Goal: Information Seeking & Learning: Check status

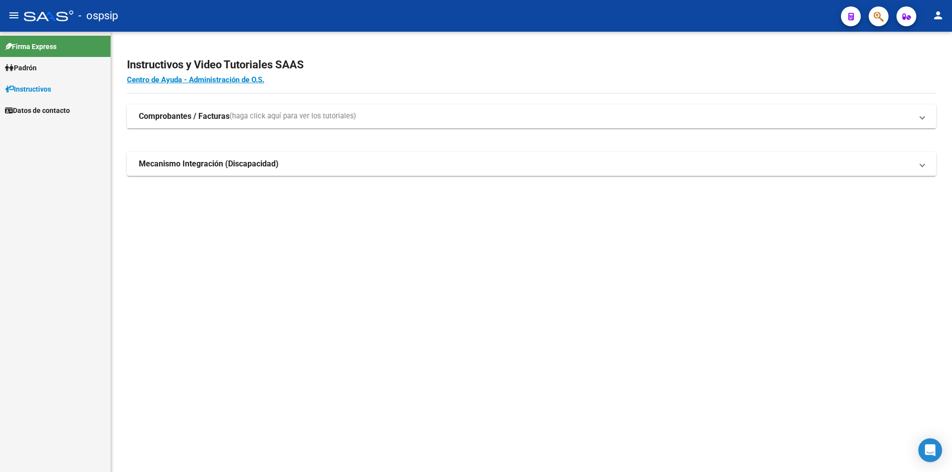
click at [27, 73] on span "Padrón" at bounding box center [21, 67] width 32 height 11
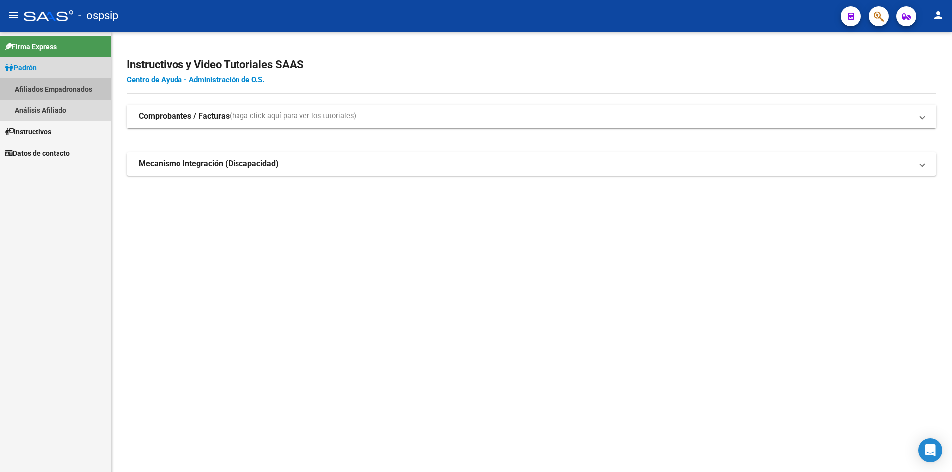
click at [41, 95] on link "Afiliados Empadronados" at bounding box center [55, 88] width 111 height 21
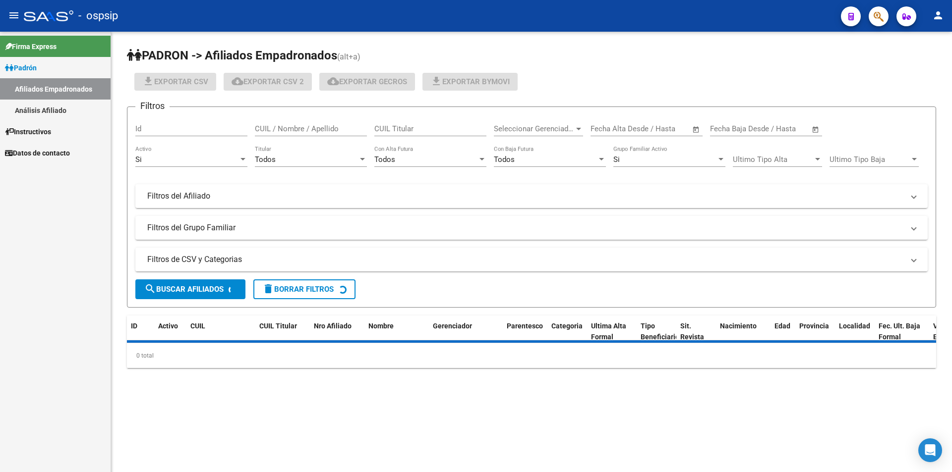
click at [36, 112] on link "Análisis Afiliado" at bounding box center [55, 110] width 111 height 21
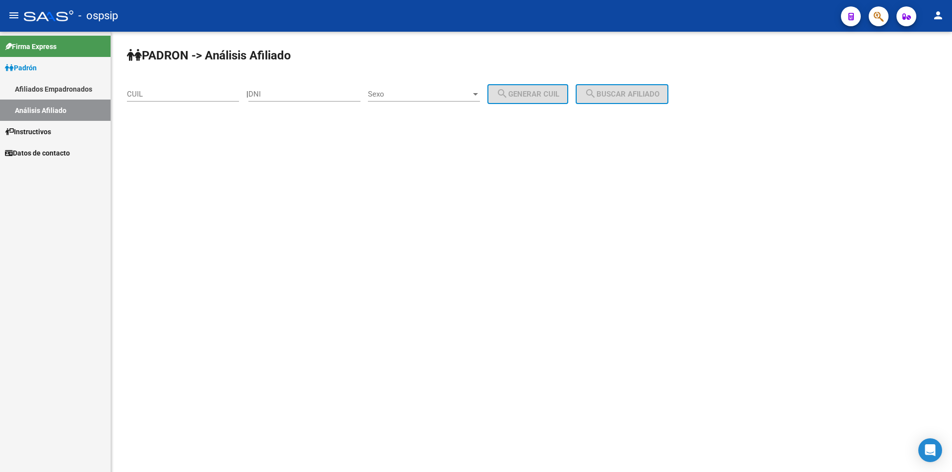
click at [162, 94] on input "CUIL" at bounding box center [183, 94] width 112 height 9
paste input "27-22577533"
type input "27-22577533"
click at [290, 93] on input "DNI" at bounding box center [304, 94] width 112 height 9
paste input "22577533"
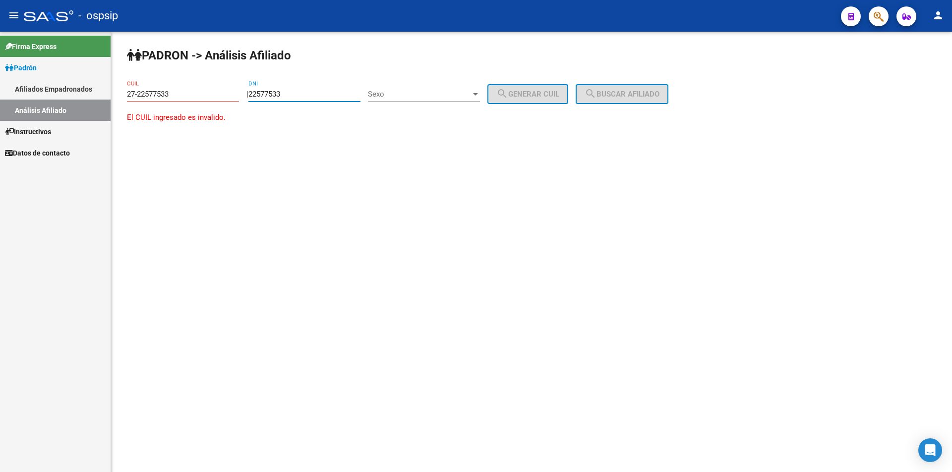
type input "22577533"
click at [169, 89] on div "27-22577533 CUIL" at bounding box center [183, 90] width 112 height 21
drag, startPoint x: 173, startPoint y: 90, endPoint x: 11, endPoint y: 71, distance: 162.7
click at [11, 71] on mat-sidenav-container "Firma Express Padrón Afiliados Empadronados Análisis Afiliado Instructivos Dato…" at bounding box center [476, 252] width 952 height 441
click at [466, 100] on div "Sexo Sexo" at bounding box center [424, 90] width 112 height 21
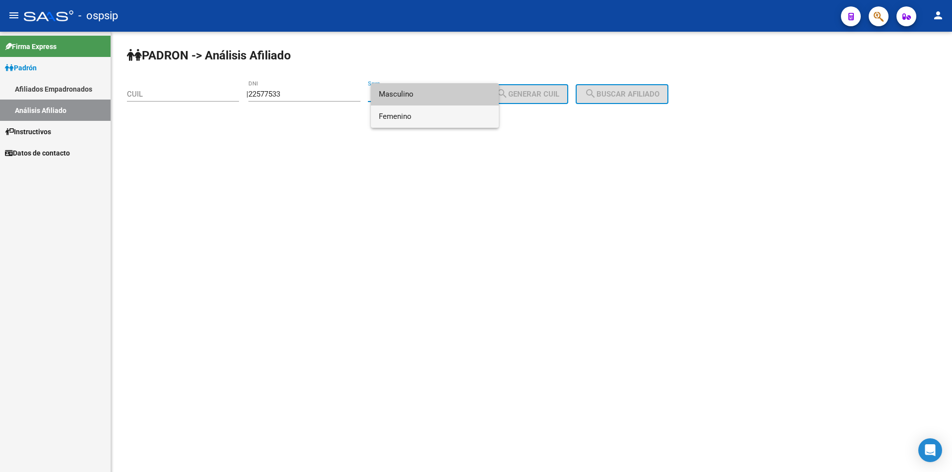
click at [441, 111] on span "Femenino" at bounding box center [435, 117] width 112 height 22
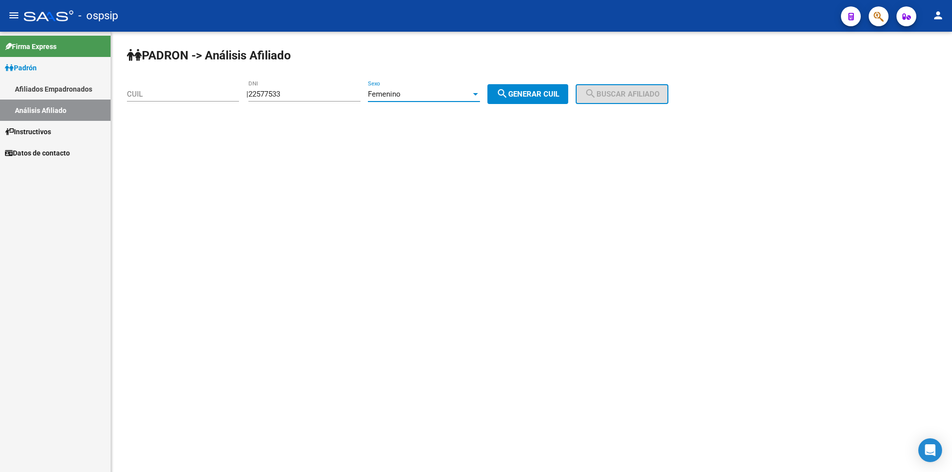
click at [522, 93] on span "search Generar CUIL" at bounding box center [527, 94] width 63 height 9
type input "27-22577533-3"
click at [624, 94] on span "search Buscar afiliado" at bounding box center [621, 94] width 75 height 9
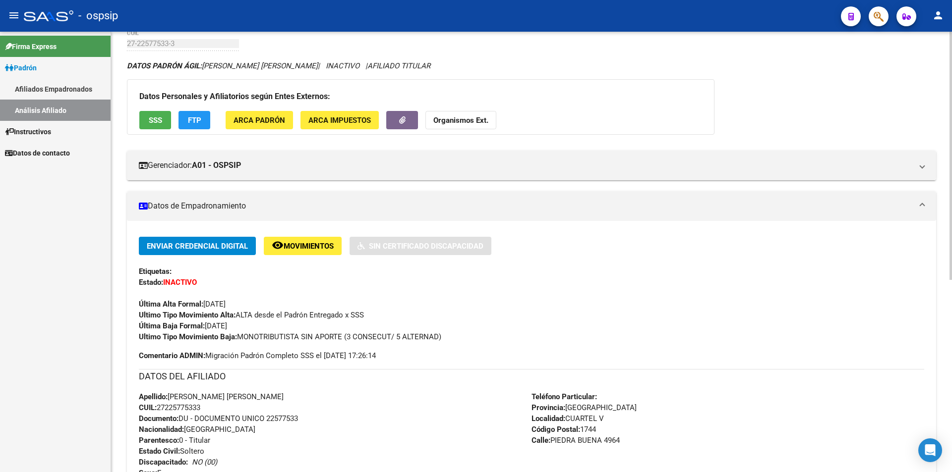
scroll to position [99, 0]
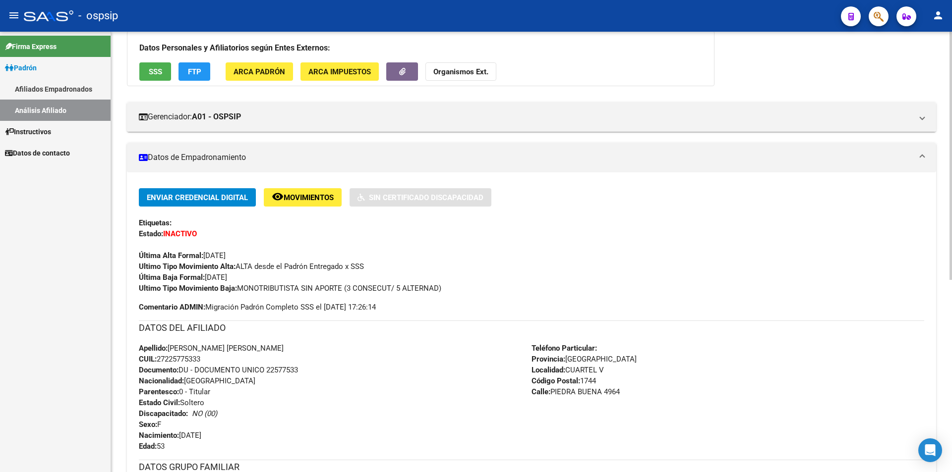
drag, startPoint x: 159, startPoint y: 360, endPoint x: 217, endPoint y: 361, distance: 58.5
click at [217, 361] on div "Apellido: [PERSON_NAME] [PERSON_NAME] CUIL: 27225775333 Documento: DU - DOCUMEN…" at bounding box center [335, 397] width 393 height 109
copy span "27225775333"
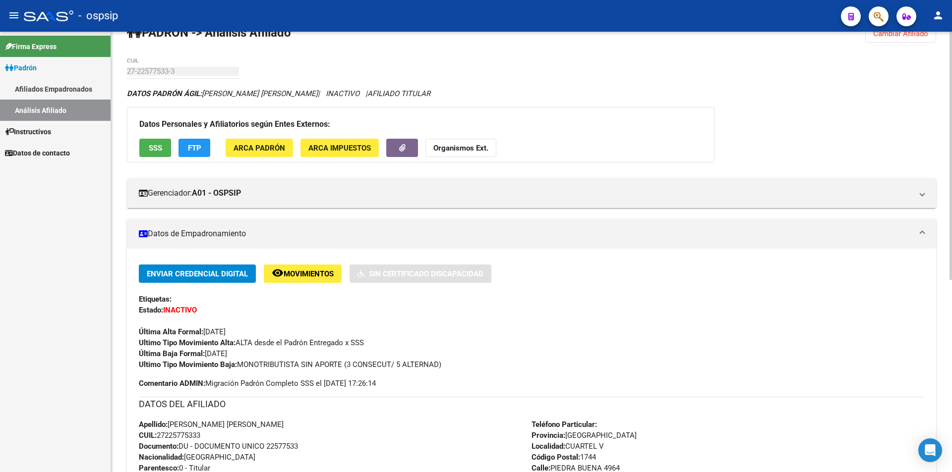
scroll to position [0, 0]
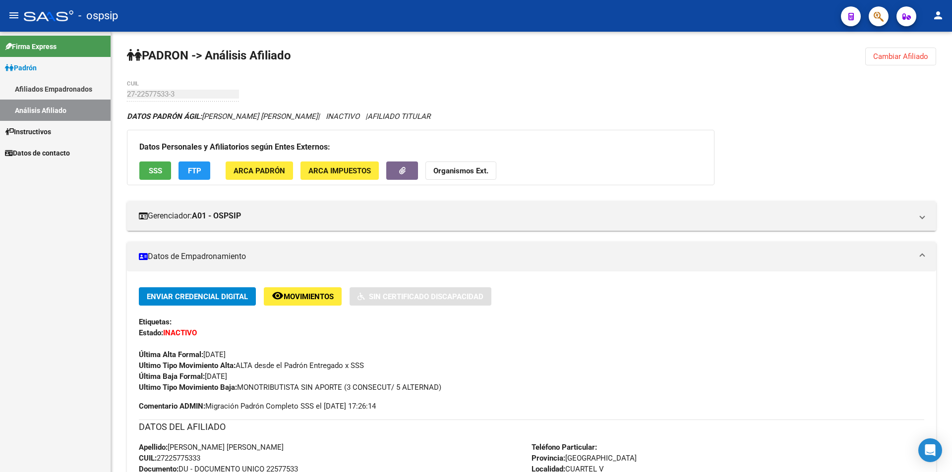
click at [62, 90] on link "Afiliados Empadronados" at bounding box center [55, 88] width 111 height 21
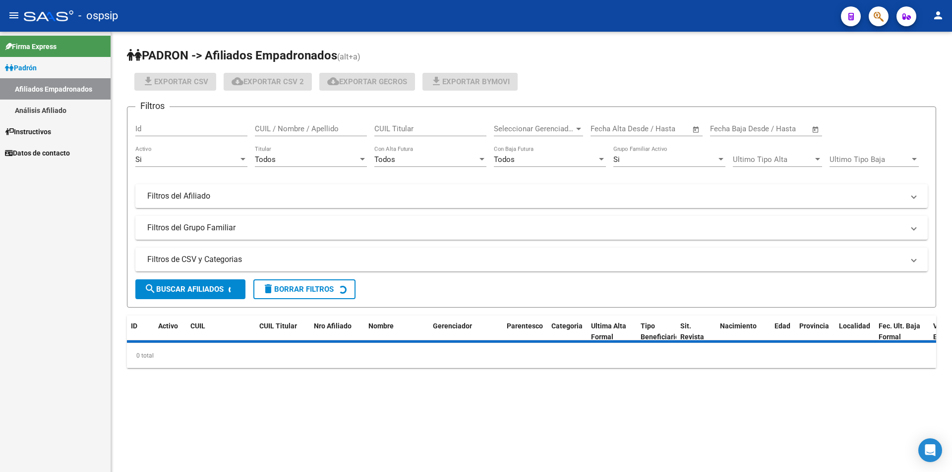
click at [62, 106] on link "Análisis Afiliado" at bounding box center [55, 110] width 111 height 21
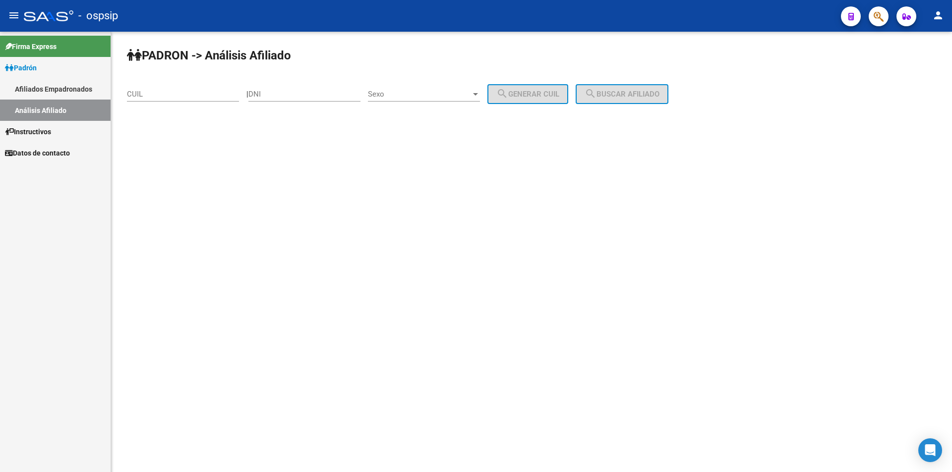
click at [275, 96] on input "DNI" at bounding box center [304, 94] width 112 height 9
paste input "27225775333"
drag, startPoint x: 314, startPoint y: 97, endPoint x: 299, endPoint y: 94, distance: 15.2
click at [299, 94] on input "27225775333" at bounding box center [304, 94] width 112 height 9
click at [308, 96] on input "27225775333" at bounding box center [304, 94] width 112 height 9
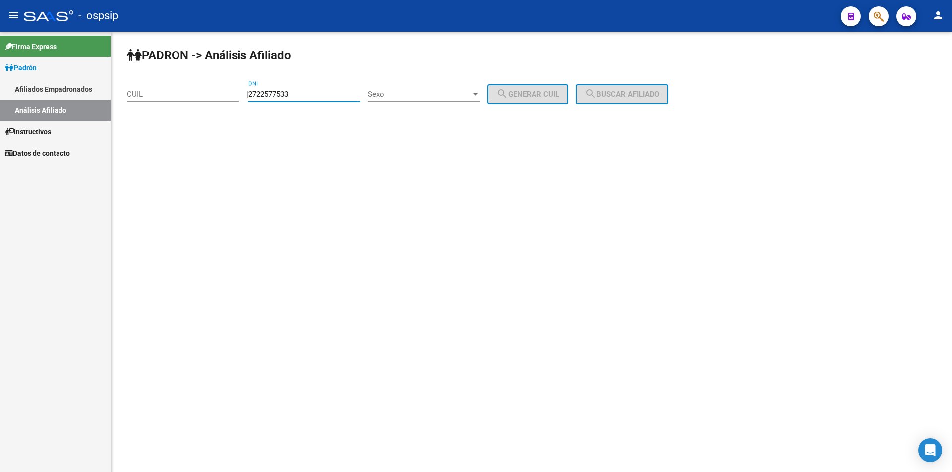
click at [269, 91] on input "2722577533" at bounding box center [304, 94] width 112 height 9
type input "22577533"
click at [405, 96] on span "Sexo" at bounding box center [419, 94] width 103 height 9
click at [410, 93] on span "Masculino" at bounding box center [435, 94] width 112 height 22
click at [538, 91] on span "search Generar CUIL" at bounding box center [527, 94] width 63 height 9
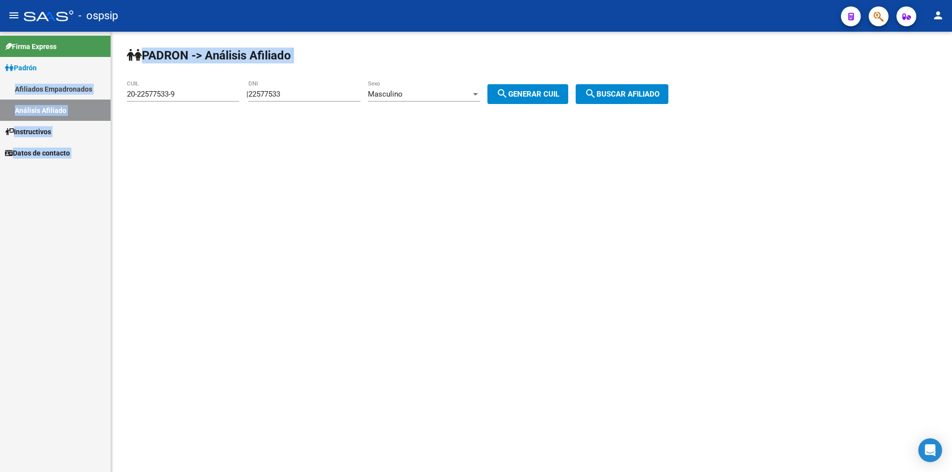
drag, startPoint x: 187, startPoint y: 99, endPoint x: 14, endPoint y: 89, distance: 173.3
click at [14, 89] on mat-sidenav-container "Firma Express Padrón Afiliados Empadronados Análisis Afiliado Instructivos Dato…" at bounding box center [476, 252] width 952 height 441
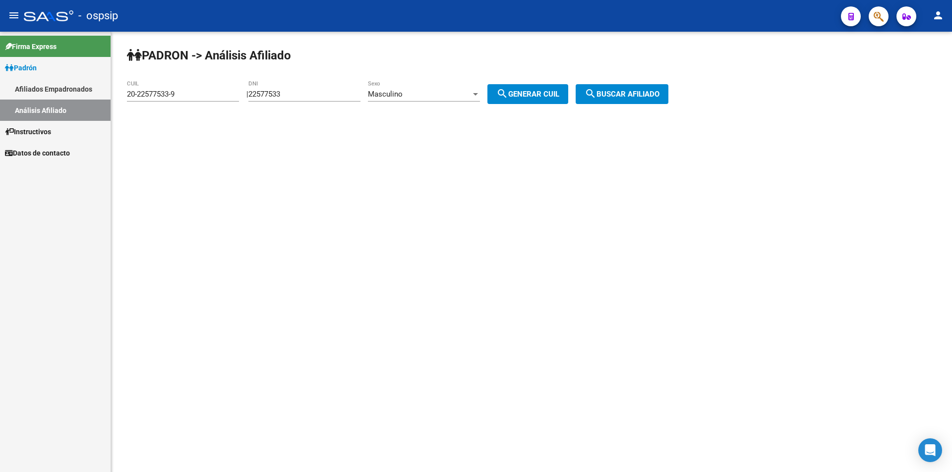
click at [394, 109] on div "Masculino Sexo" at bounding box center [424, 95] width 112 height 31
click at [200, 95] on input "20-22577533-9" at bounding box center [183, 94] width 112 height 9
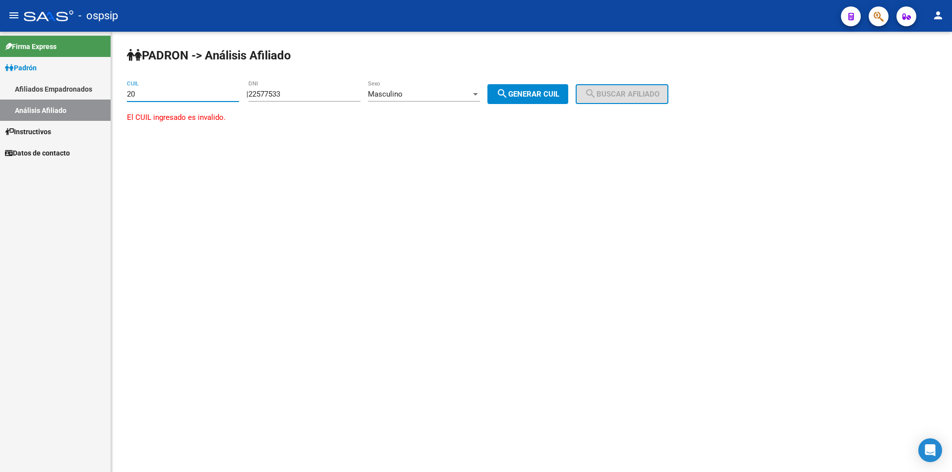
type input "2"
paste input "20-44190159-4"
click at [542, 99] on button "search Generar CUIL" at bounding box center [527, 94] width 81 height 20
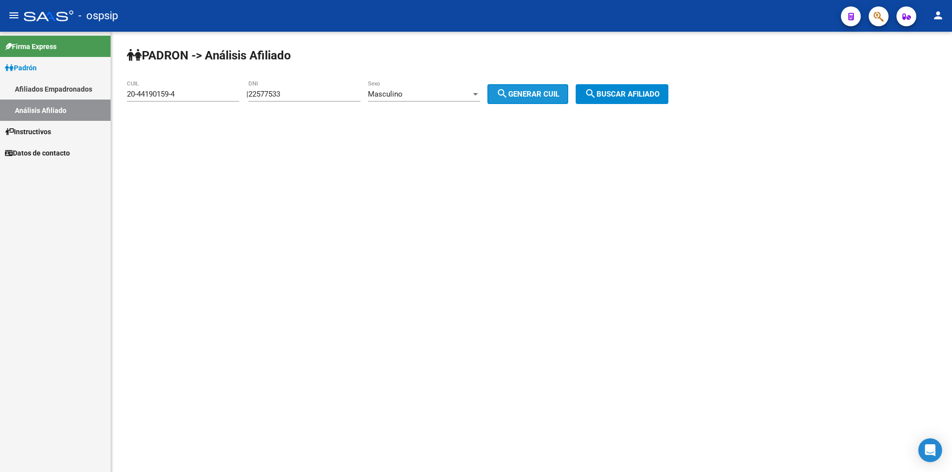
type input "20-22577533-9"
click at [623, 98] on span "search Buscar afiliado" at bounding box center [621, 94] width 75 height 9
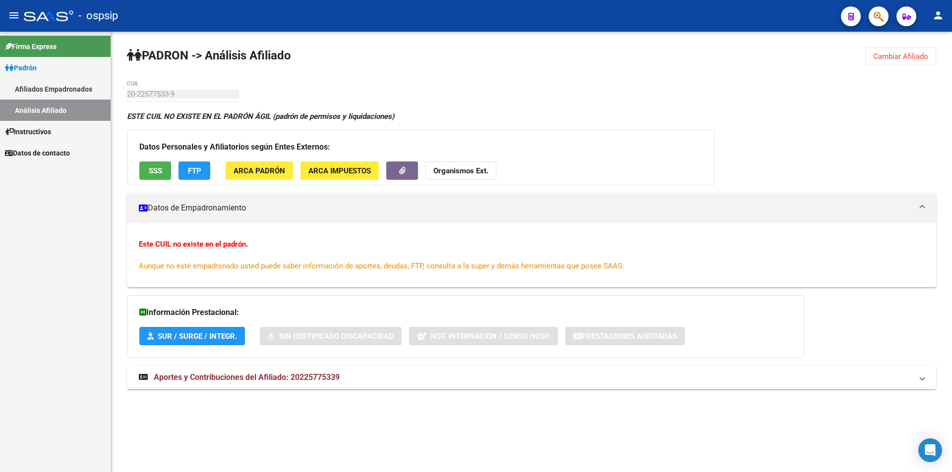
click at [68, 82] on link "Afiliados Empadronados" at bounding box center [55, 88] width 111 height 21
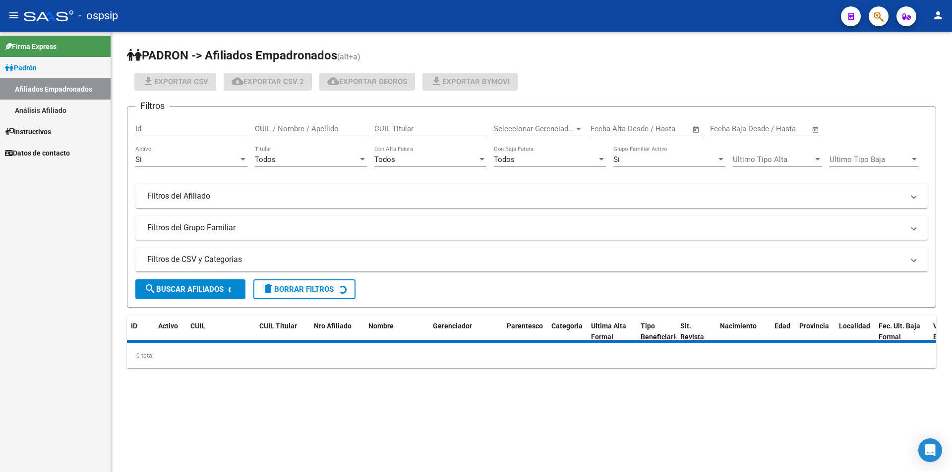
click at [66, 102] on link "Análisis Afiliado" at bounding box center [55, 110] width 111 height 21
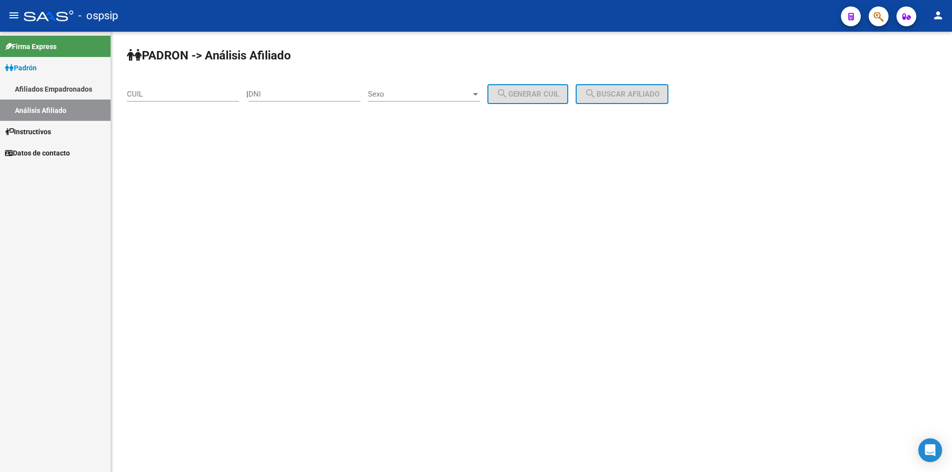
click at [146, 97] on input "CUIL" at bounding box center [183, 94] width 112 height 9
paste input "20-44190159-4"
type input "20-44190159-4"
click at [634, 94] on span "search Buscar afiliado" at bounding box center [621, 94] width 75 height 9
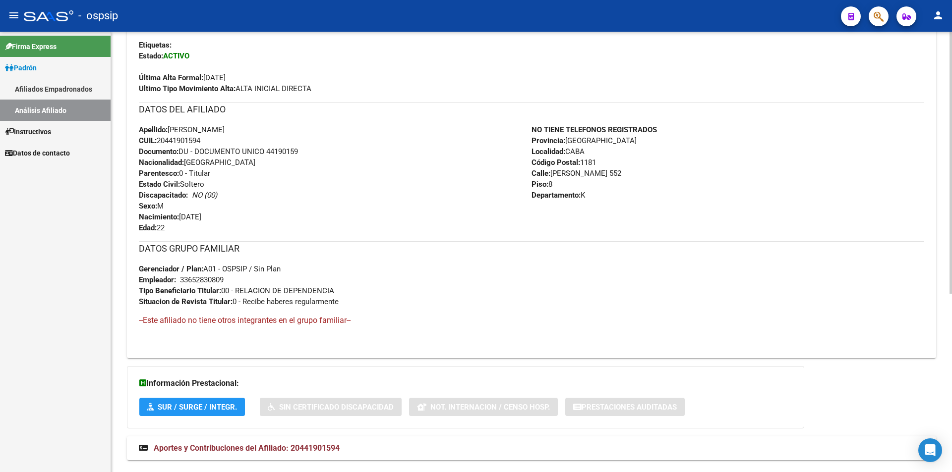
scroll to position [300, 0]
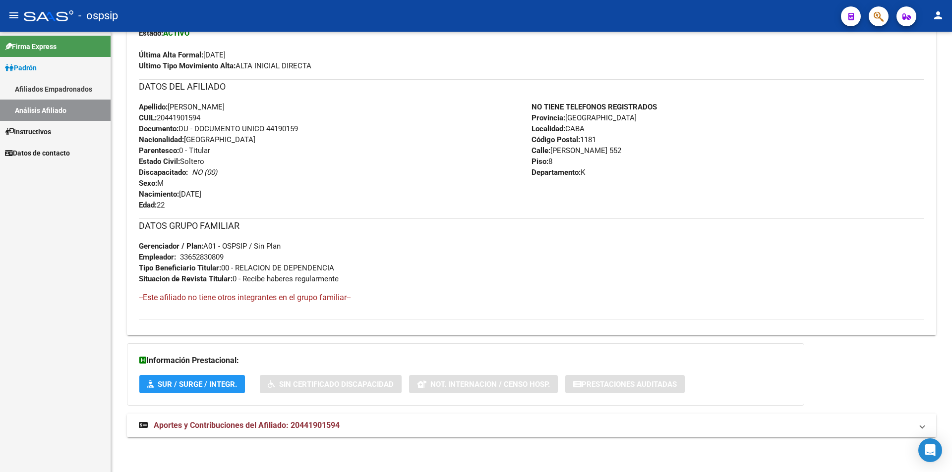
click at [31, 112] on link "Análisis Afiliado" at bounding box center [55, 110] width 111 height 21
click at [65, 85] on link "Afiliados Empadronados" at bounding box center [55, 88] width 111 height 21
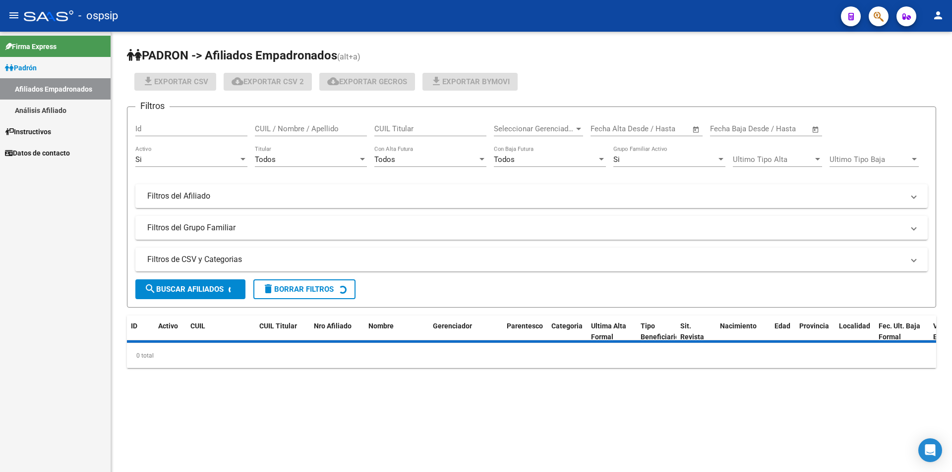
click at [56, 110] on link "Análisis Afiliado" at bounding box center [55, 110] width 111 height 21
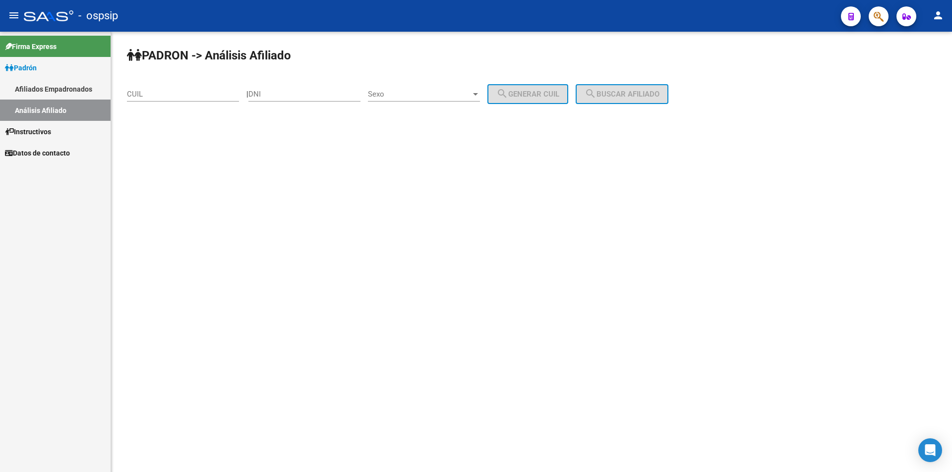
click at [171, 94] on input "CUIL" at bounding box center [183, 94] width 112 height 9
paste input "20-38699288-7"
type input "20-38699288-7"
click at [621, 99] on button "search Buscar afiliado" at bounding box center [621, 94] width 93 height 20
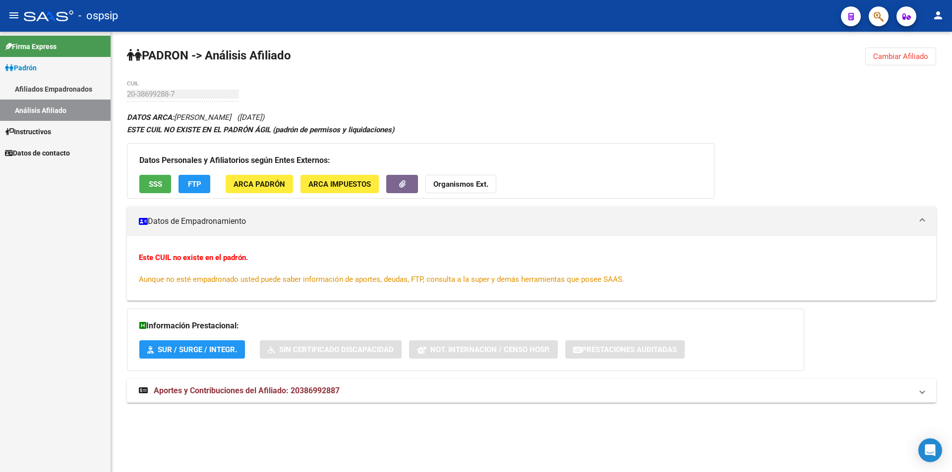
click at [154, 180] on span "SSS" at bounding box center [155, 184] width 13 height 9
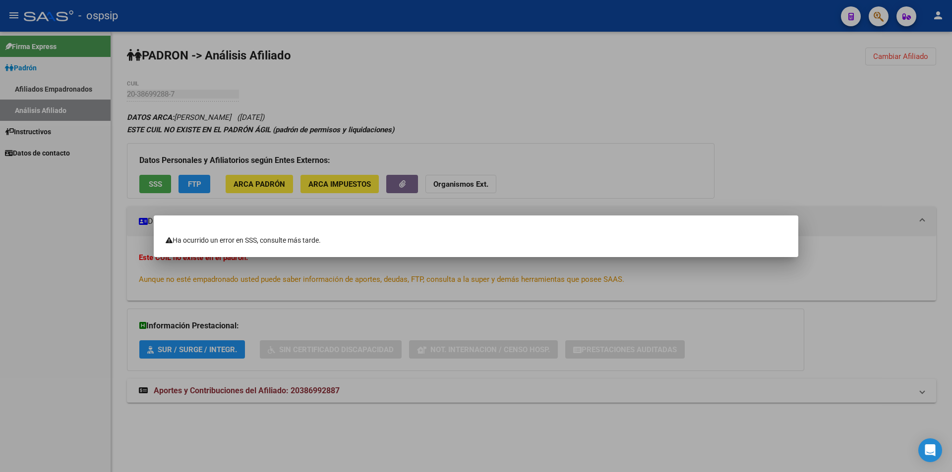
click at [547, 170] on div at bounding box center [476, 236] width 952 height 472
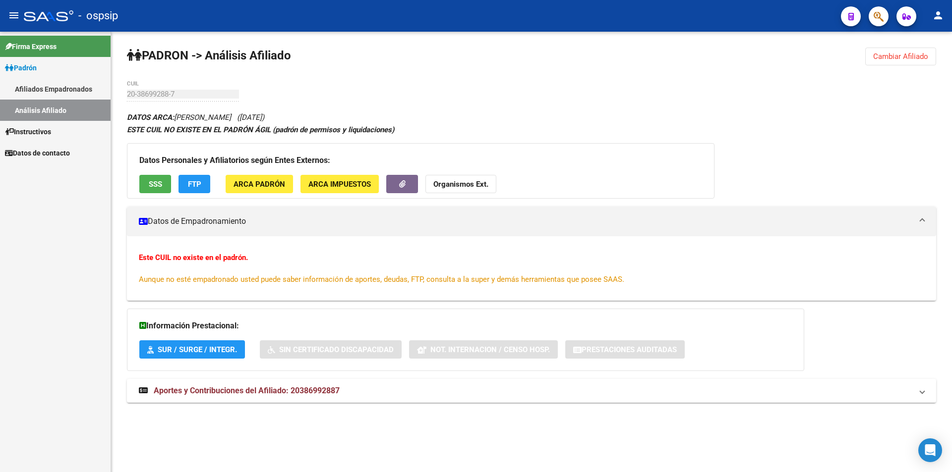
click at [31, 87] on link "Afiliados Empadronados" at bounding box center [55, 88] width 111 height 21
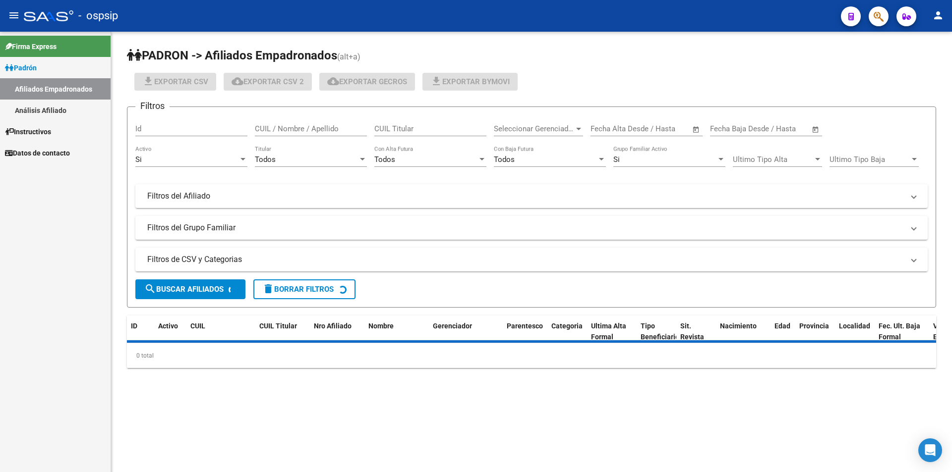
click at [39, 105] on link "Análisis Afiliado" at bounding box center [55, 110] width 111 height 21
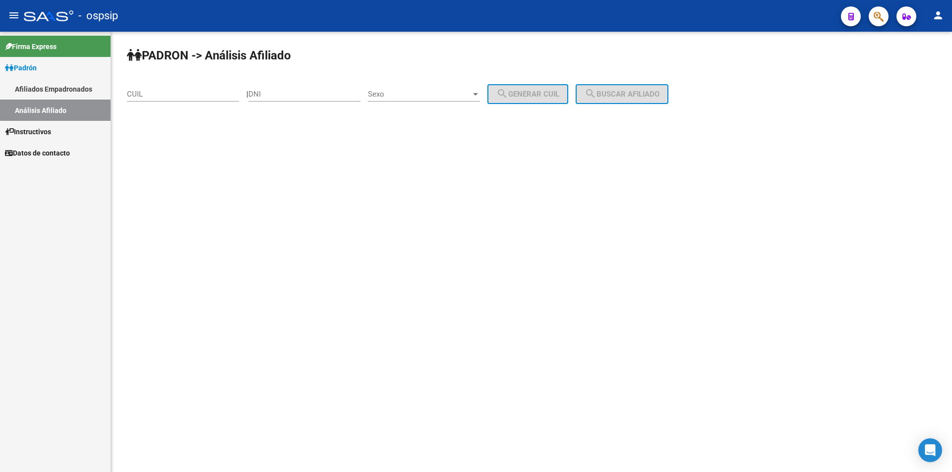
click at [152, 92] on input "CUIL" at bounding box center [183, 94] width 112 height 9
paste input "27-22577533-3"
type input "27-22577533-3"
click at [617, 104] on button "search Buscar afiliado" at bounding box center [621, 94] width 93 height 20
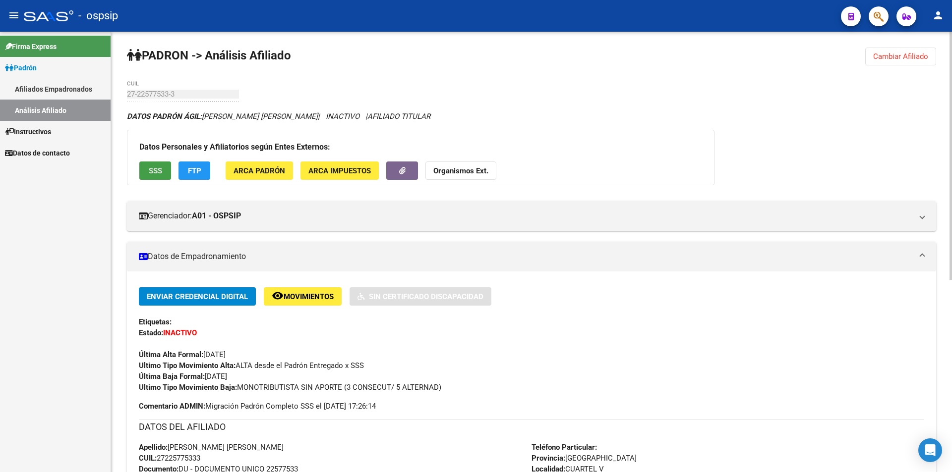
click at [152, 169] on span "SSS" at bounding box center [155, 171] width 13 height 9
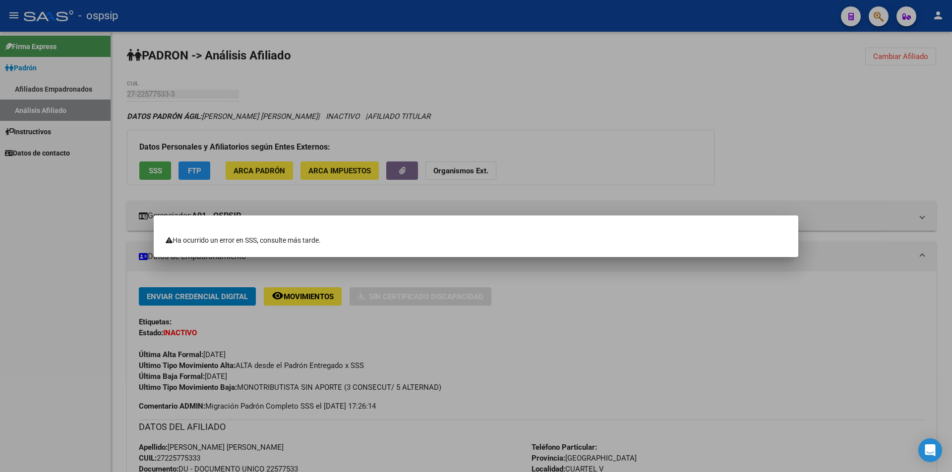
click at [56, 89] on div at bounding box center [476, 236] width 952 height 472
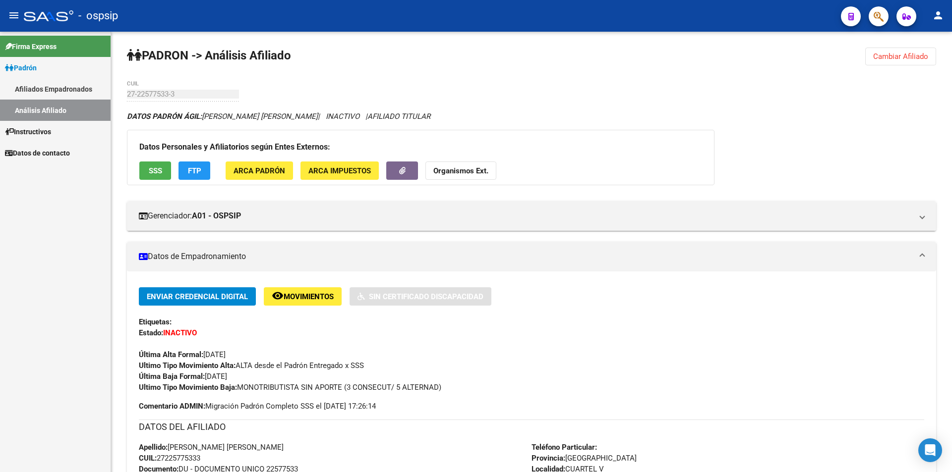
click at [47, 109] on link "Análisis Afiliado" at bounding box center [55, 110] width 111 height 21
click at [30, 89] on link "Afiliados Empadronados" at bounding box center [55, 88] width 111 height 21
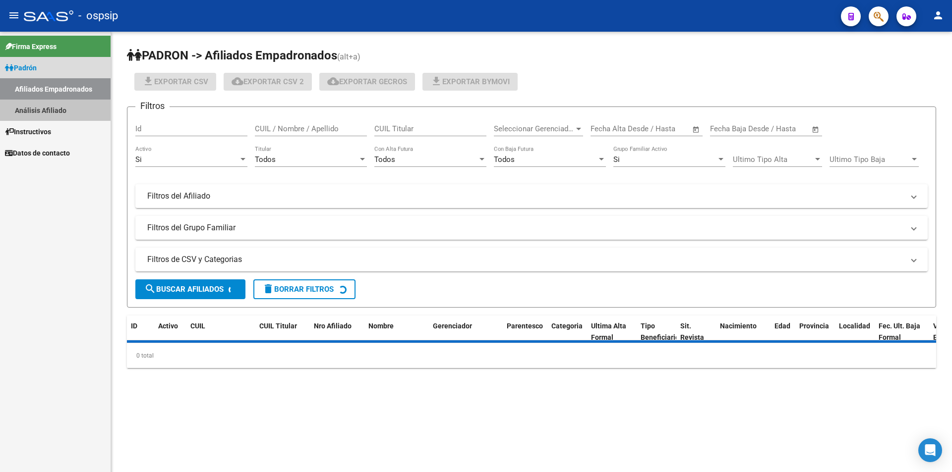
click at [48, 106] on link "Análisis Afiliado" at bounding box center [55, 110] width 111 height 21
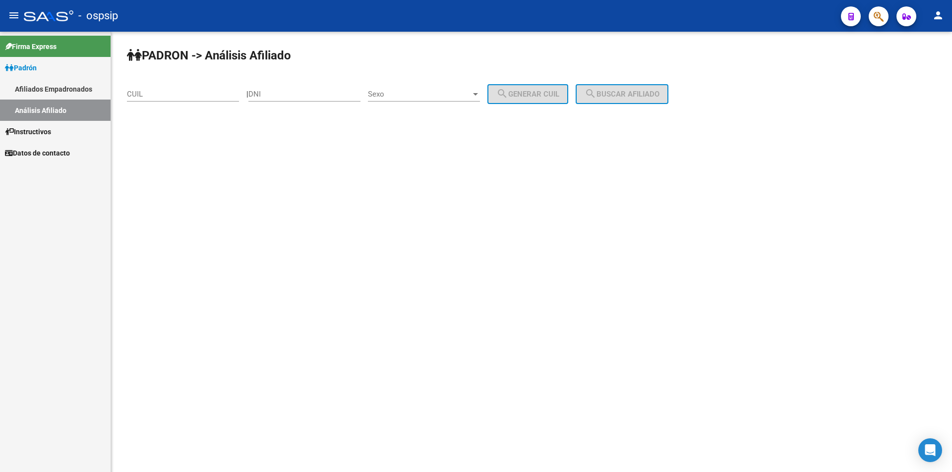
click at [173, 91] on input "CUIL" at bounding box center [183, 94] width 112 height 9
paste input "27-33264633-"
click at [189, 93] on input "27-33264633-" at bounding box center [183, 94] width 112 height 9
type input "27-33264633-3"
click at [626, 99] on button "search Buscar afiliado" at bounding box center [621, 94] width 93 height 20
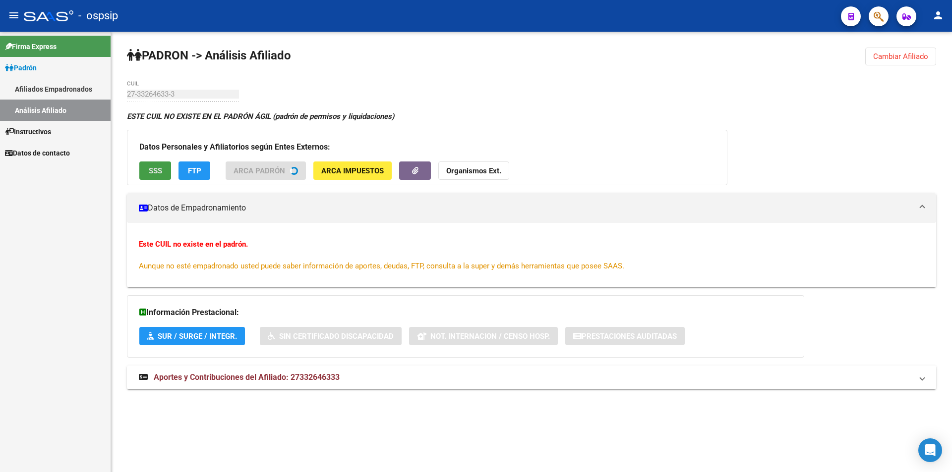
click at [160, 177] on button "SSS" at bounding box center [155, 171] width 32 height 18
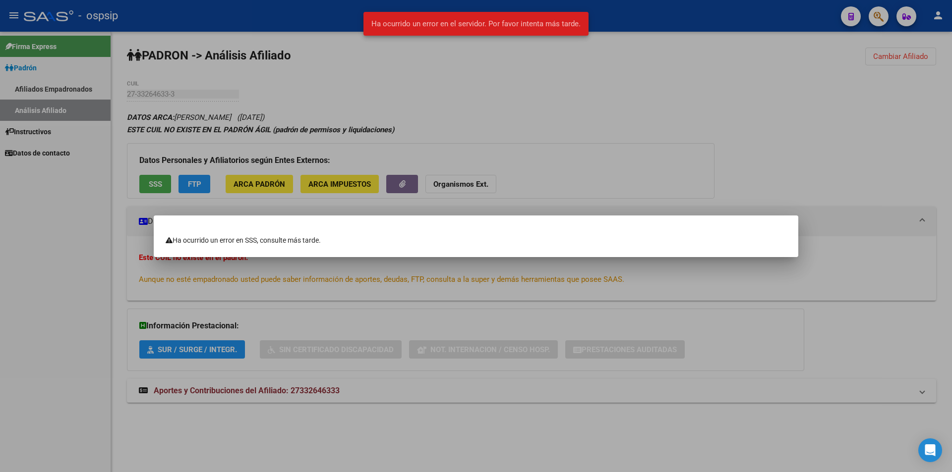
click at [411, 133] on div at bounding box center [476, 236] width 952 height 472
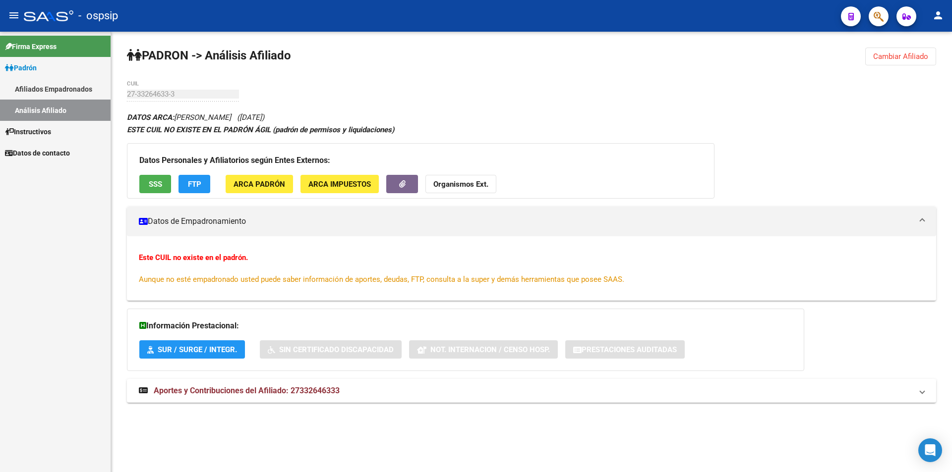
click at [63, 91] on link "Afiliados Empadronados" at bounding box center [55, 88] width 111 height 21
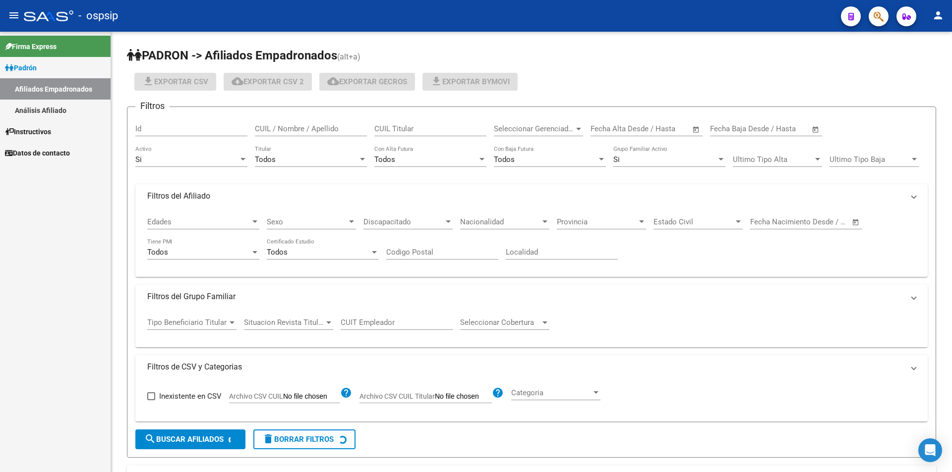
click at [62, 98] on link "Afiliados Empadronados" at bounding box center [55, 88] width 111 height 21
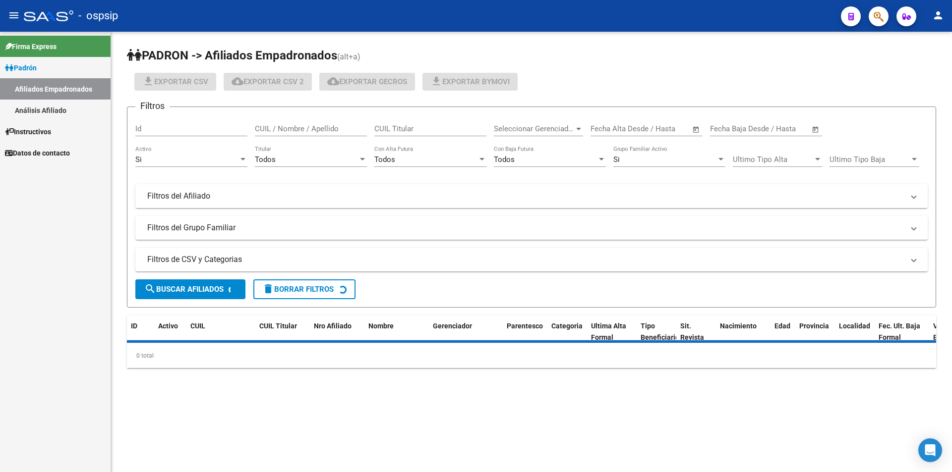
click at [66, 107] on link "Análisis Afiliado" at bounding box center [55, 110] width 111 height 21
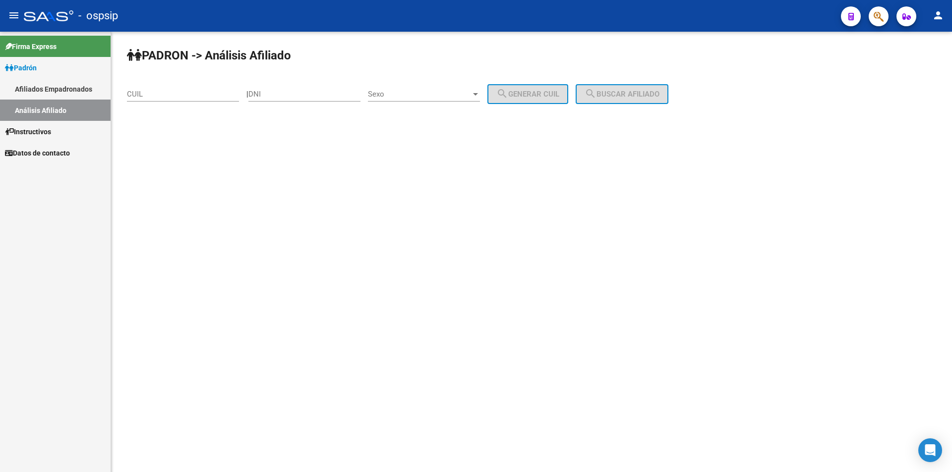
click at [168, 98] on input "CUIL" at bounding box center [183, 94] width 112 height 9
paste input "20-41601708-6"
type input "20-41601708-6"
click at [619, 95] on span "search Buscar afiliado" at bounding box center [621, 94] width 75 height 9
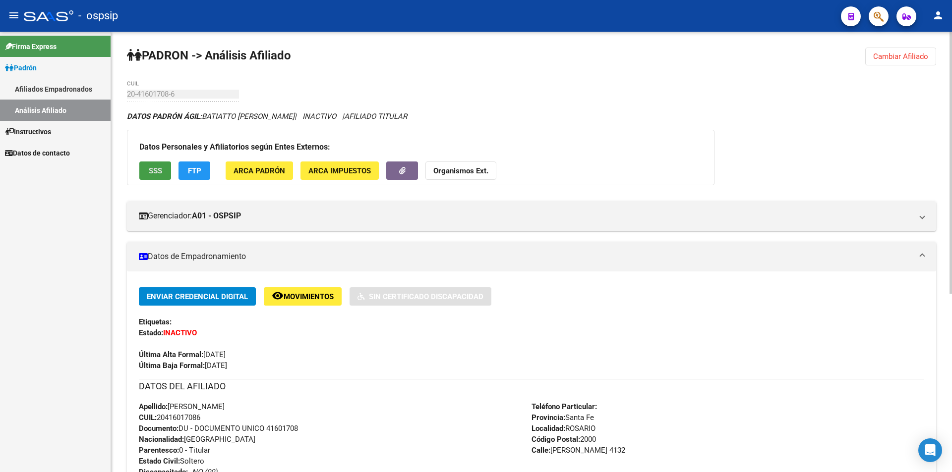
click at [154, 167] on span "SSS" at bounding box center [155, 171] width 13 height 9
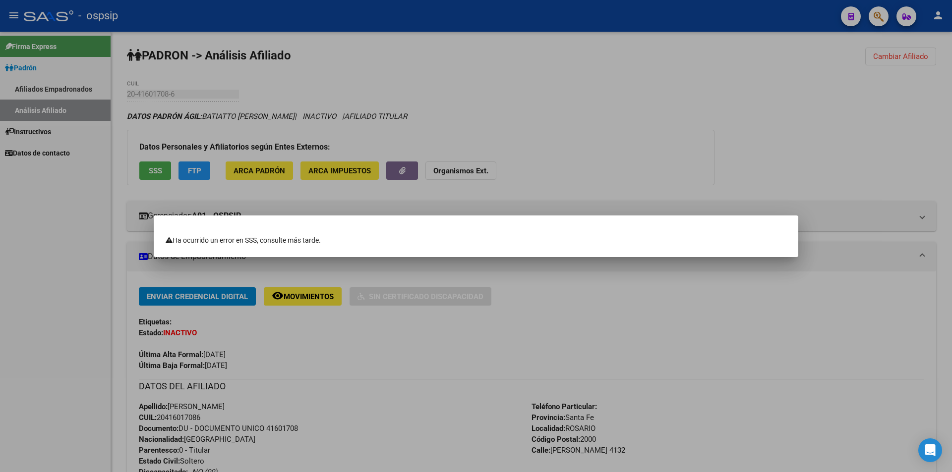
click at [145, 159] on div at bounding box center [476, 236] width 952 height 472
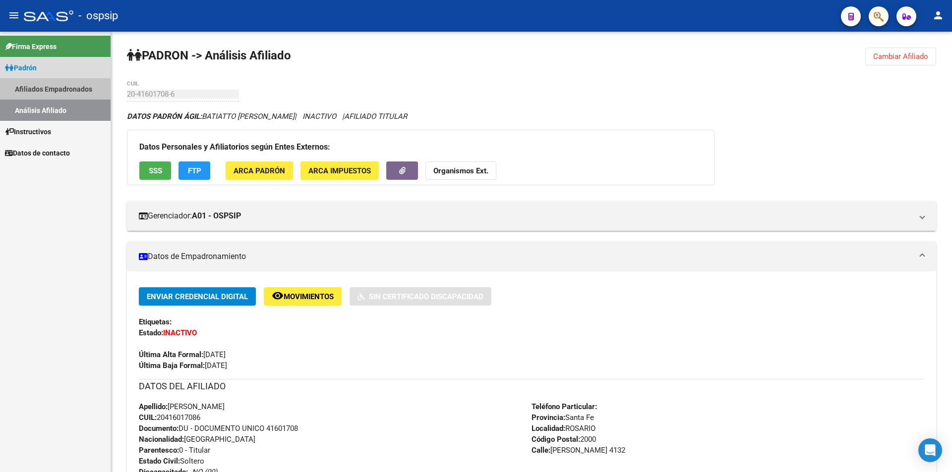
click at [47, 96] on link "Afiliados Empadronados" at bounding box center [55, 88] width 111 height 21
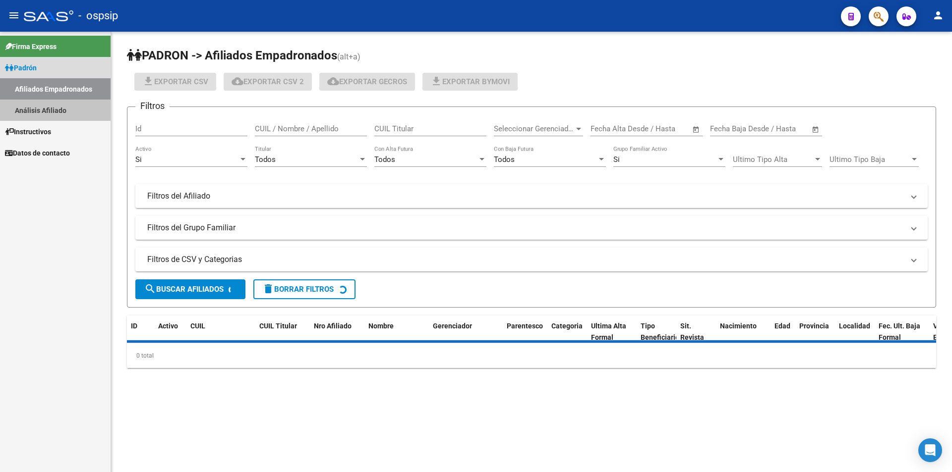
click at [51, 113] on link "Análisis Afiliado" at bounding box center [55, 110] width 111 height 21
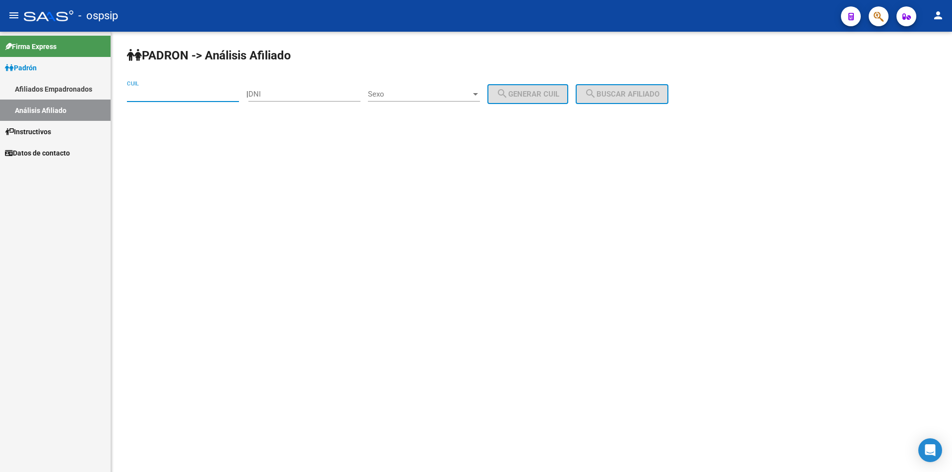
click at [144, 97] on input "CUIL" at bounding box center [183, 94] width 112 height 9
paste input "20-46823538-3"
type input "20-46823538-3"
click at [620, 89] on button "search Buscar afiliado" at bounding box center [621, 94] width 93 height 20
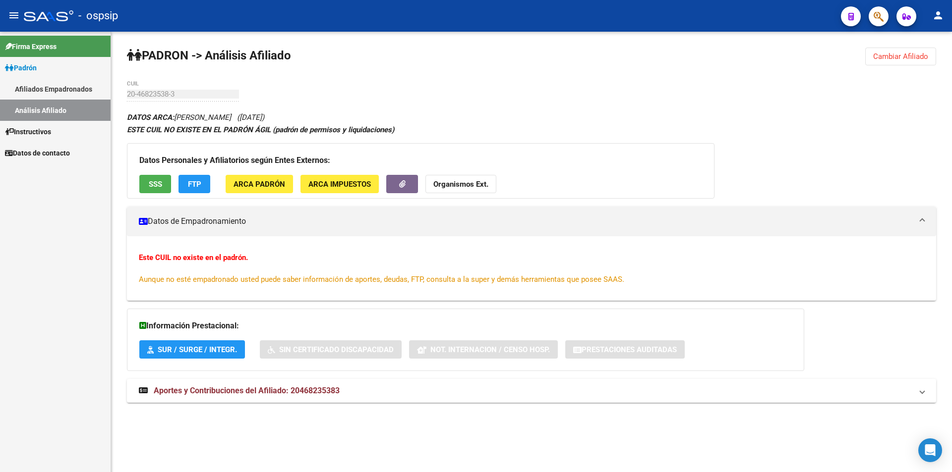
click at [152, 191] on button "SSS" at bounding box center [155, 184] width 32 height 18
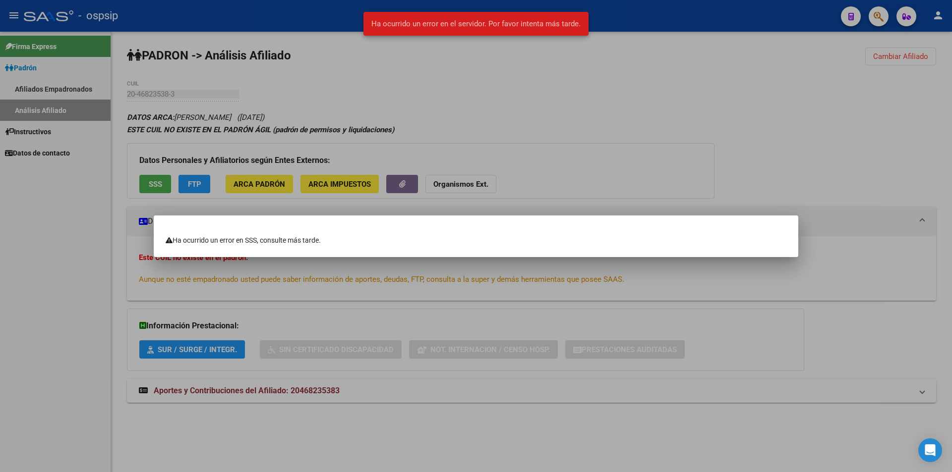
click at [278, 144] on div at bounding box center [476, 236] width 952 height 472
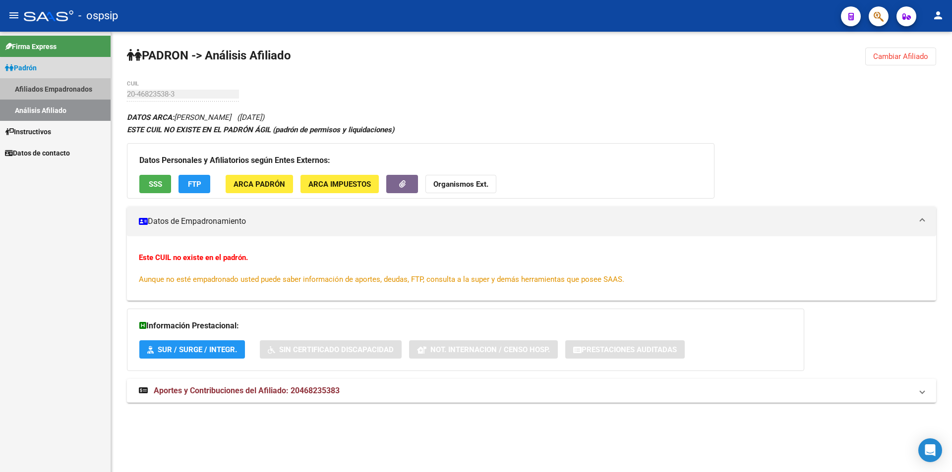
drag, startPoint x: 69, startPoint y: 89, endPoint x: 48, endPoint y: 95, distance: 22.1
click at [68, 89] on link "Afiliados Empadronados" at bounding box center [55, 88] width 111 height 21
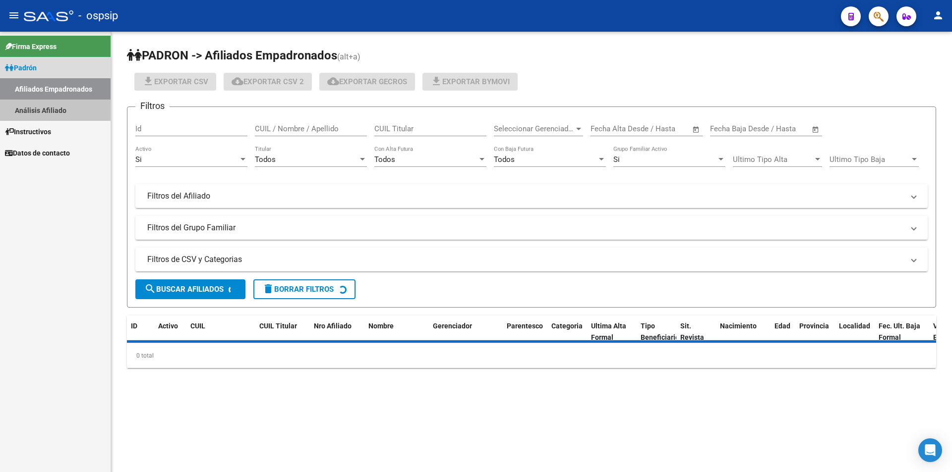
click at [23, 107] on link "Análisis Afiliado" at bounding box center [55, 110] width 111 height 21
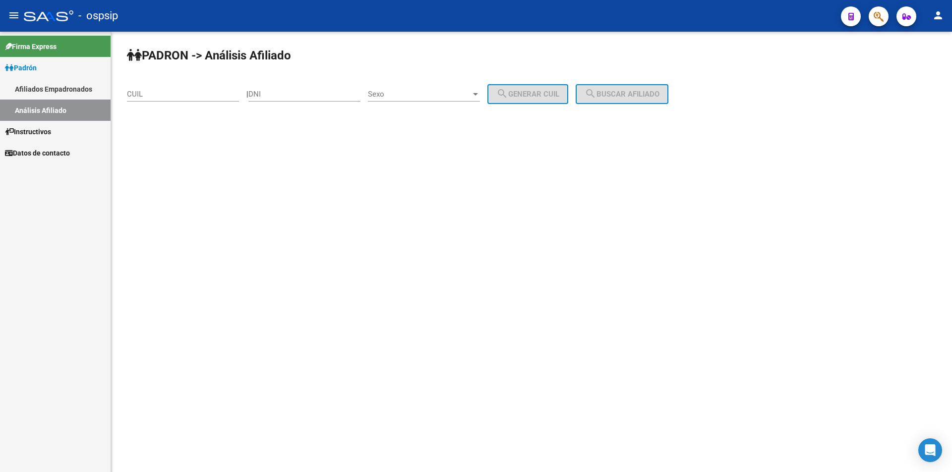
click at [159, 94] on input "CUIL" at bounding box center [183, 94] width 112 height 9
paste input "20-46823538-3"
type input "20-46823538-3"
click at [641, 96] on span "search Buscar afiliado" at bounding box center [621, 94] width 75 height 9
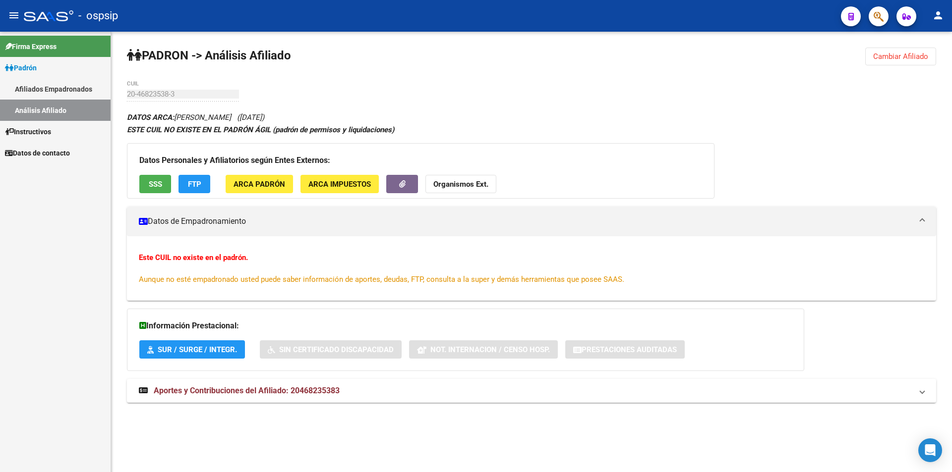
click at [165, 189] on button "SSS" at bounding box center [155, 184] width 32 height 18
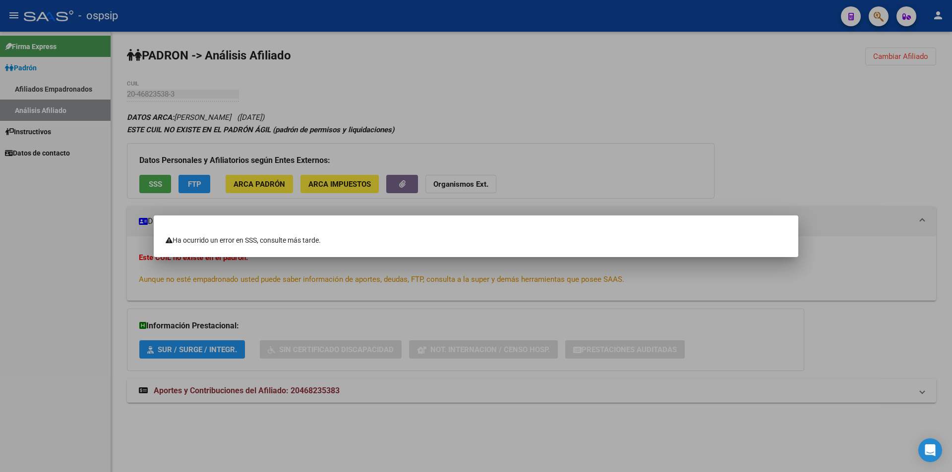
click at [77, 99] on div at bounding box center [476, 236] width 952 height 472
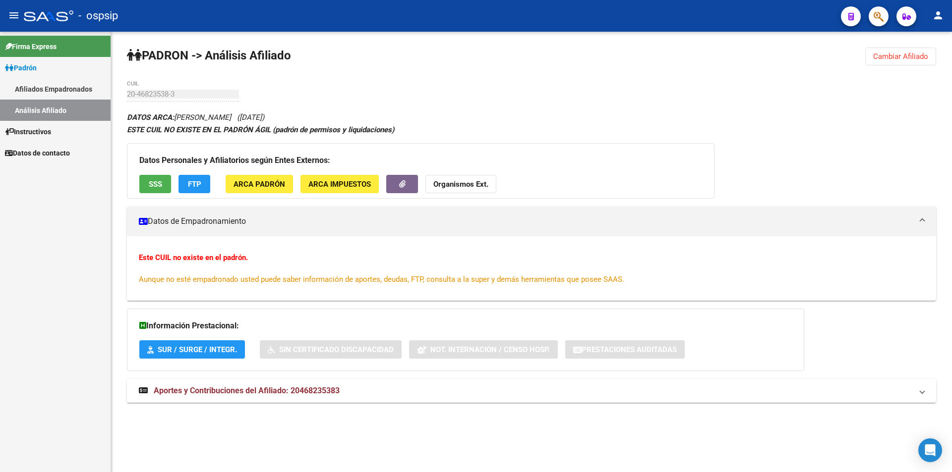
click at [63, 94] on link "Afiliados Empadronados" at bounding box center [55, 88] width 111 height 21
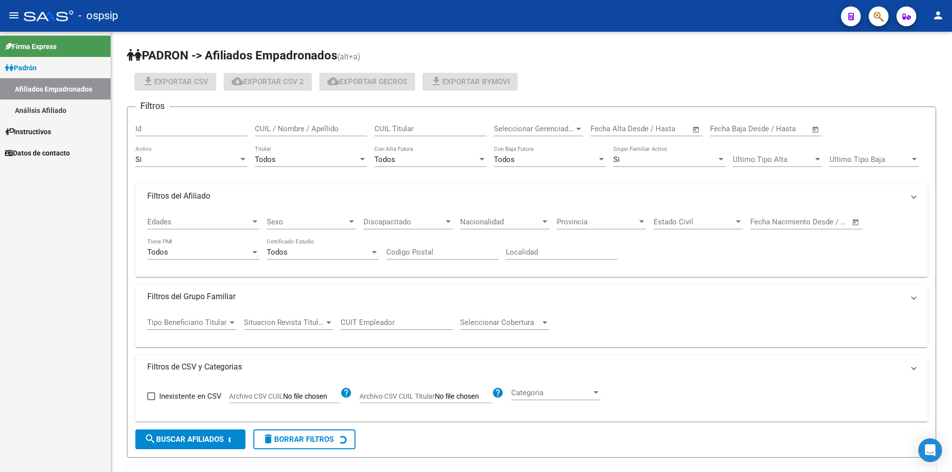
click at [52, 106] on link "Análisis Afiliado" at bounding box center [55, 110] width 111 height 21
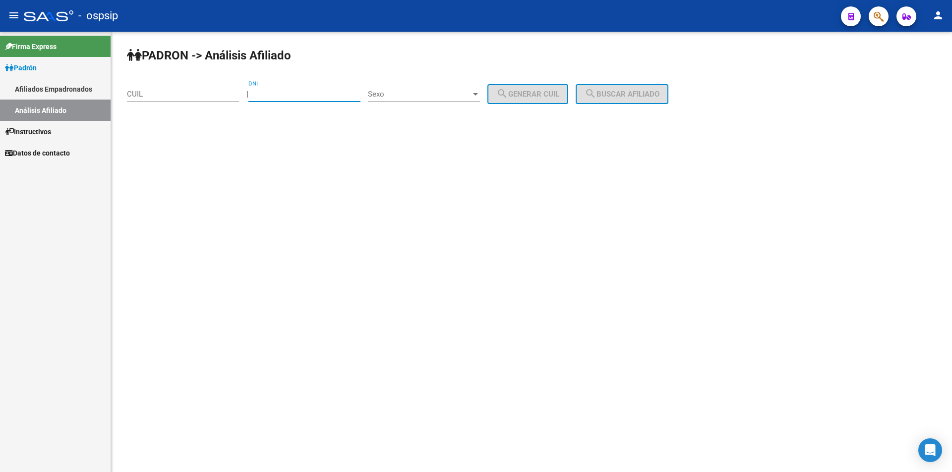
click at [284, 97] on input "DNI" at bounding box center [304, 94] width 112 height 9
paste input "25506912"
type input "25506912"
click at [436, 87] on div "Sexo Sexo" at bounding box center [424, 90] width 112 height 21
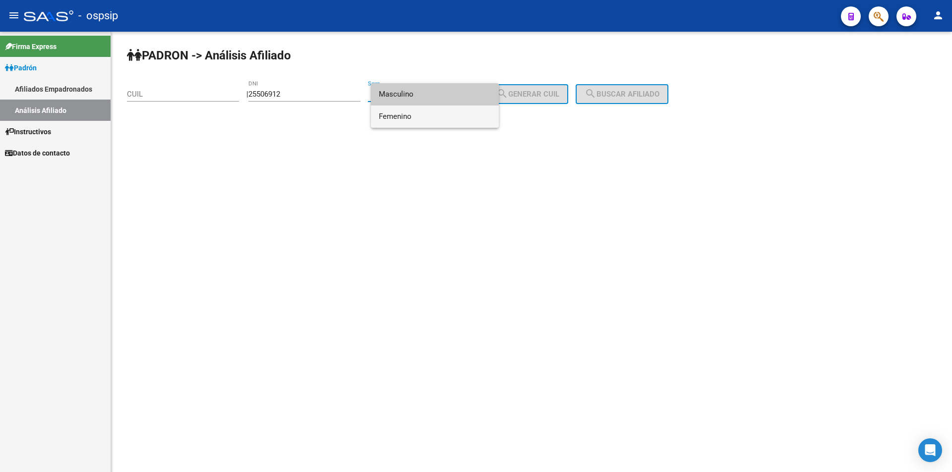
click at [399, 114] on span "Femenino" at bounding box center [435, 117] width 112 height 22
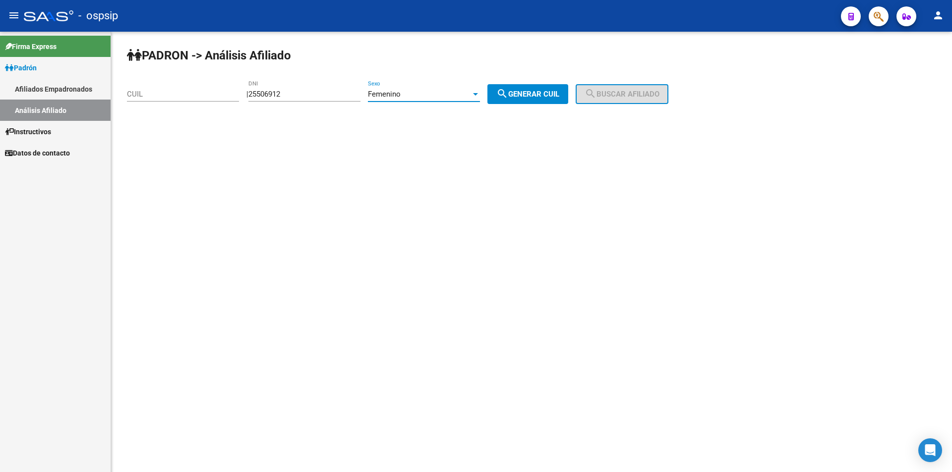
click at [525, 102] on button "search Generar CUIL" at bounding box center [527, 94] width 81 height 20
type input "27-25506912-3"
click at [630, 94] on span "search Buscar afiliado" at bounding box center [621, 94] width 75 height 9
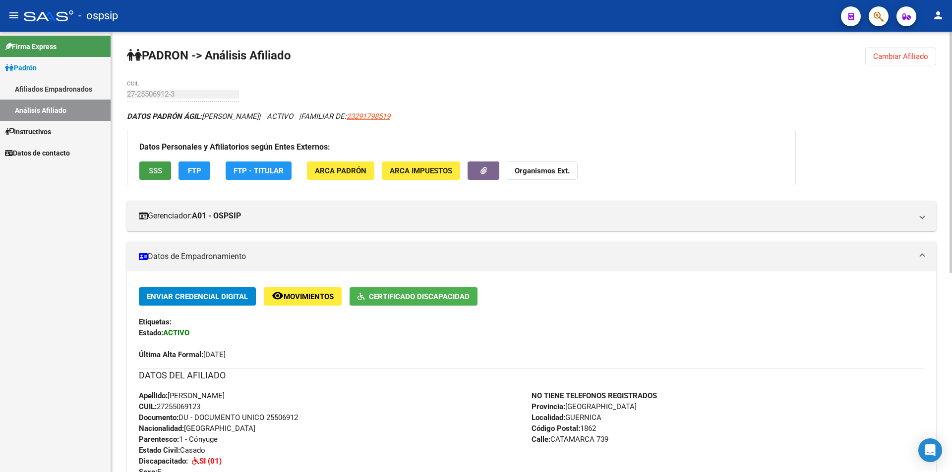
click at [157, 168] on span "SSS" at bounding box center [155, 171] width 13 height 9
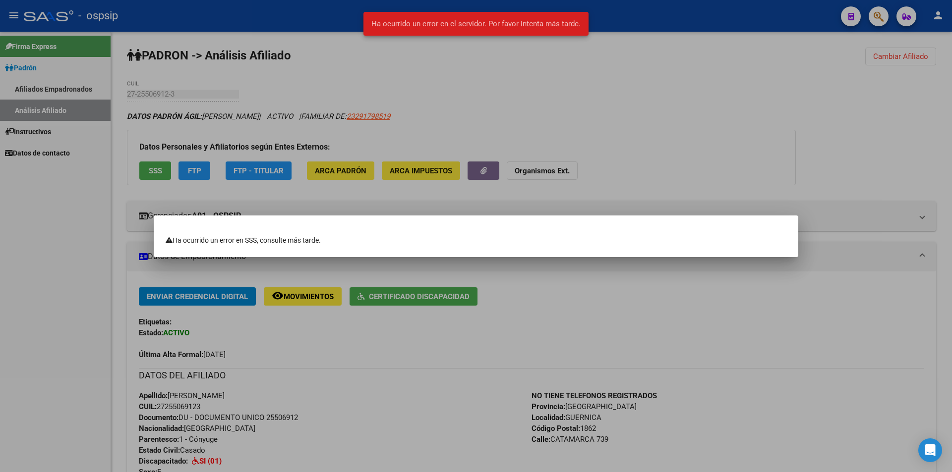
click at [519, 87] on div at bounding box center [476, 236] width 952 height 472
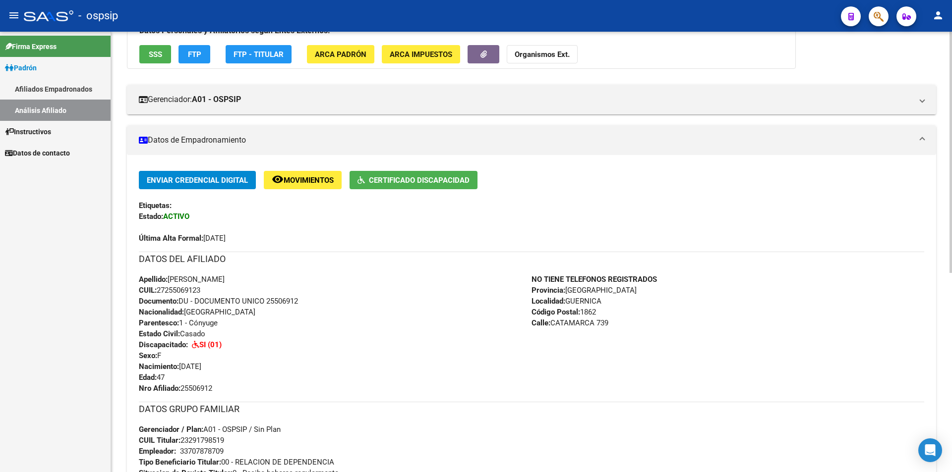
scroll to position [67, 0]
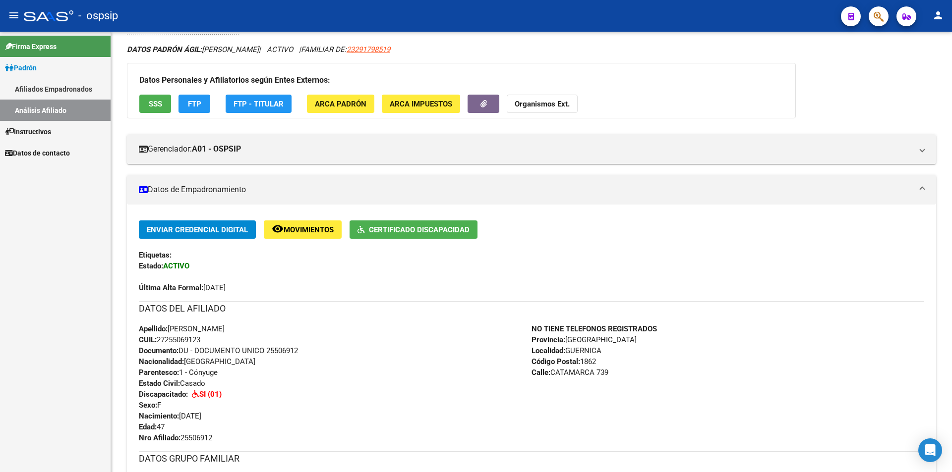
click at [58, 90] on link "Afiliados Empadronados" at bounding box center [55, 88] width 111 height 21
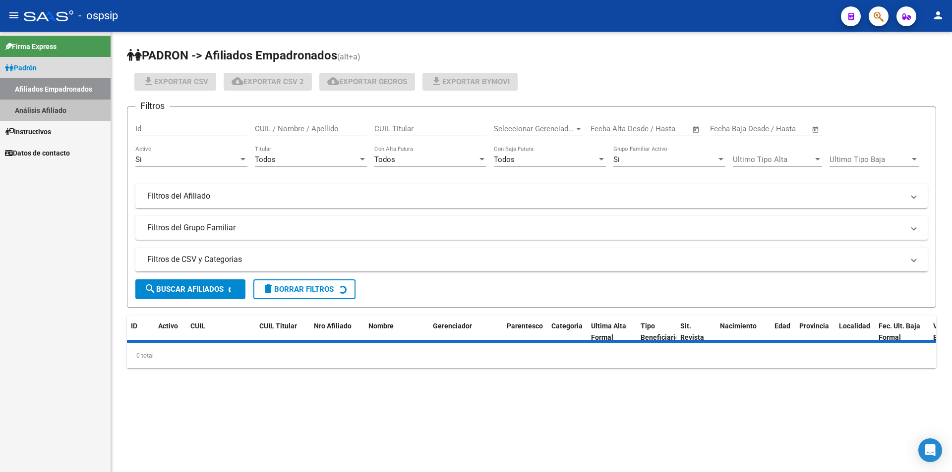
click at [57, 106] on link "Análisis Afiliado" at bounding box center [55, 110] width 111 height 21
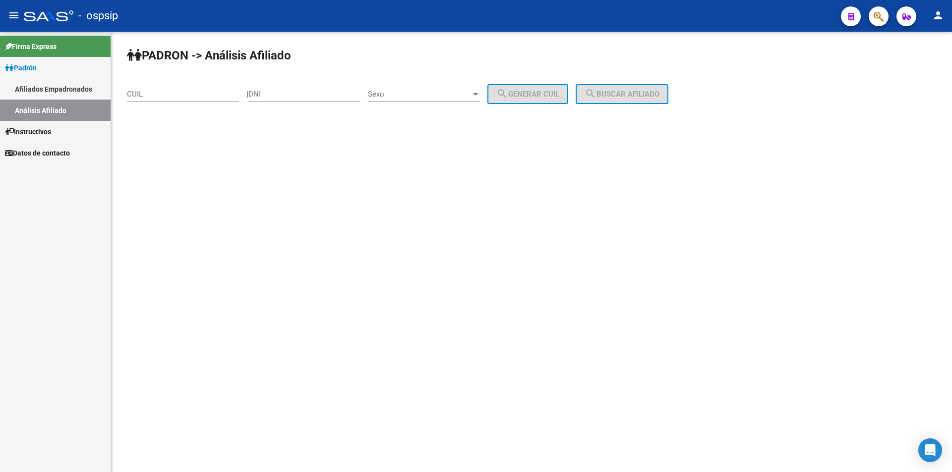
click at [324, 91] on input "DNI" at bounding box center [304, 94] width 112 height 9
paste input "26274518"
type input "26274518"
click at [416, 88] on div "Sexo Sexo" at bounding box center [424, 90] width 112 height 21
click at [414, 93] on span "Masculino" at bounding box center [435, 94] width 112 height 22
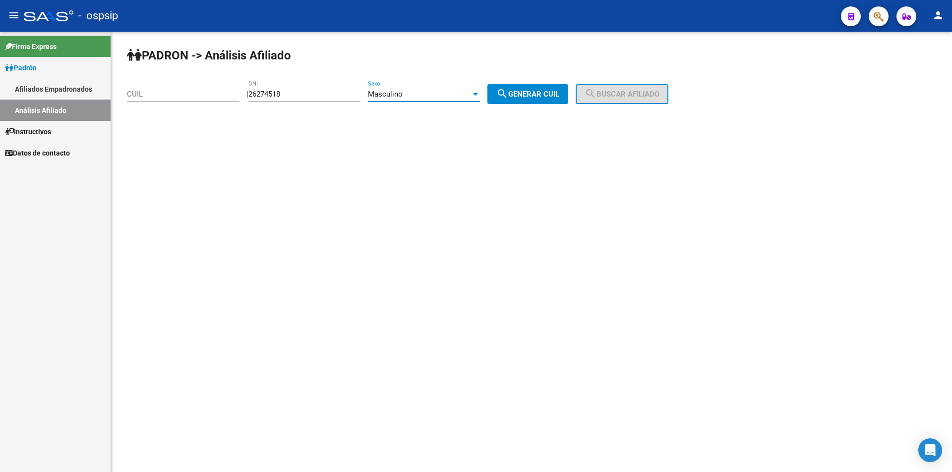
click at [550, 100] on button "search Generar CUIL" at bounding box center [527, 94] width 81 height 20
type input "20-26274518-0"
click at [638, 97] on span "search Buscar afiliado" at bounding box center [621, 94] width 75 height 9
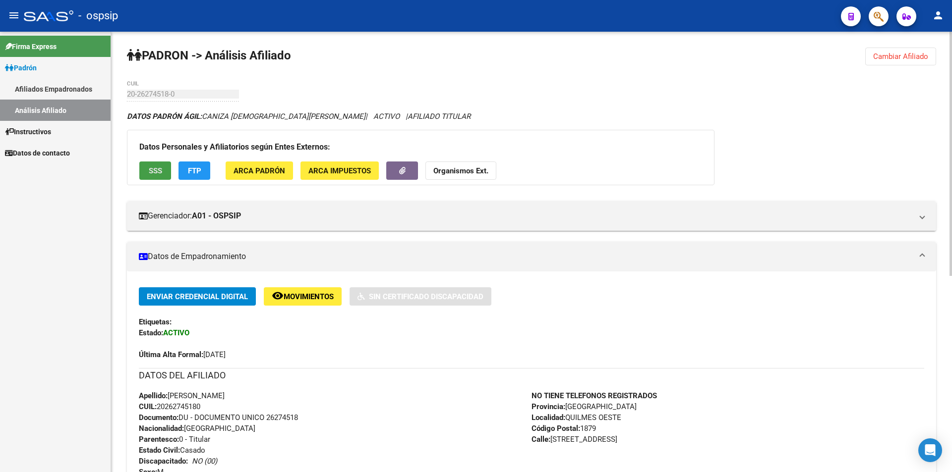
click at [155, 170] on span "SSS" at bounding box center [155, 171] width 13 height 9
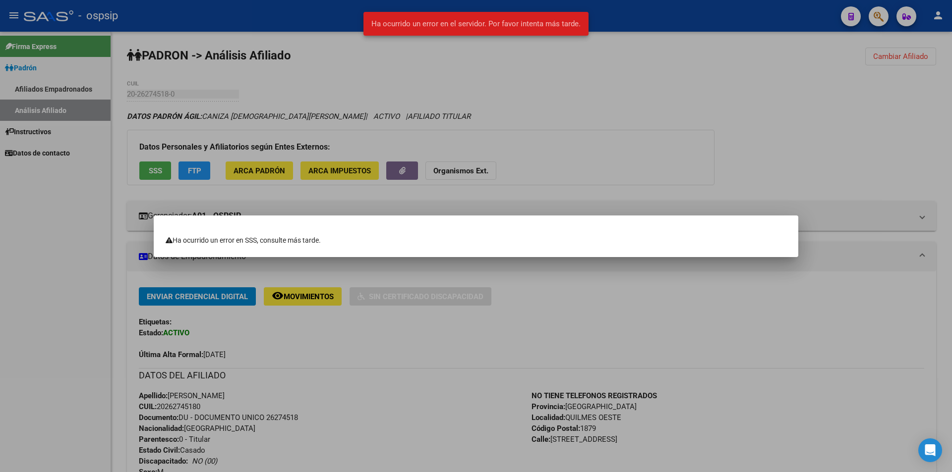
click at [668, 99] on div at bounding box center [476, 236] width 952 height 472
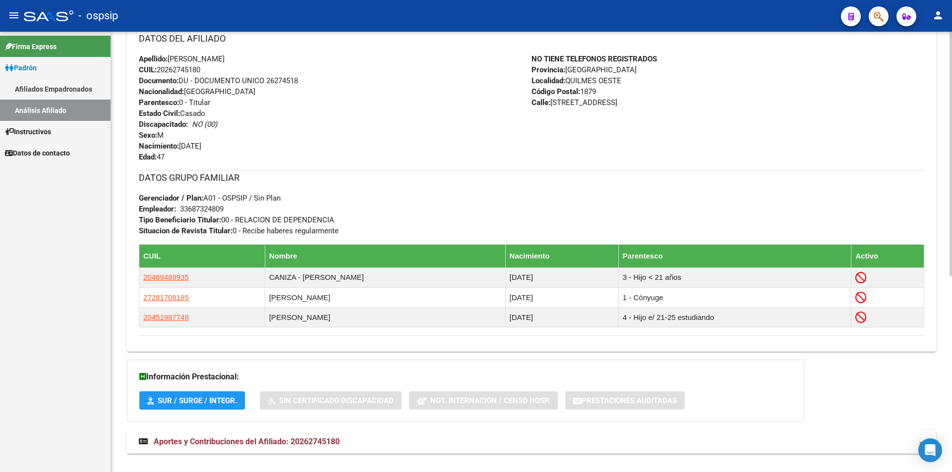
scroll to position [347, 0]
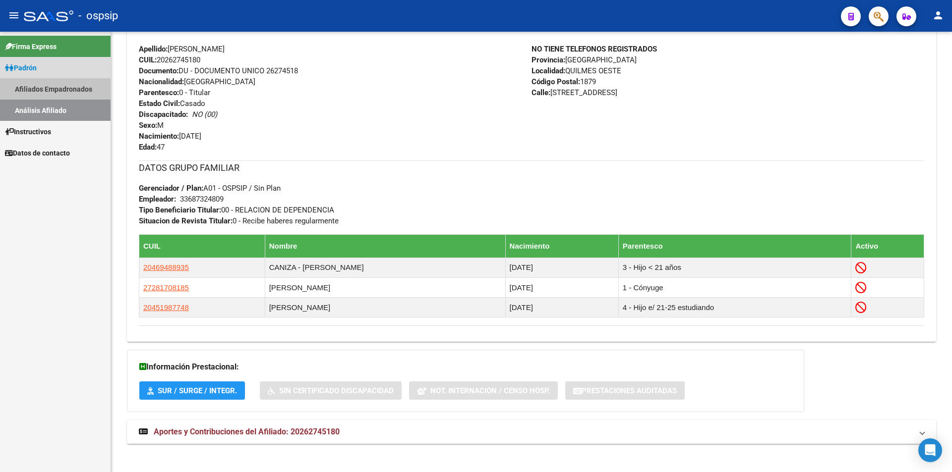
click at [41, 82] on link "Afiliados Empadronados" at bounding box center [55, 88] width 111 height 21
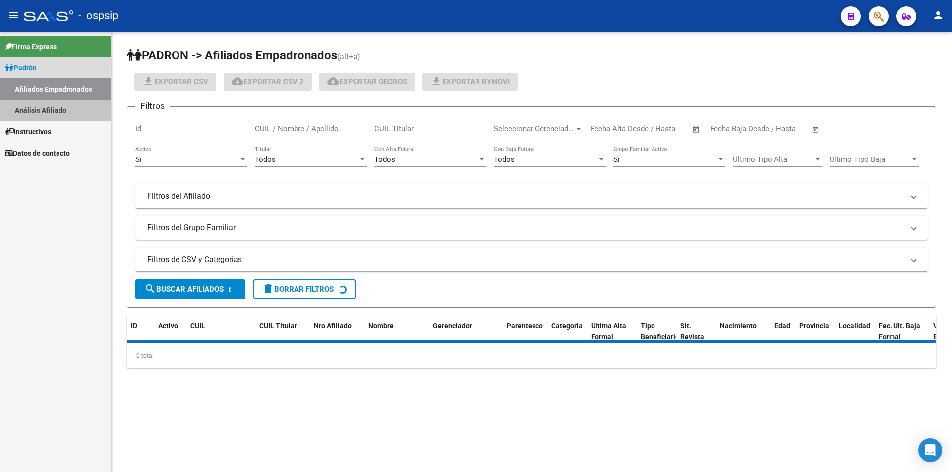
click at [47, 111] on link "Análisis Afiliado" at bounding box center [55, 110] width 111 height 21
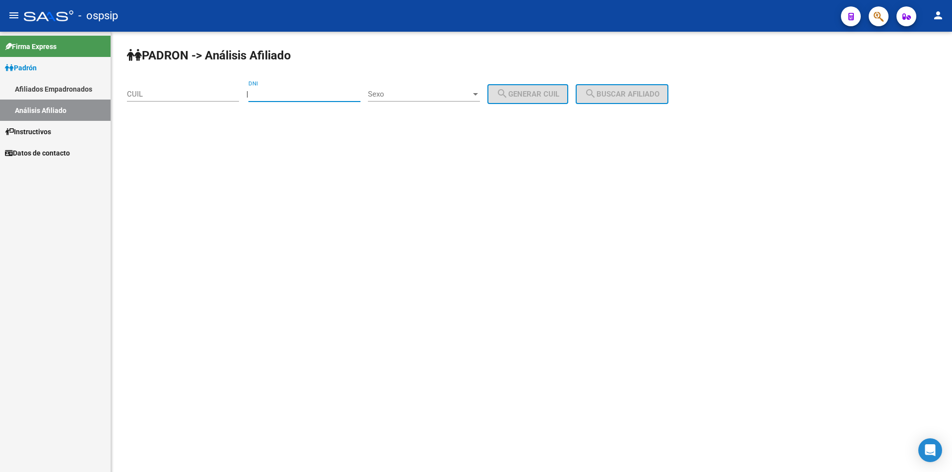
click at [293, 92] on input "DNI" at bounding box center [304, 94] width 112 height 9
paste input "24669842"
type input "24669842"
click at [467, 95] on span "Sexo" at bounding box center [419, 94] width 103 height 9
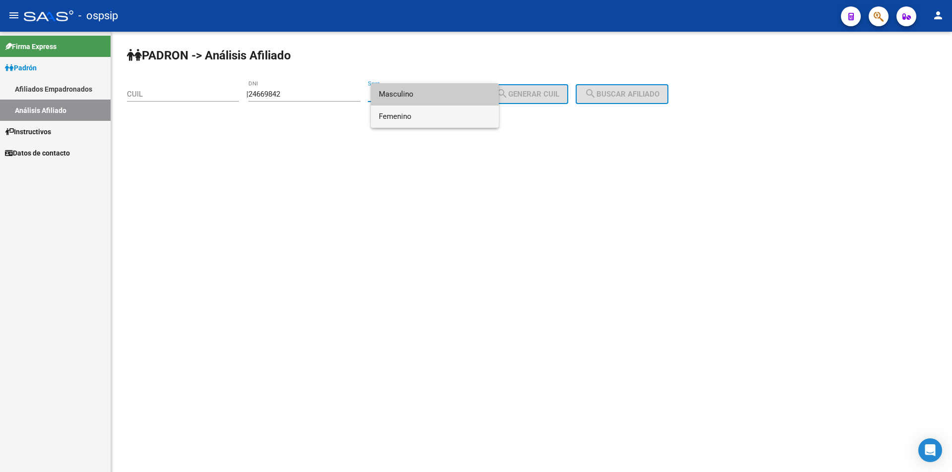
click at [412, 119] on span "Femenino" at bounding box center [435, 117] width 112 height 22
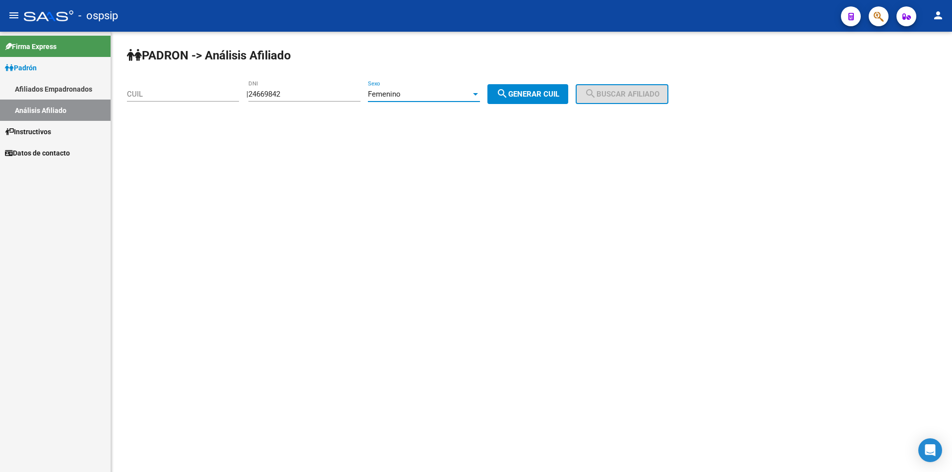
click at [551, 97] on span "search Generar CUIL" at bounding box center [527, 94] width 63 height 9
type input "27-24669842-8"
click at [633, 96] on span "search Buscar afiliado" at bounding box center [621, 94] width 75 height 9
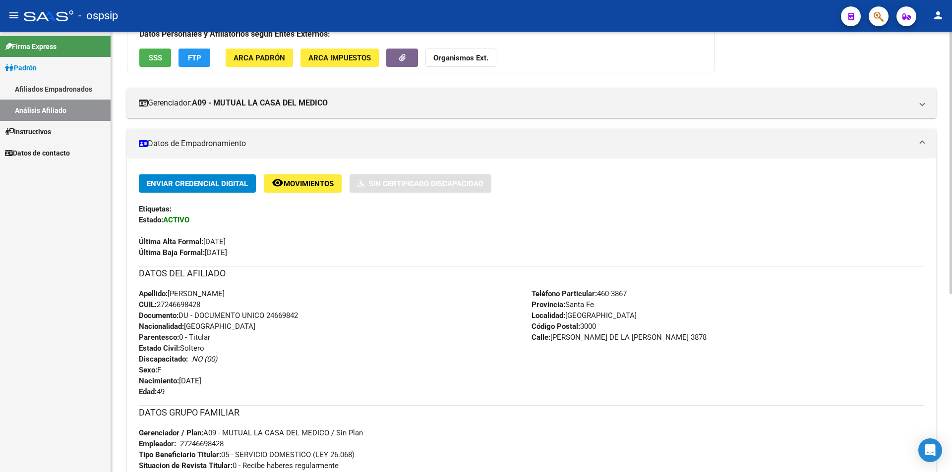
scroll to position [99, 0]
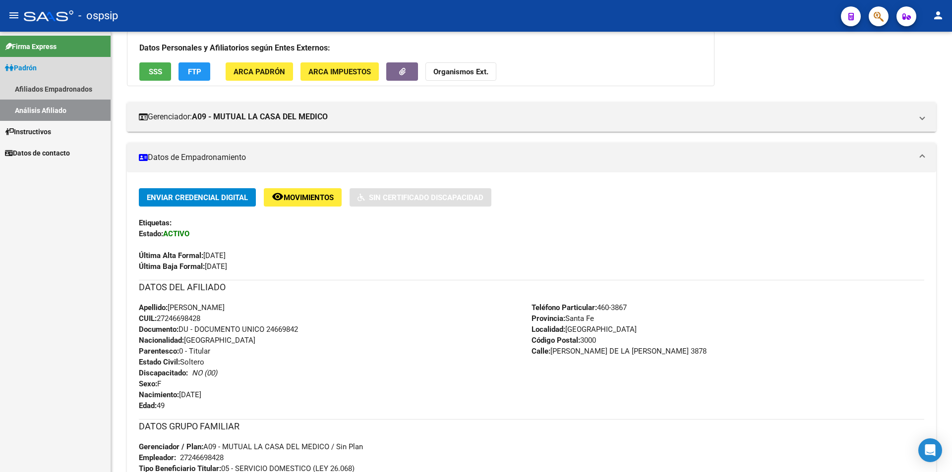
click at [47, 113] on link "Análisis Afiliado" at bounding box center [55, 110] width 111 height 21
click at [53, 90] on link "Afiliados Empadronados" at bounding box center [55, 88] width 111 height 21
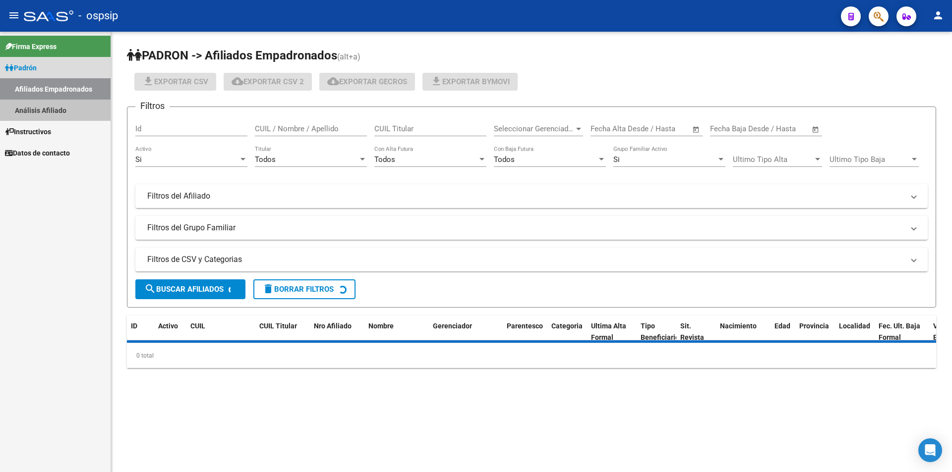
click at [56, 102] on link "Análisis Afiliado" at bounding box center [55, 110] width 111 height 21
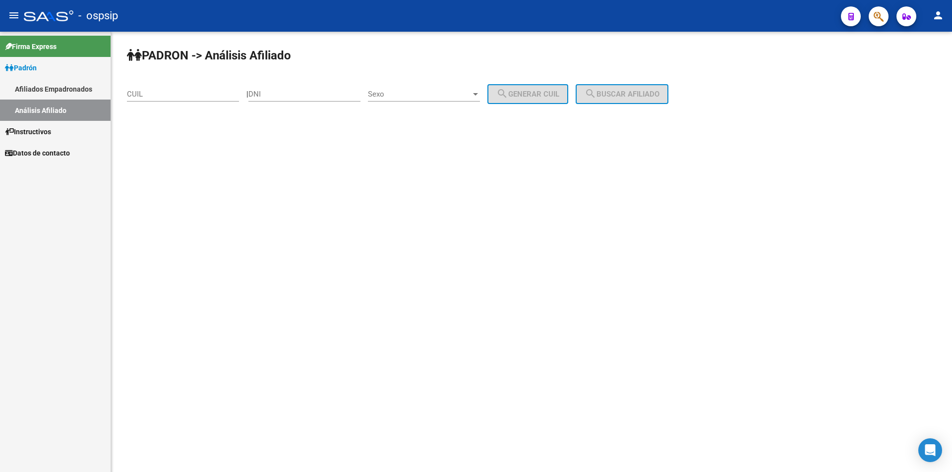
click at [159, 86] on div "CUIL" at bounding box center [183, 90] width 112 height 21
click at [158, 92] on input "CUIL" at bounding box center [183, 94] width 112 height 9
paste input "20-41330126-3"
type input "20-41330126-3"
click at [613, 92] on span "search Buscar afiliado" at bounding box center [621, 94] width 75 height 9
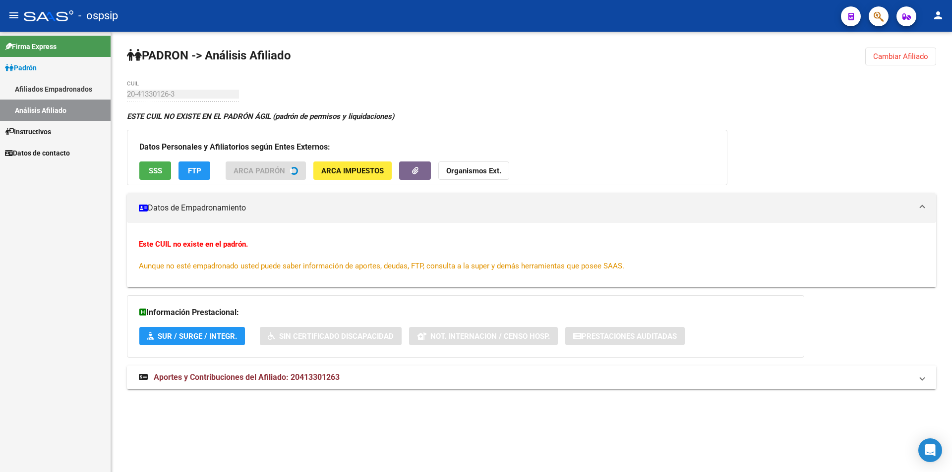
click at [159, 175] on span "SSS" at bounding box center [155, 171] width 13 height 9
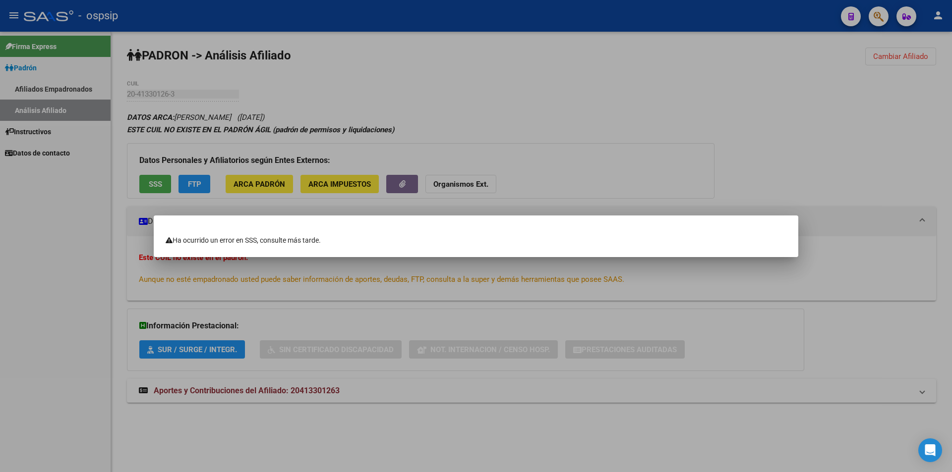
click at [142, 114] on div at bounding box center [476, 236] width 952 height 472
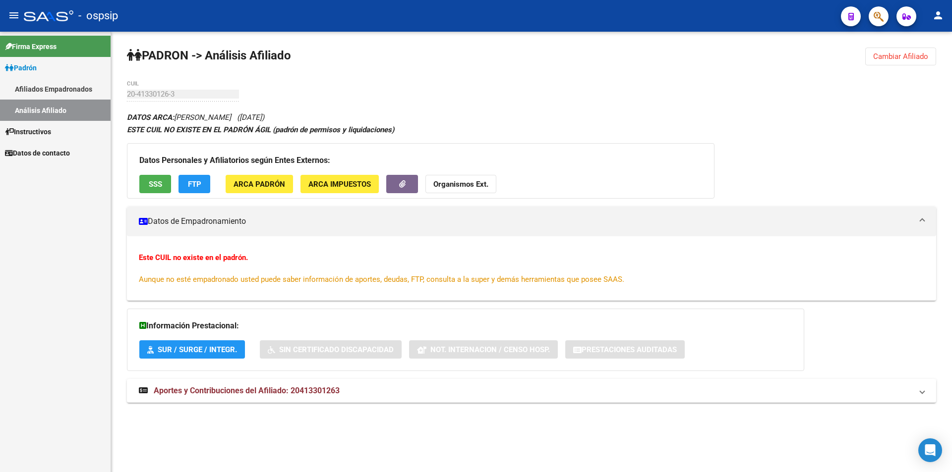
click at [14, 110] on link "Análisis Afiliado" at bounding box center [55, 110] width 111 height 21
click at [62, 113] on link "Análisis Afiliado" at bounding box center [55, 110] width 111 height 21
click at [43, 89] on link "Afiliados Empadronados" at bounding box center [55, 88] width 111 height 21
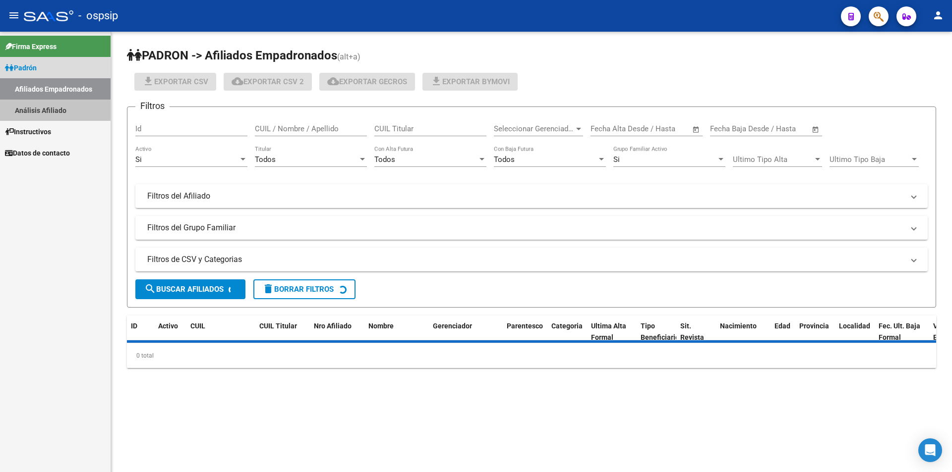
click at [43, 104] on link "Análisis Afiliado" at bounding box center [55, 110] width 111 height 21
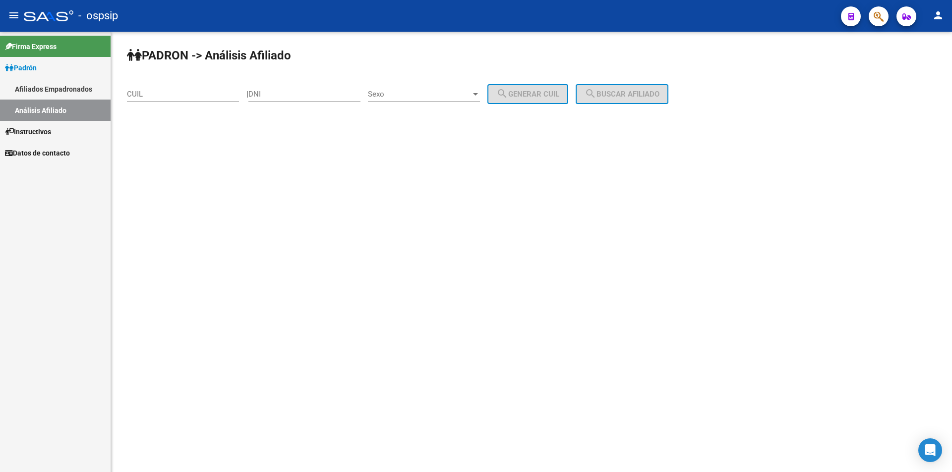
click at [150, 88] on div "CUIL" at bounding box center [183, 90] width 112 height 21
click at [151, 93] on input "CUIL" at bounding box center [183, 94] width 112 height 9
paste input "20-39253144-1"
type input "20-39253144-1"
click at [634, 93] on span "search Buscar afiliado" at bounding box center [621, 94] width 75 height 9
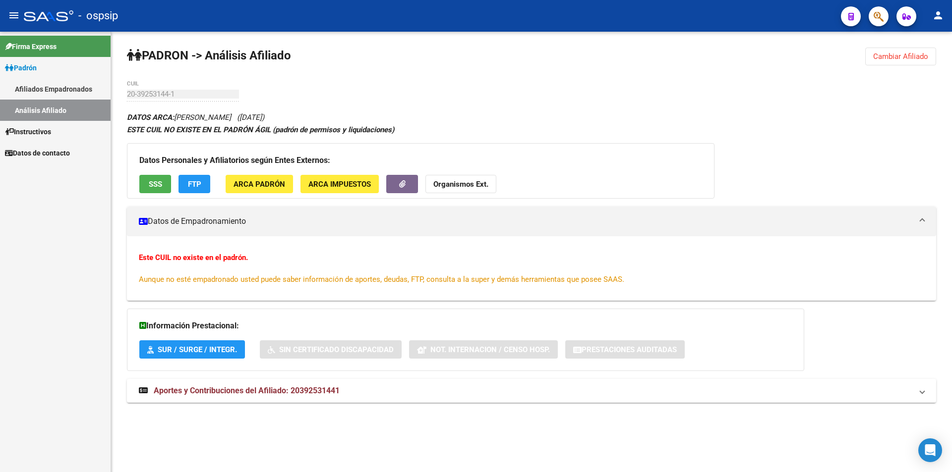
click at [151, 183] on span "SSS" at bounding box center [155, 184] width 13 height 9
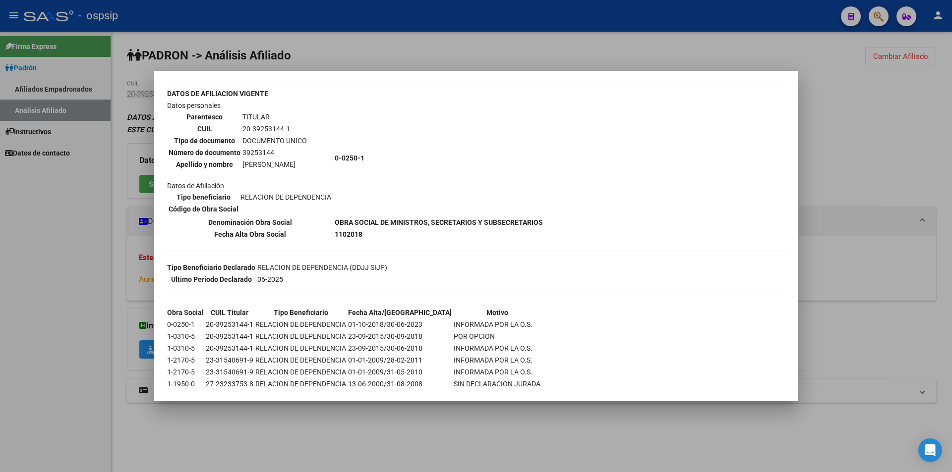
scroll to position [85, 0]
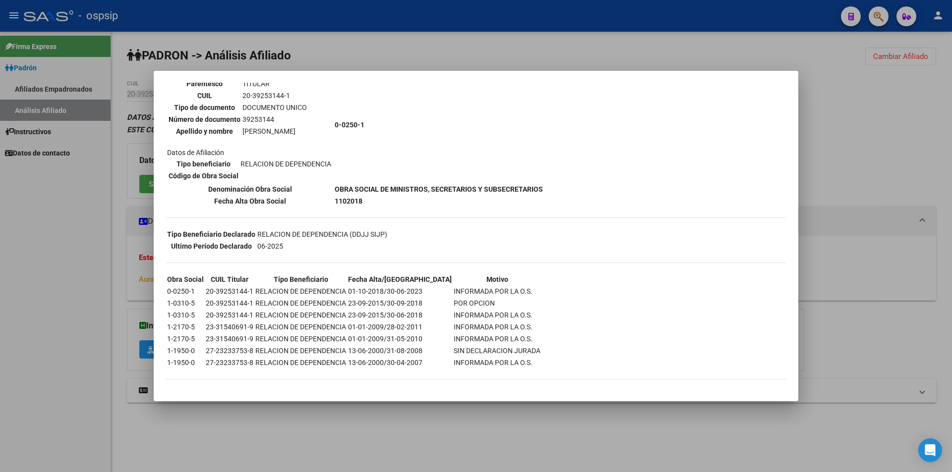
click at [143, 71] on div at bounding box center [476, 236] width 952 height 472
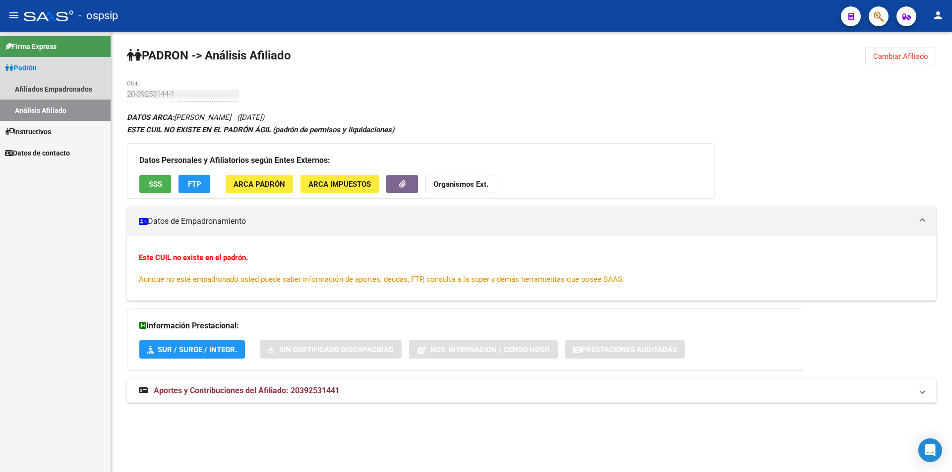
click at [61, 110] on link "Análisis Afiliado" at bounding box center [55, 110] width 111 height 21
click at [42, 109] on link "Análisis Afiliado" at bounding box center [55, 110] width 111 height 21
click at [76, 112] on link "Análisis Afiliado" at bounding box center [55, 110] width 111 height 21
click at [65, 94] on link "Afiliados Empadronados" at bounding box center [55, 88] width 111 height 21
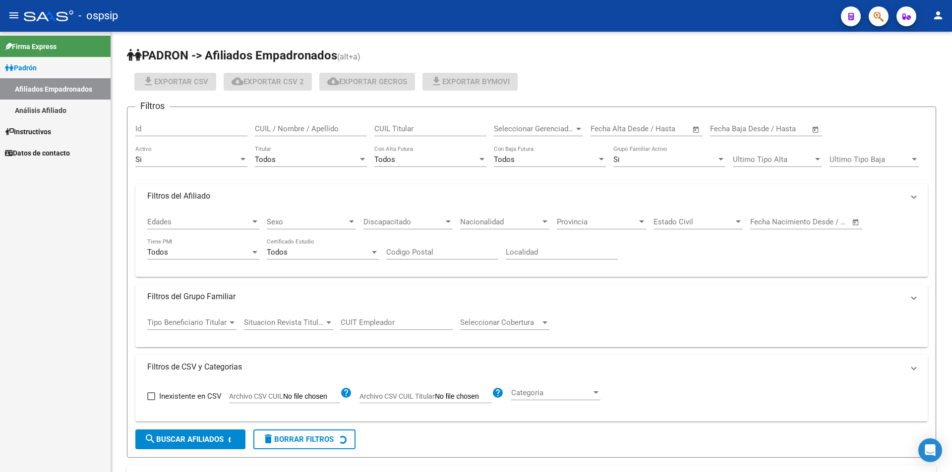
click at [57, 111] on link "Análisis Afiliado" at bounding box center [55, 110] width 111 height 21
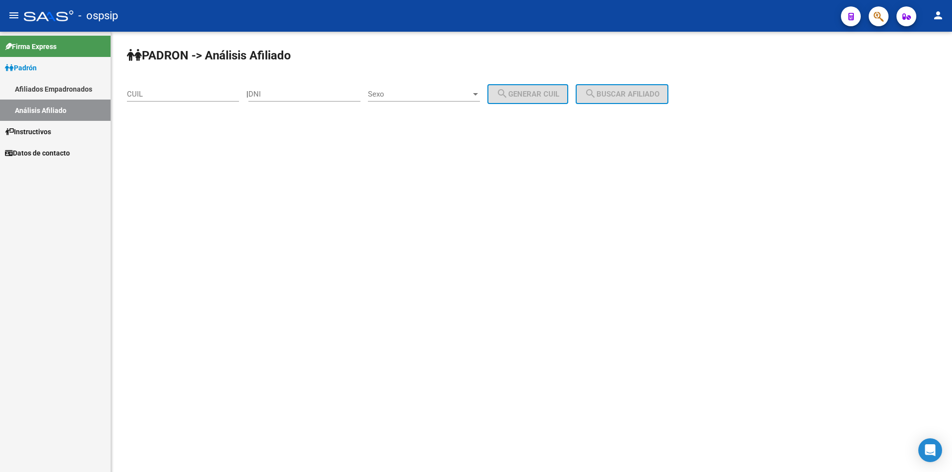
click at [187, 93] on input "CUIL" at bounding box center [183, 94] width 112 height 9
paste input "20-20081932-3"
type input "20-20081932-3"
click at [624, 92] on span "search Buscar afiliado" at bounding box center [621, 94] width 75 height 9
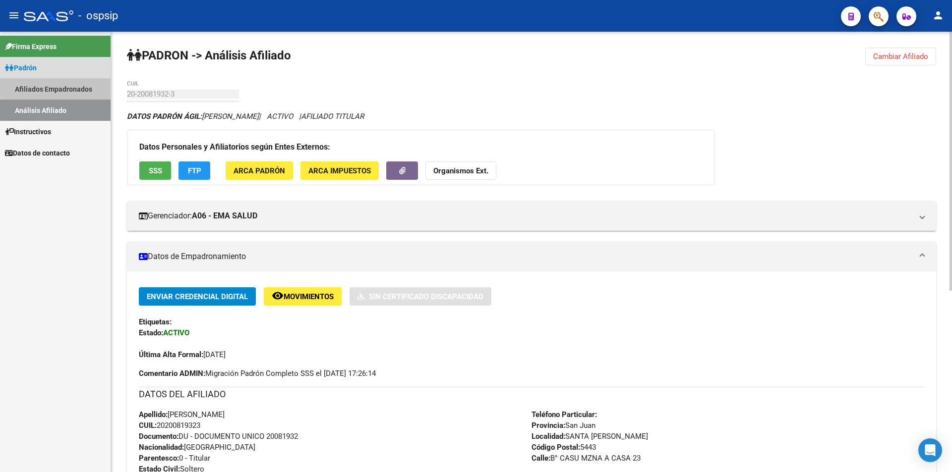
click at [57, 88] on link "Afiliados Empadronados" at bounding box center [55, 88] width 111 height 21
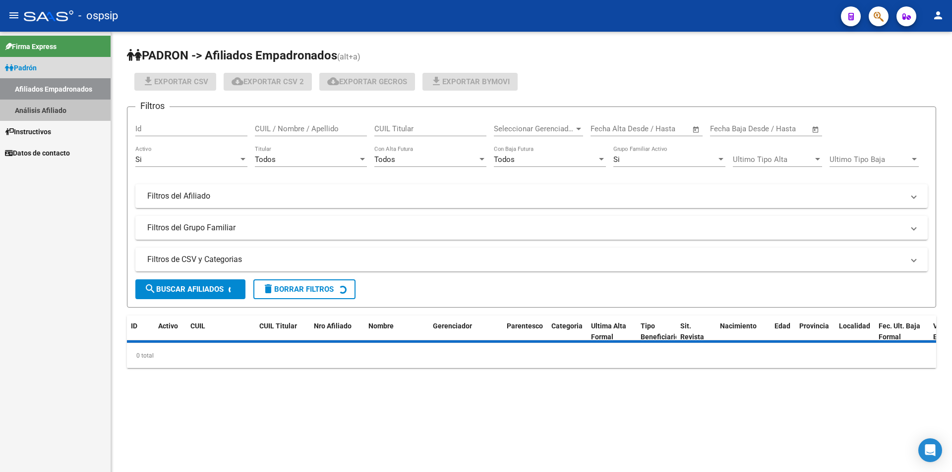
click at [55, 102] on link "Análisis Afiliado" at bounding box center [55, 110] width 111 height 21
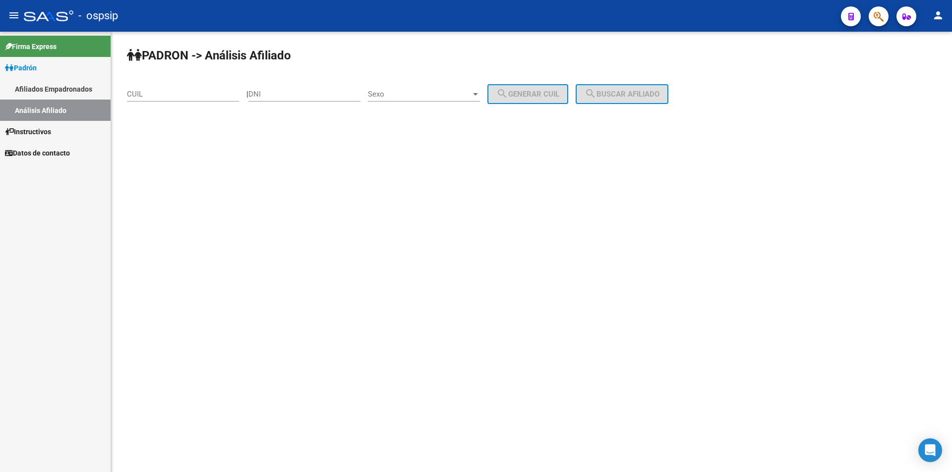
click at [162, 91] on input "CUIL" at bounding box center [183, 94] width 112 height 9
paste input "20-28852443-3"
type input "20-28852443-3"
click at [619, 101] on button "search Buscar afiliado" at bounding box center [621, 94] width 93 height 20
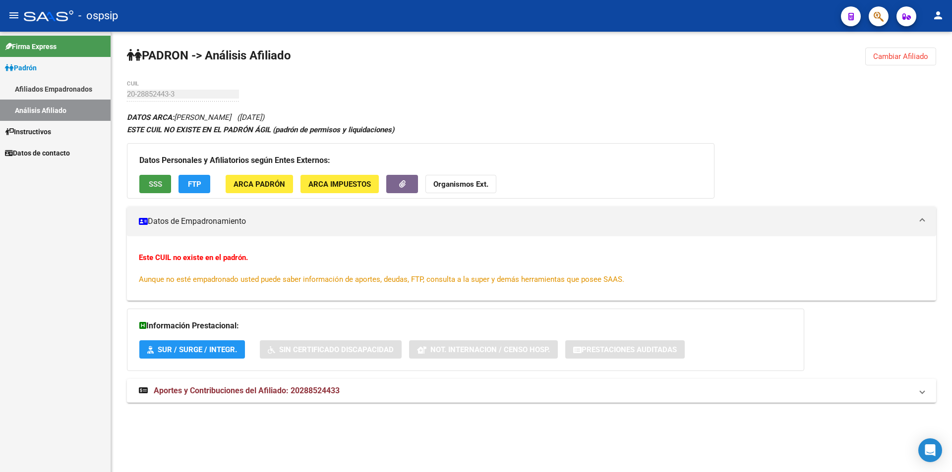
click at [154, 190] on button "SSS" at bounding box center [155, 184] width 32 height 18
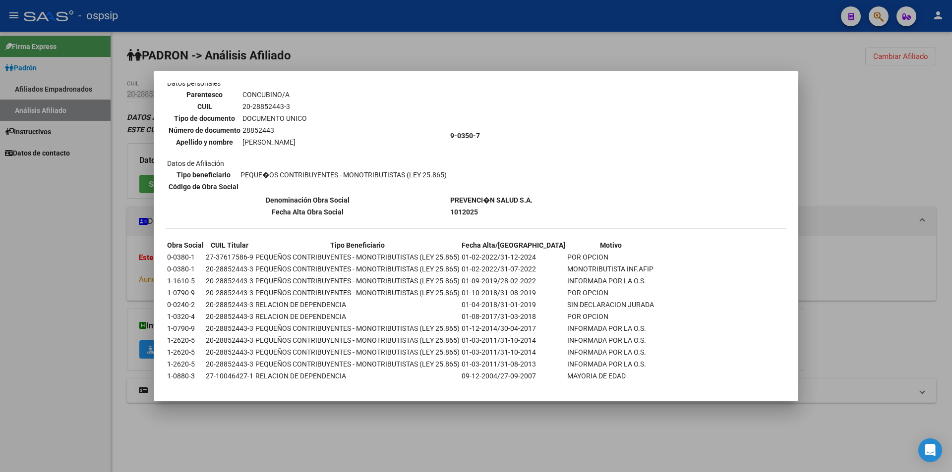
scroll to position [87, 0]
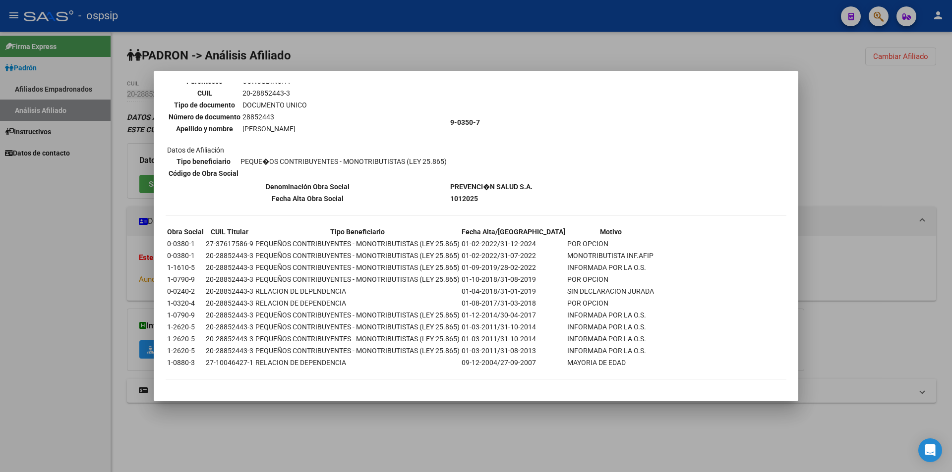
click at [314, 49] on div at bounding box center [476, 236] width 952 height 472
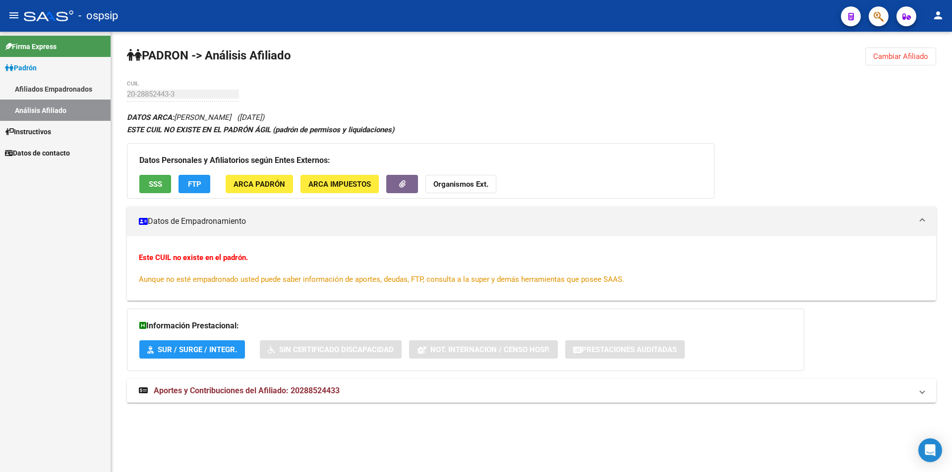
click at [37, 91] on link "Afiliados Empadronados" at bounding box center [55, 88] width 111 height 21
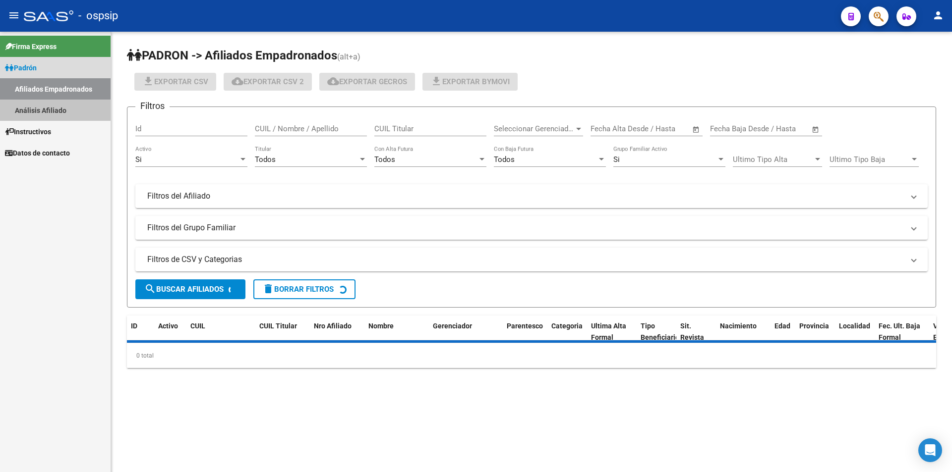
click at [47, 105] on link "Análisis Afiliado" at bounding box center [55, 110] width 111 height 21
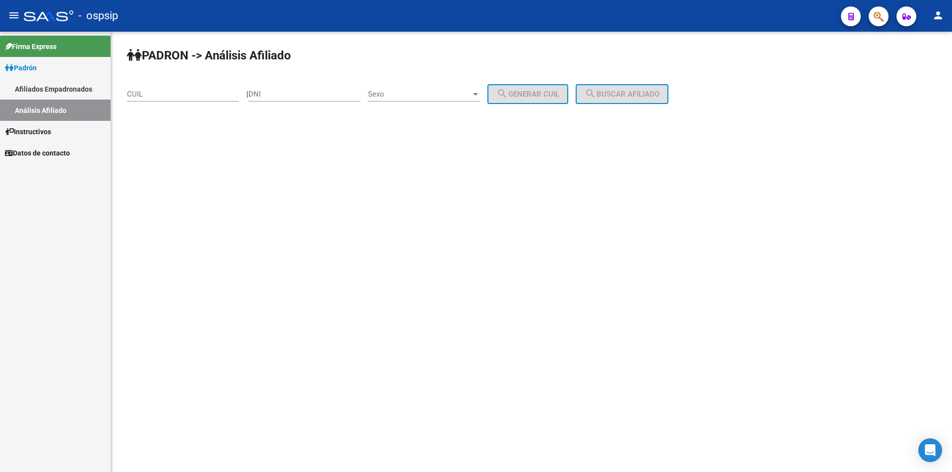
click at [147, 89] on div "CUIL" at bounding box center [183, 90] width 112 height 21
drag, startPoint x: 147, startPoint y: 89, endPoint x: 137, endPoint y: 95, distance: 11.6
click at [137, 95] on input "CUIL" at bounding box center [183, 94] width 112 height 9
paste input "20-41330126-3"
type input "20-41330126-3"
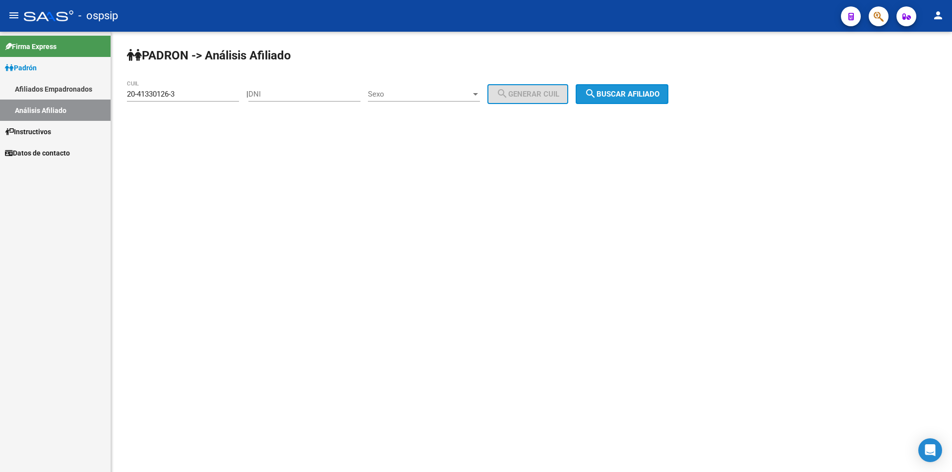
click at [628, 89] on button "search Buscar afiliado" at bounding box center [621, 94] width 93 height 20
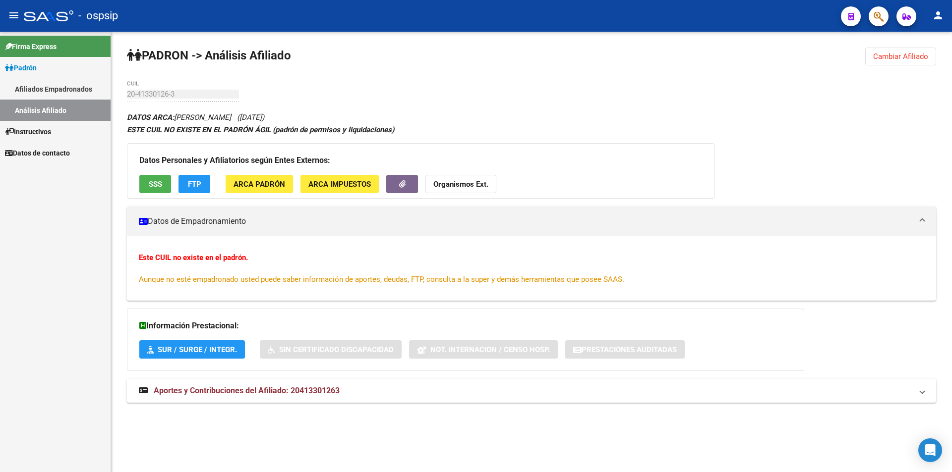
click at [154, 180] on span "SSS" at bounding box center [155, 184] width 13 height 9
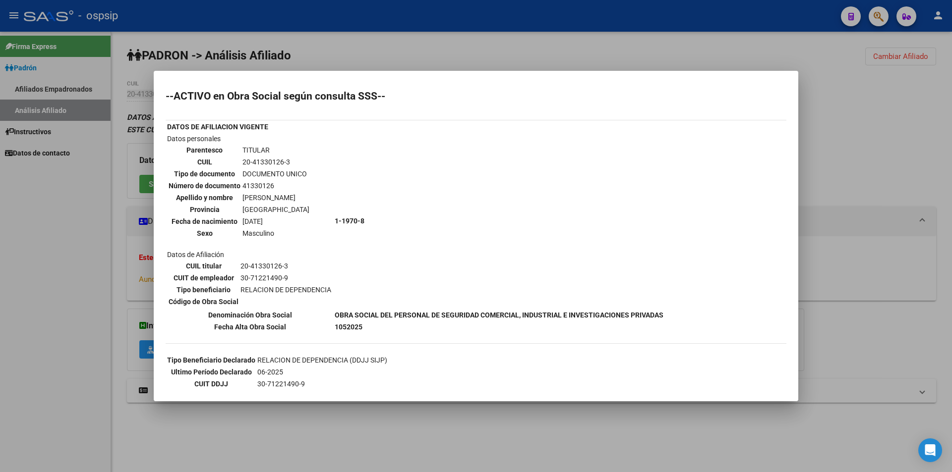
click at [348, 59] on div at bounding box center [476, 236] width 952 height 472
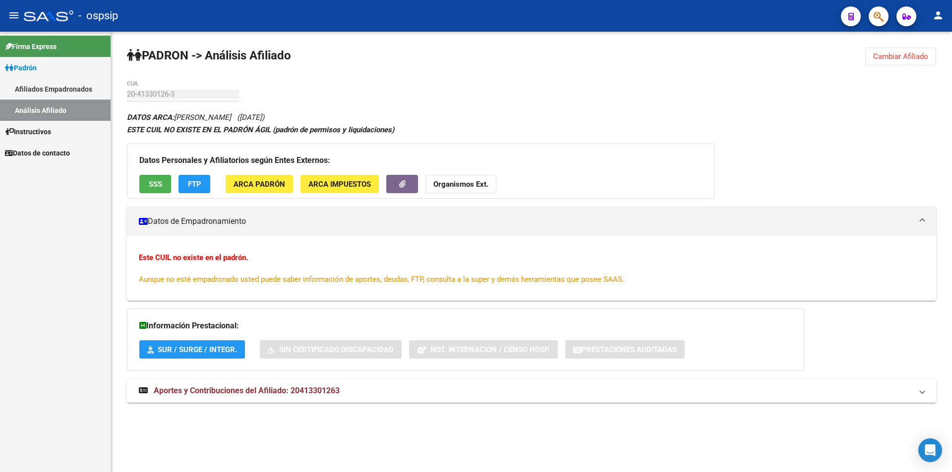
click at [55, 108] on link "Análisis Afiliado" at bounding box center [55, 110] width 111 height 21
click at [41, 88] on link "Afiliados Empadronados" at bounding box center [55, 88] width 111 height 21
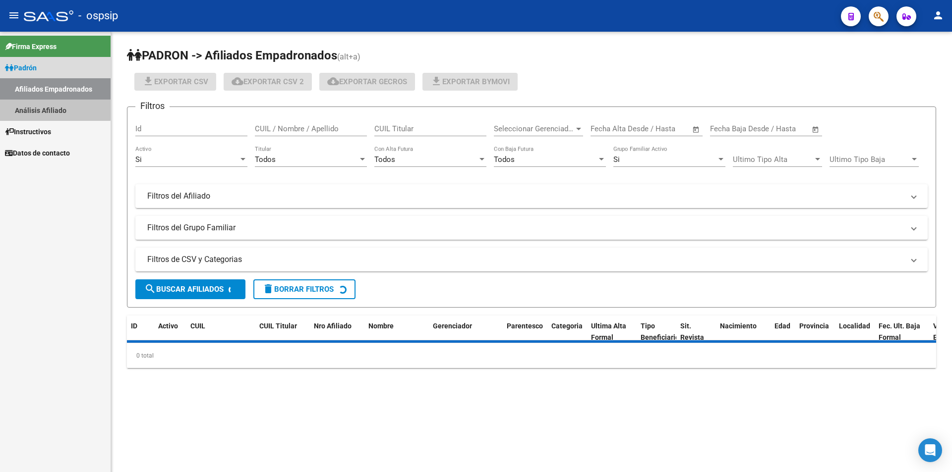
click at [54, 107] on link "Análisis Afiliado" at bounding box center [55, 110] width 111 height 21
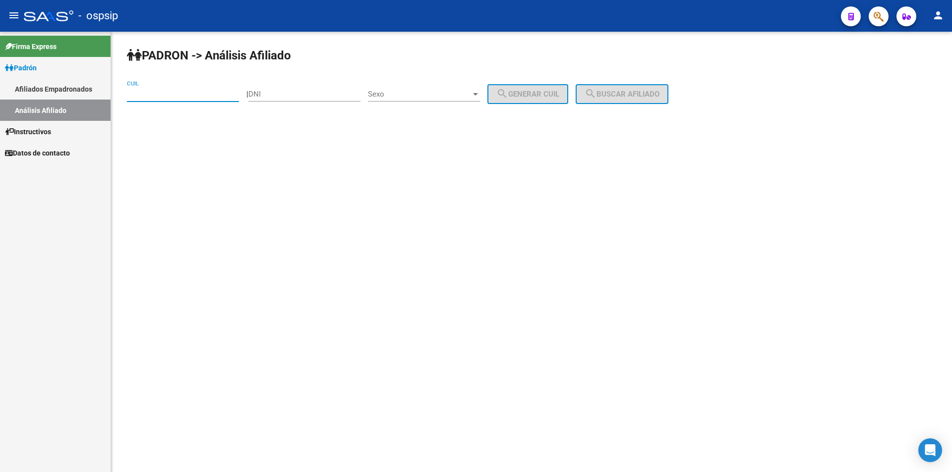
click at [146, 91] on input "CUIL" at bounding box center [183, 94] width 112 height 9
paste input "20-39253144-1"
type input "20-39253144-1"
click at [631, 104] on button "search Buscar afiliado" at bounding box center [621, 94] width 93 height 20
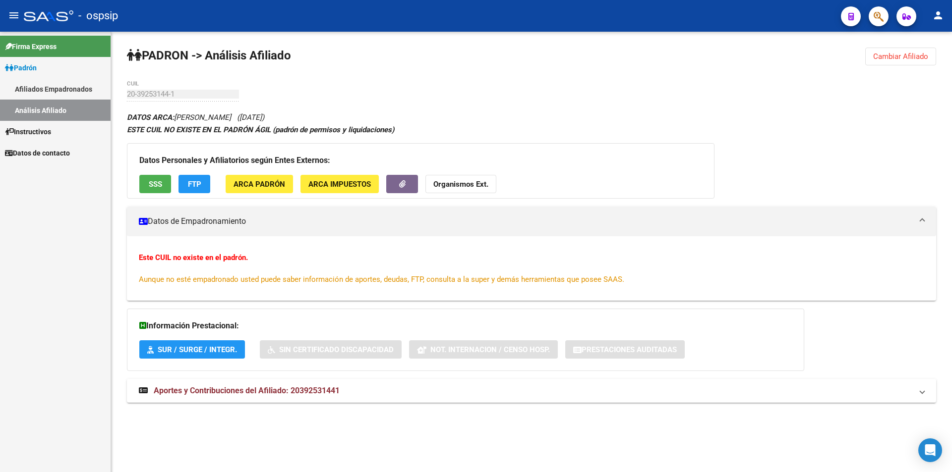
click at [159, 186] on span "SSS" at bounding box center [155, 184] width 13 height 9
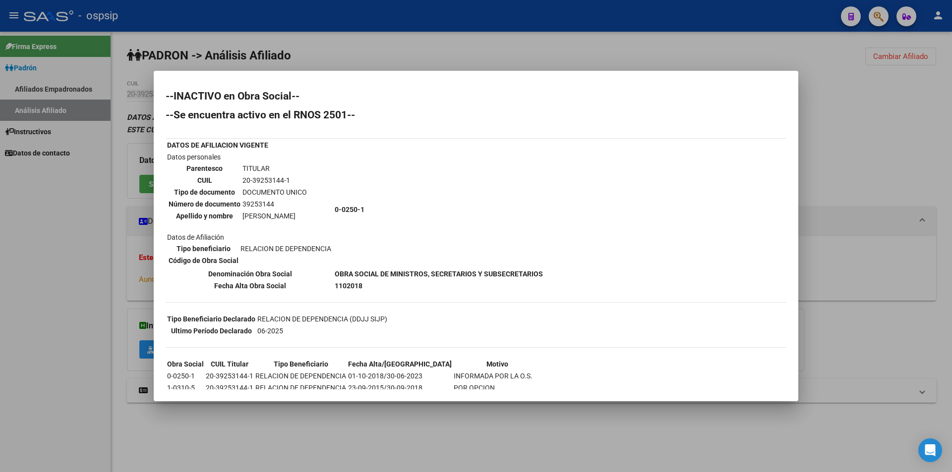
click at [90, 79] on div at bounding box center [476, 236] width 952 height 472
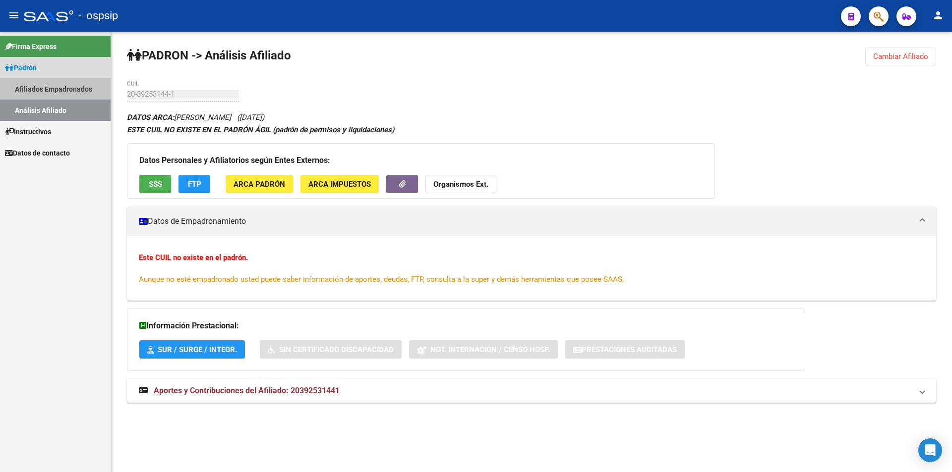
click at [49, 90] on link "Afiliados Empadronados" at bounding box center [55, 88] width 111 height 21
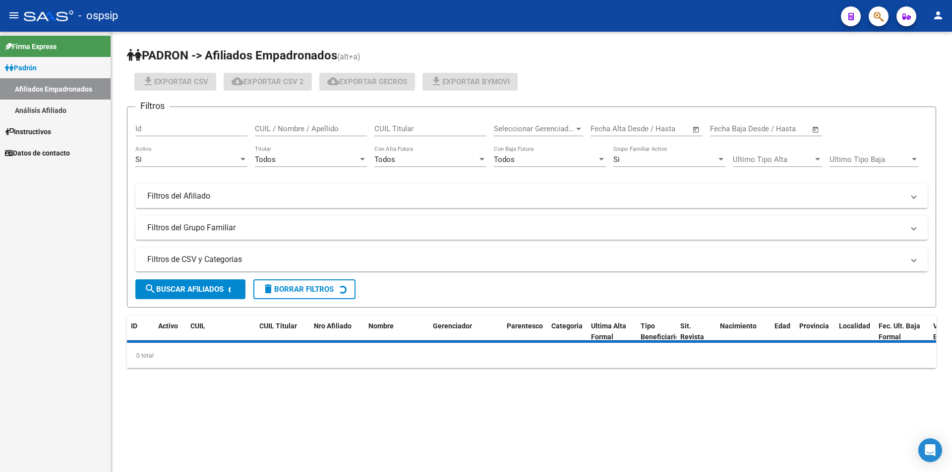
click at [45, 107] on link "Análisis Afiliado" at bounding box center [55, 110] width 111 height 21
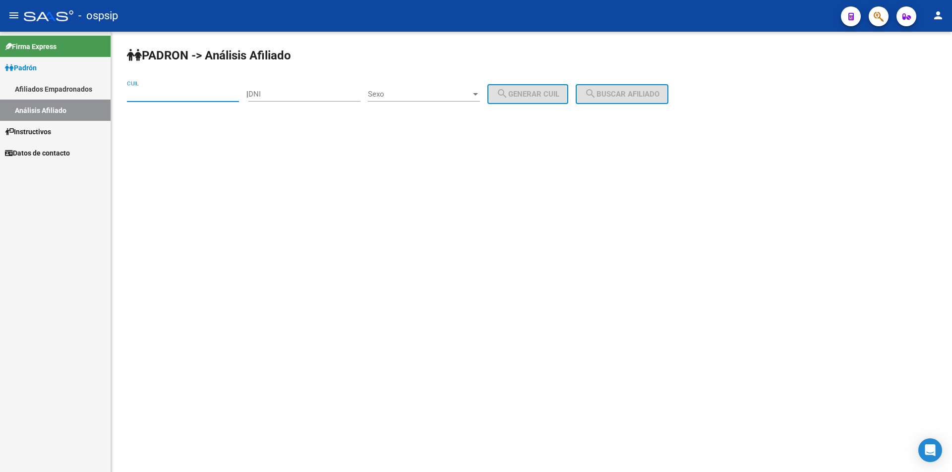
click at [163, 95] on input "CUIL" at bounding box center [183, 94] width 112 height 9
paste input "20-20081932-3"
type input "20-20081932-3"
click at [631, 89] on button "search Buscar afiliado" at bounding box center [621, 94] width 93 height 20
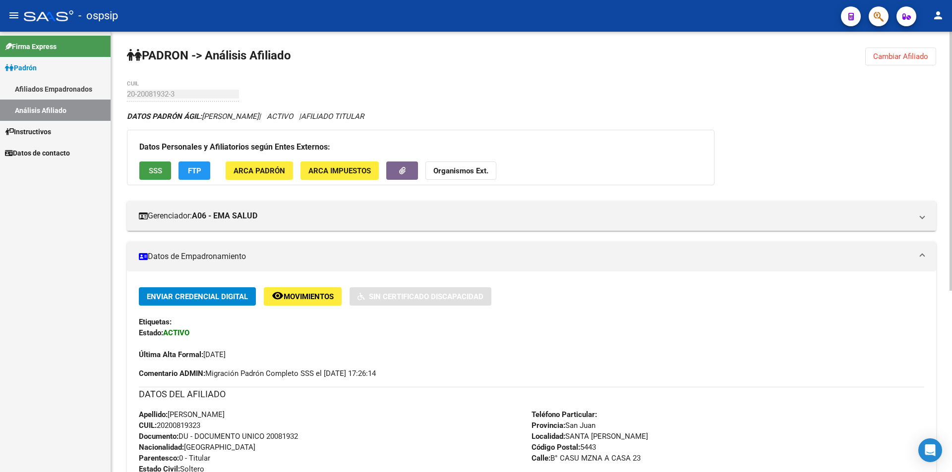
click at [143, 166] on button "SSS" at bounding box center [155, 171] width 32 height 18
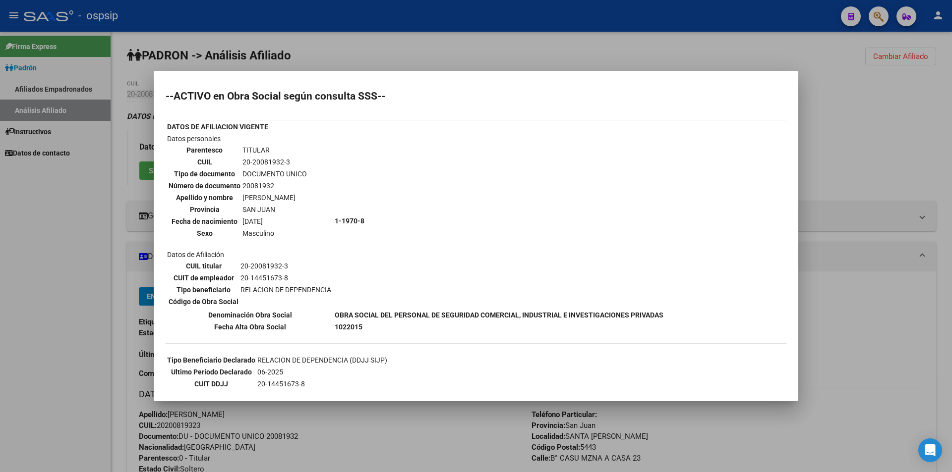
click at [519, 57] on div at bounding box center [476, 236] width 952 height 472
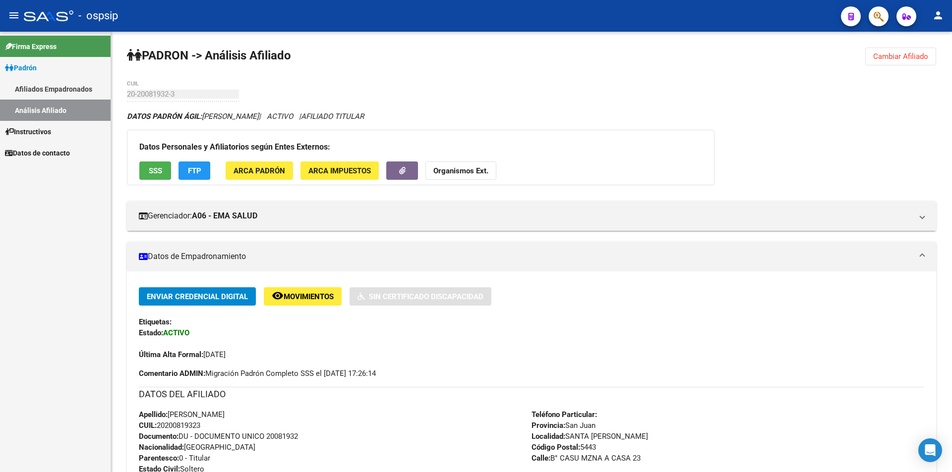
click at [39, 113] on link "Análisis Afiliado" at bounding box center [55, 110] width 111 height 21
click at [42, 113] on link "Análisis Afiliado" at bounding box center [55, 110] width 111 height 21
click at [44, 88] on link "Afiliados Empadronados" at bounding box center [55, 88] width 111 height 21
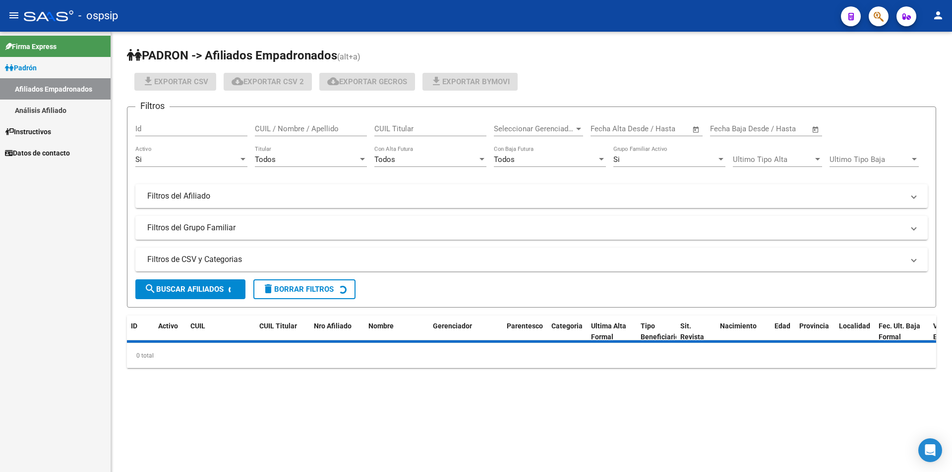
click at [41, 104] on link "Análisis Afiliado" at bounding box center [55, 110] width 111 height 21
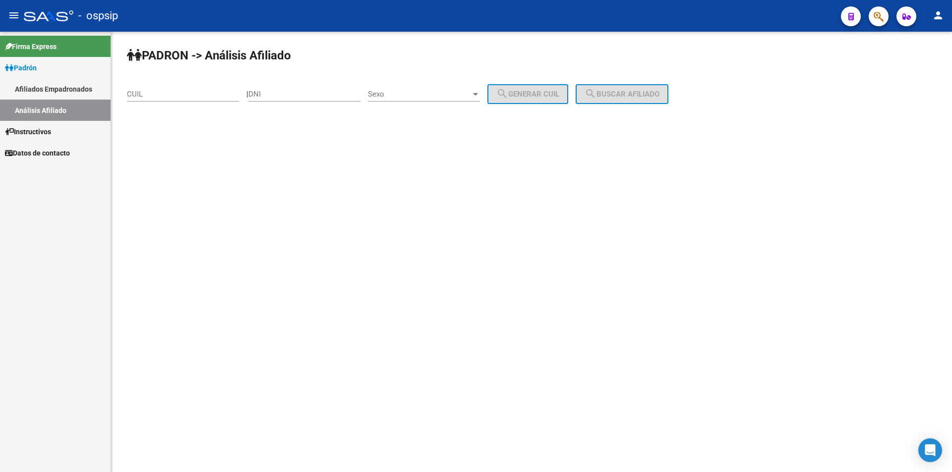
click at [157, 93] on input "CUIL" at bounding box center [183, 94] width 112 height 9
paste input "20-46276299-3"
type input "20-46276299-3"
click at [639, 97] on span "search Buscar afiliado" at bounding box center [621, 94] width 75 height 9
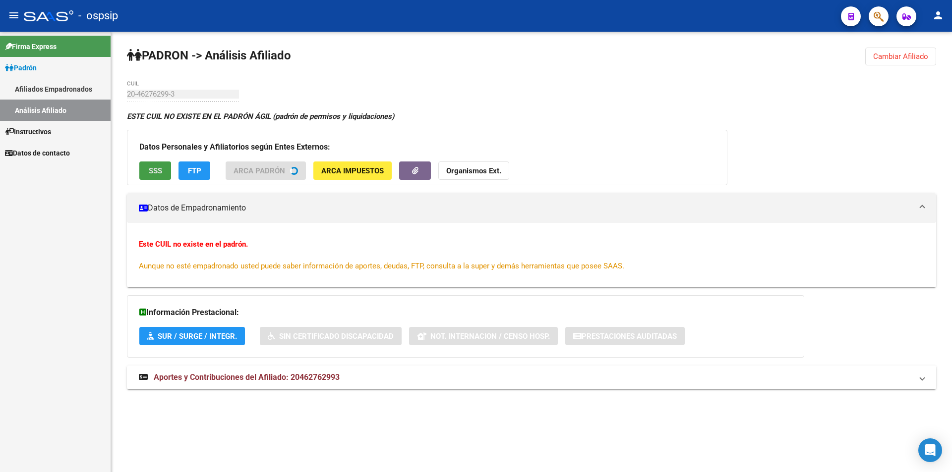
click at [146, 175] on button "SSS" at bounding box center [155, 171] width 32 height 18
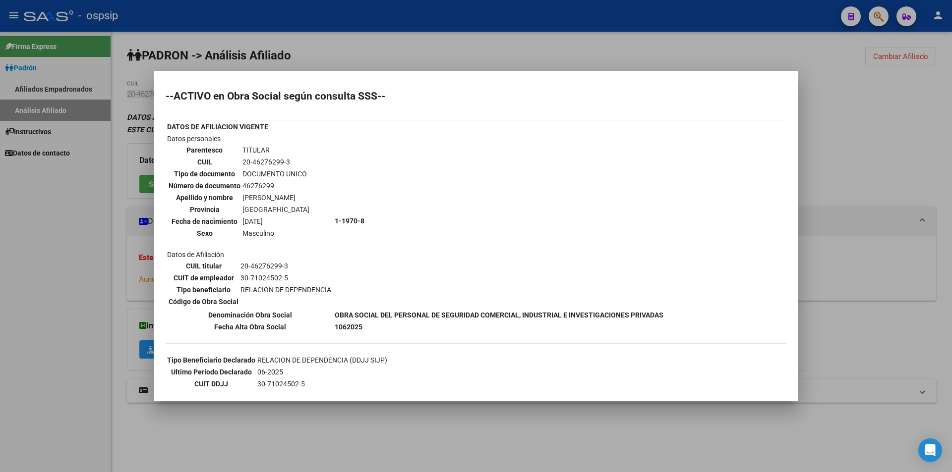
click at [244, 54] on div at bounding box center [476, 236] width 952 height 472
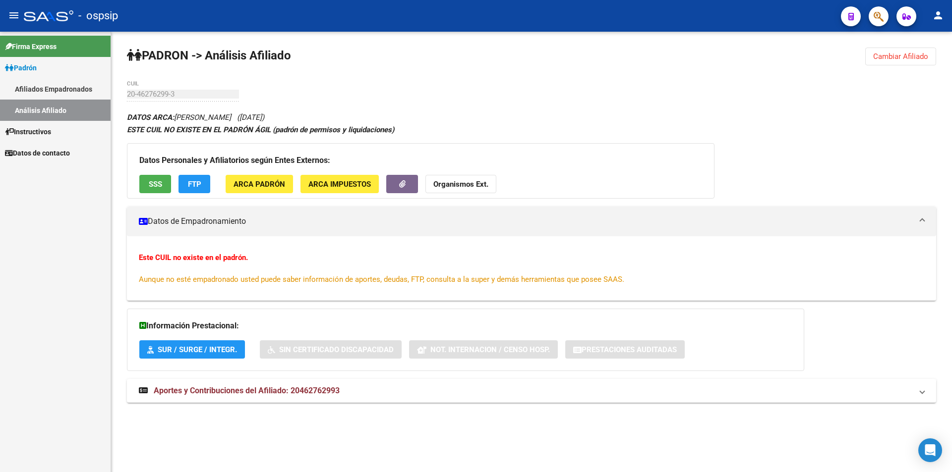
click at [68, 90] on link "Afiliados Empadronados" at bounding box center [55, 88] width 111 height 21
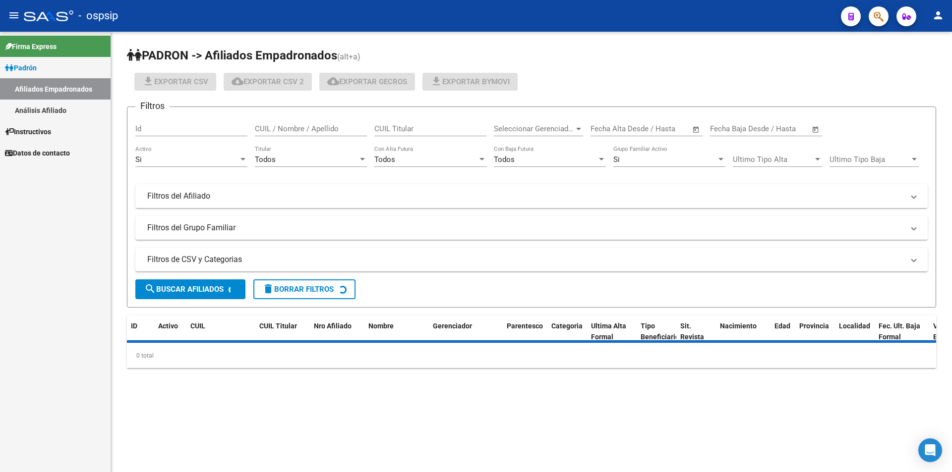
click at [67, 101] on link "Análisis Afiliado" at bounding box center [55, 110] width 111 height 21
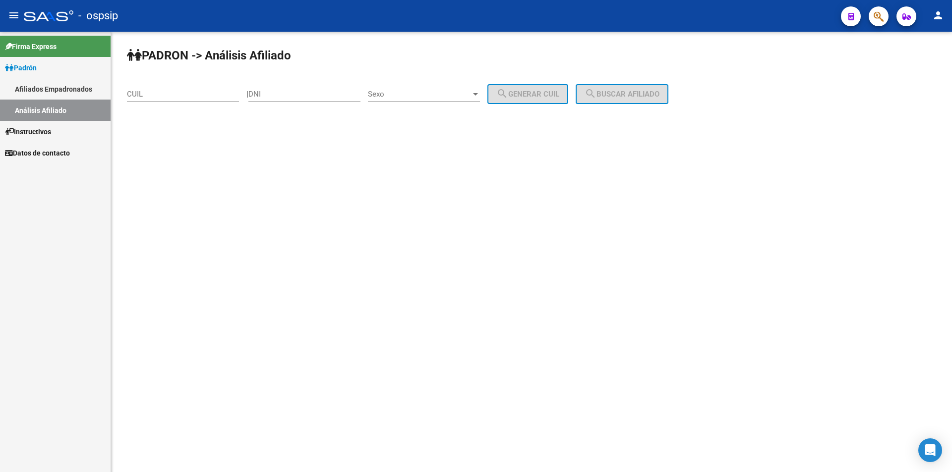
click at [156, 99] on div "CUIL" at bounding box center [183, 90] width 112 height 21
paste input "23-42504035-9"
type input "23-42504035-9"
click at [614, 94] on span "search Buscar afiliado" at bounding box center [621, 94] width 75 height 9
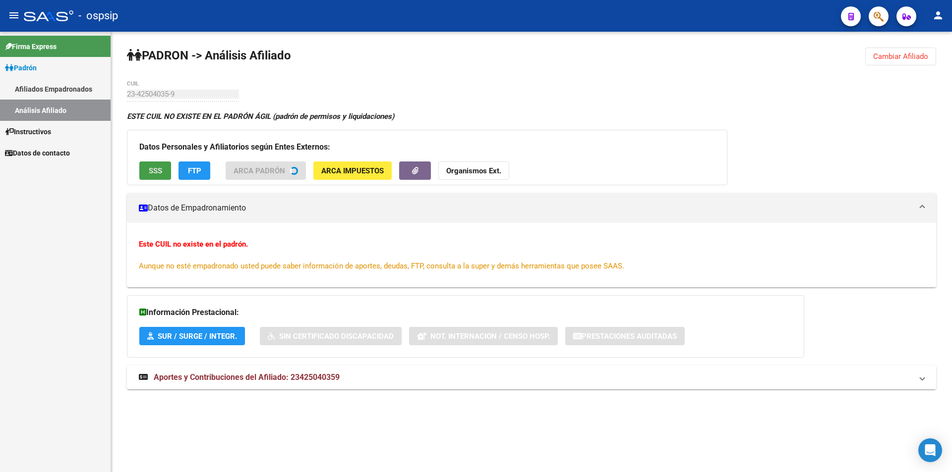
click at [156, 172] on span "SSS" at bounding box center [155, 171] width 13 height 9
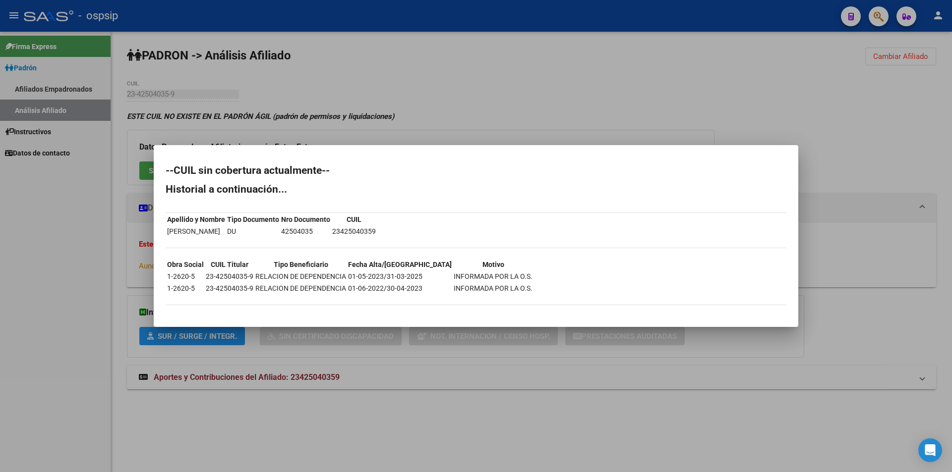
click at [398, 132] on div at bounding box center [476, 236] width 952 height 472
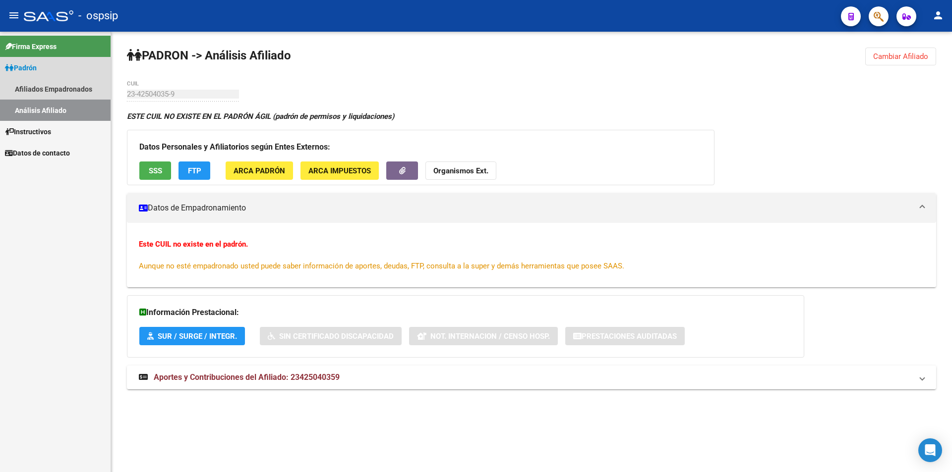
click at [47, 113] on link "Análisis Afiliado" at bounding box center [55, 110] width 111 height 21
click at [61, 90] on link "Afiliados Empadronados" at bounding box center [55, 88] width 111 height 21
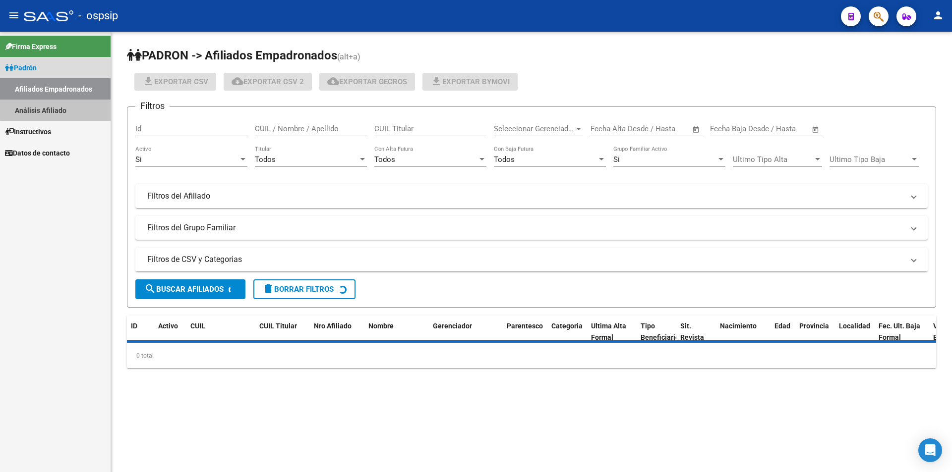
click at [61, 107] on link "Análisis Afiliado" at bounding box center [55, 110] width 111 height 21
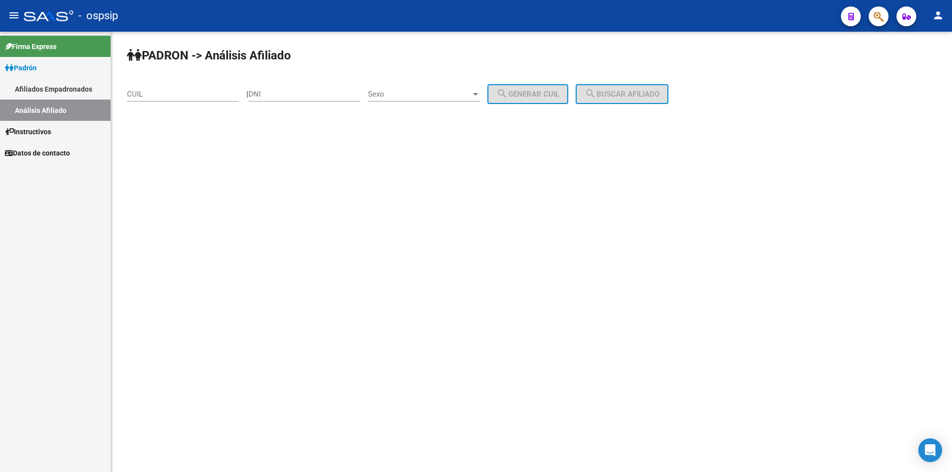
click at [203, 95] on input "CUIL" at bounding box center [183, 94] width 112 height 9
paste input "37-268884"
type input "37-268884"
click at [273, 92] on input "DNI" at bounding box center [304, 94] width 112 height 9
paste input "37268884"
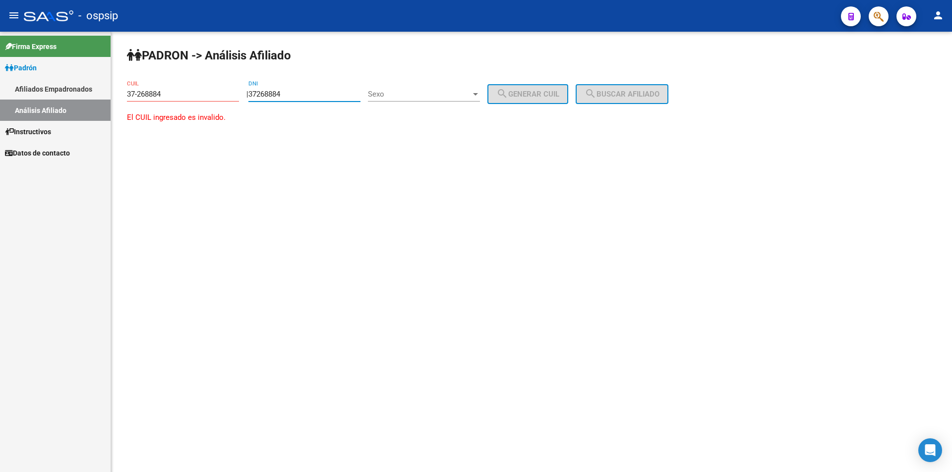
type input "37268884"
drag, startPoint x: 175, startPoint y: 94, endPoint x: 96, endPoint y: 76, distance: 81.3
click at [103, 78] on mat-sidenav-container "Firma Express Padrón Afiliados Empadronados Análisis Afiliado Instructivos Dato…" at bounding box center [476, 252] width 952 height 441
click at [412, 93] on span "Sexo" at bounding box center [419, 94] width 103 height 9
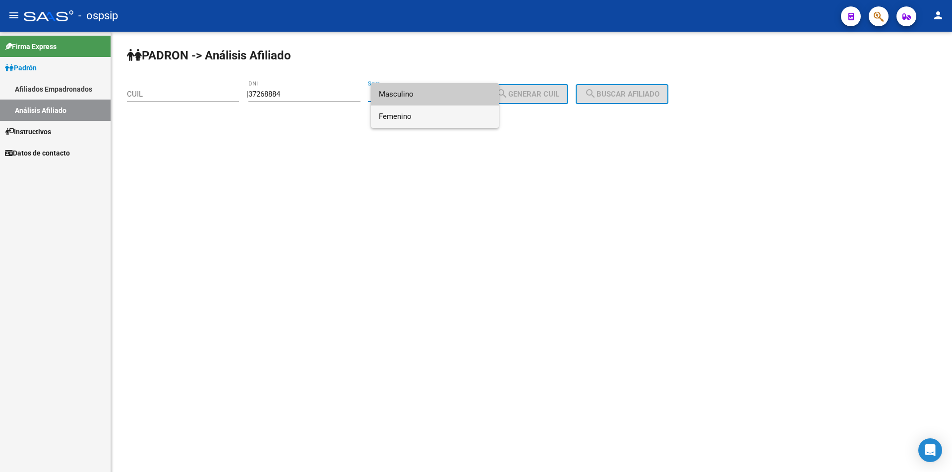
click at [416, 116] on span "Femenino" at bounding box center [435, 117] width 112 height 22
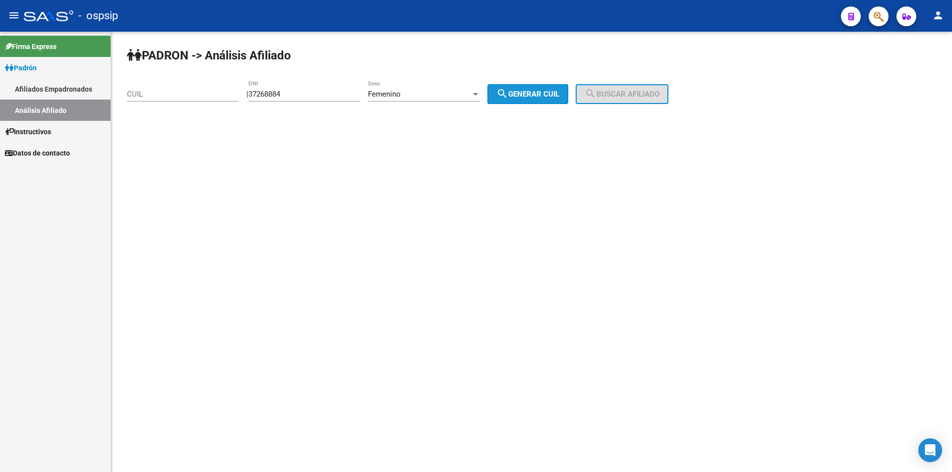
click at [508, 93] on mat-icon "search" at bounding box center [502, 94] width 12 height 12
type input "27-37268884-5"
click at [626, 95] on span "search Buscar afiliado" at bounding box center [621, 94] width 75 height 9
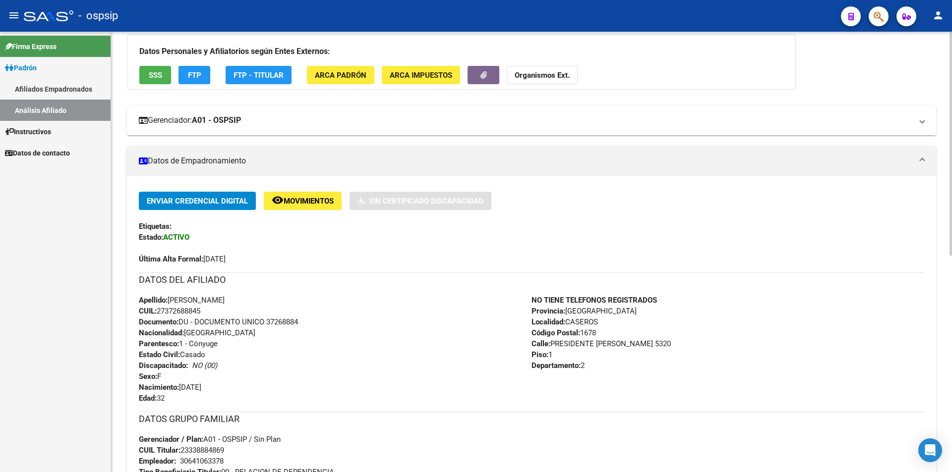
scroll to position [99, 0]
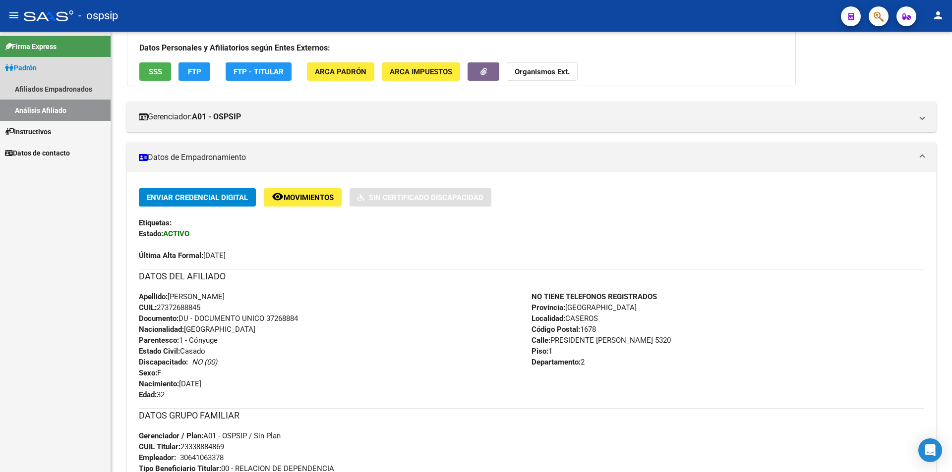
click at [47, 106] on link "Análisis Afiliado" at bounding box center [55, 110] width 111 height 21
click at [67, 88] on link "Afiliados Empadronados" at bounding box center [55, 88] width 111 height 21
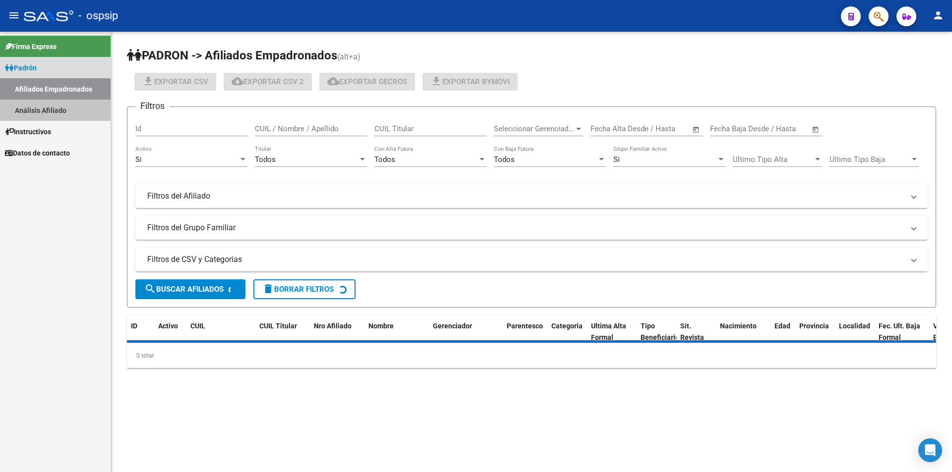
click at [51, 111] on link "Análisis Afiliado" at bounding box center [55, 110] width 111 height 21
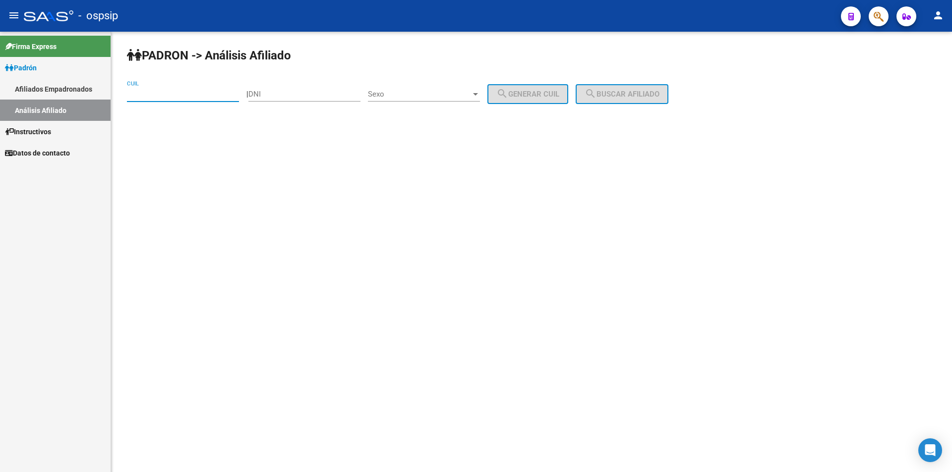
click at [168, 90] on input "CUIL" at bounding box center [183, 94] width 112 height 9
paste input "20-40870307-8"
type input "20-40870307-8"
click at [615, 100] on button "search Buscar afiliado" at bounding box center [621, 94] width 93 height 20
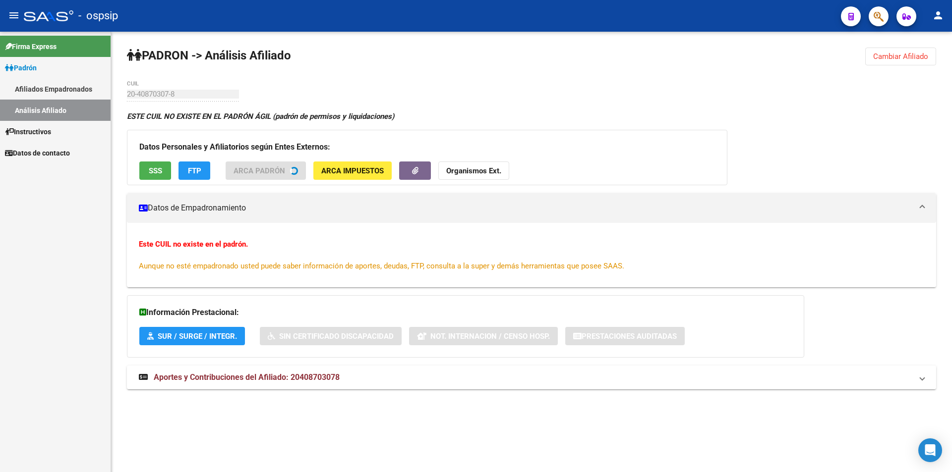
click at [152, 170] on span "SSS" at bounding box center [155, 171] width 13 height 9
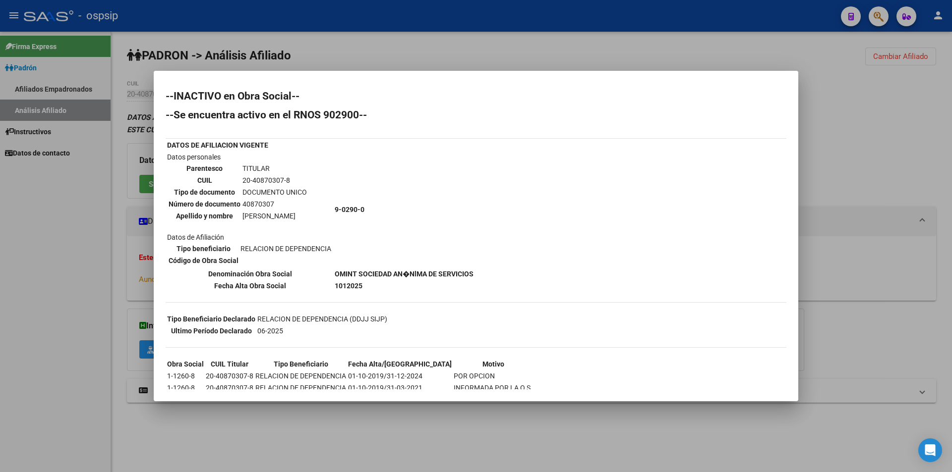
click at [548, 52] on div at bounding box center [476, 236] width 952 height 472
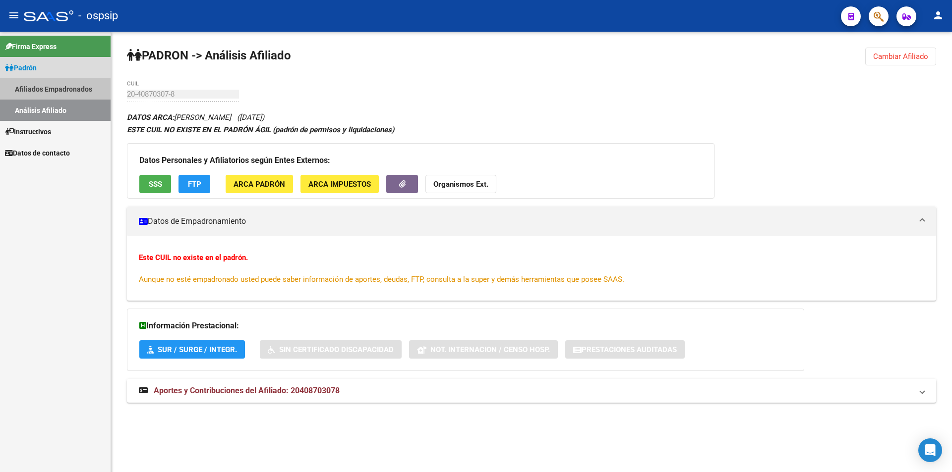
click at [52, 83] on link "Afiliados Empadronados" at bounding box center [55, 88] width 111 height 21
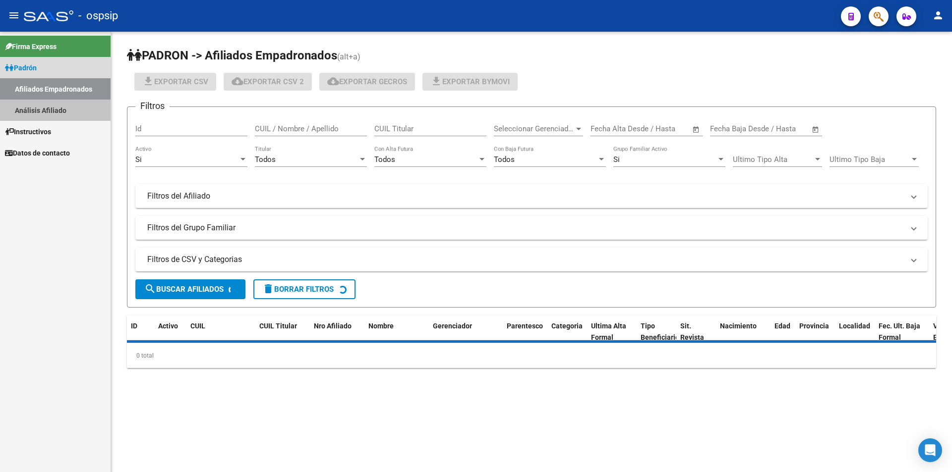
click at [49, 105] on link "Análisis Afiliado" at bounding box center [55, 110] width 111 height 21
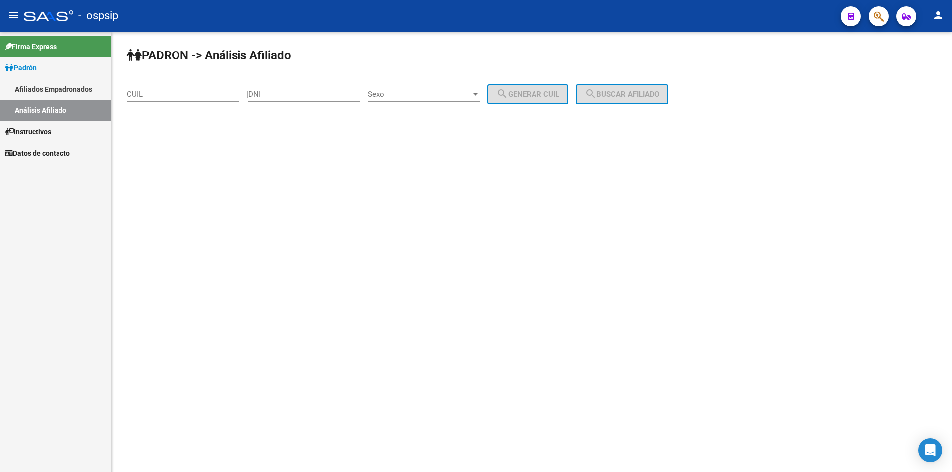
click at [163, 86] on div "CUIL" at bounding box center [183, 90] width 112 height 21
click at [155, 94] on input "CUIL" at bounding box center [183, 94] width 112 height 9
paste input "27-39118214-6"
type input "27-39118214-6"
click at [654, 96] on span "search Buscar afiliado" at bounding box center [621, 94] width 75 height 9
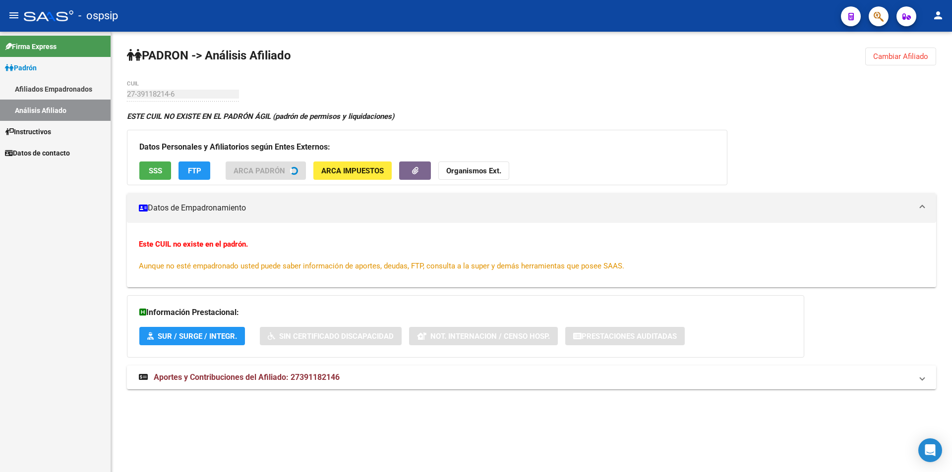
click at [157, 167] on span "SSS" at bounding box center [155, 171] width 13 height 9
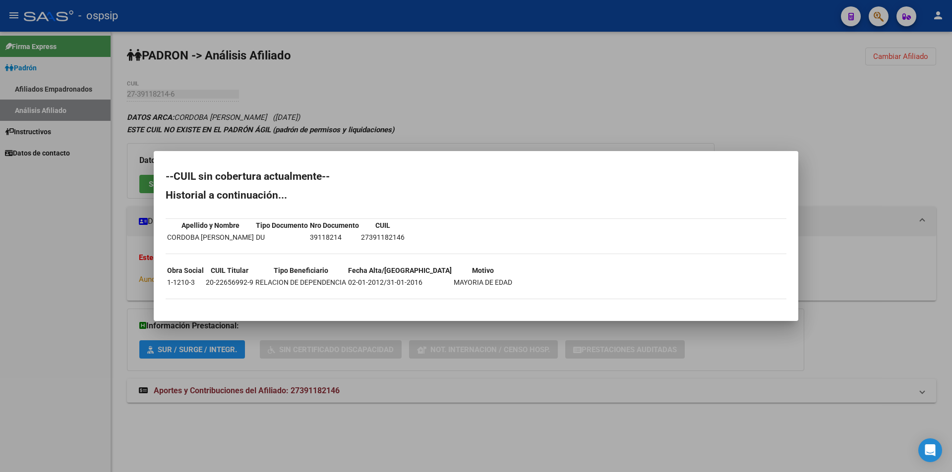
click at [404, 145] on div at bounding box center [476, 236] width 952 height 472
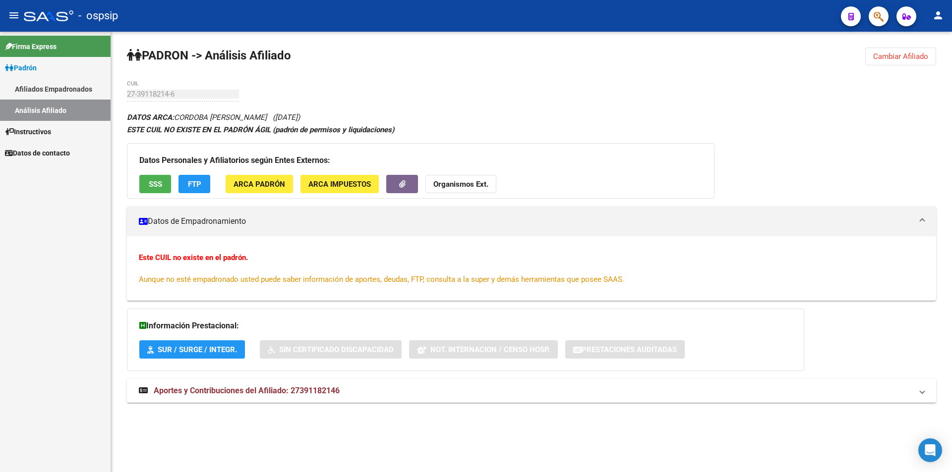
click at [58, 99] on link "Afiliados Empadronados" at bounding box center [55, 88] width 111 height 21
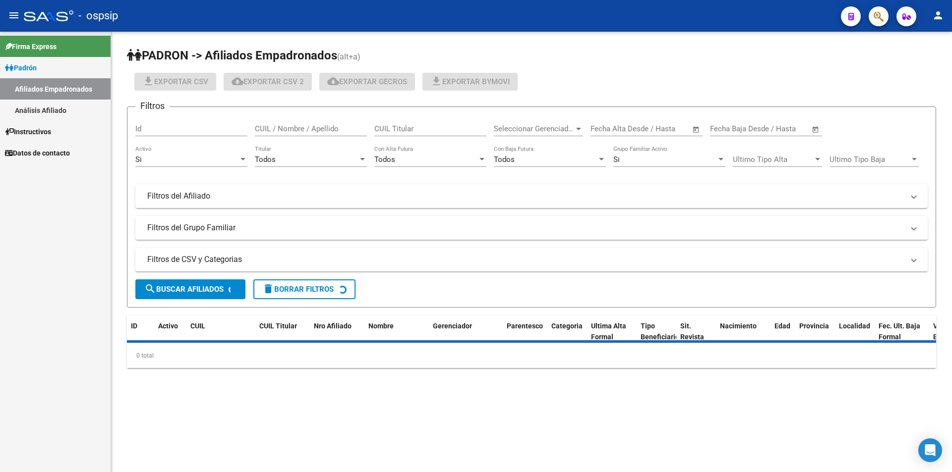
click at [66, 110] on link "Análisis Afiliado" at bounding box center [55, 110] width 111 height 21
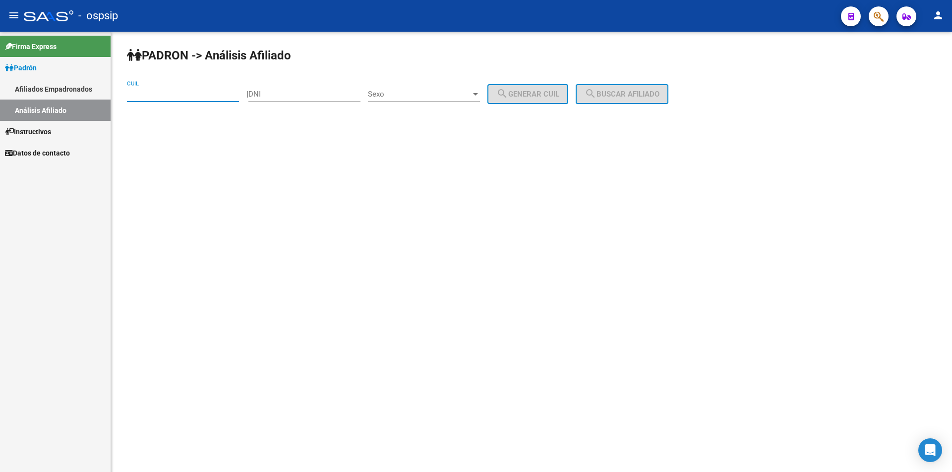
click at [154, 97] on input "CUIL" at bounding box center [183, 94] width 112 height 9
paste input "20-42746733-4"
type input "20-42746733-4"
click at [599, 102] on button "search Buscar afiliado" at bounding box center [621, 94] width 93 height 20
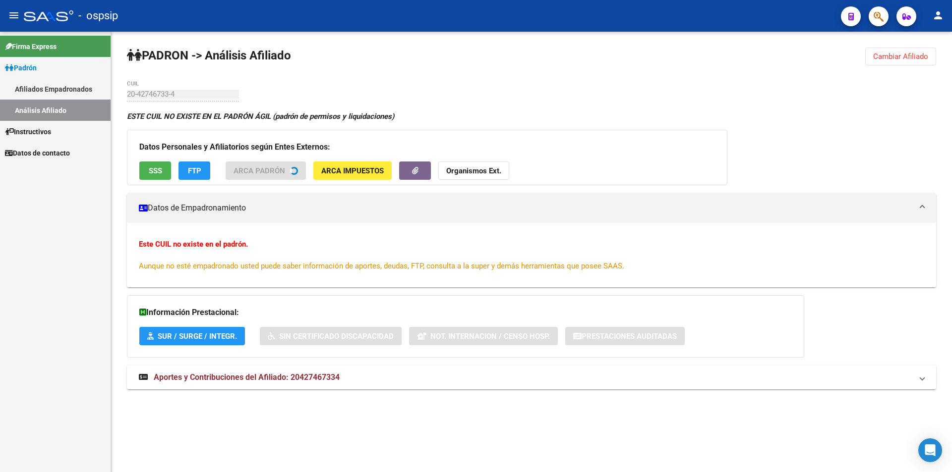
click at [149, 175] on button "SSS" at bounding box center [155, 171] width 32 height 18
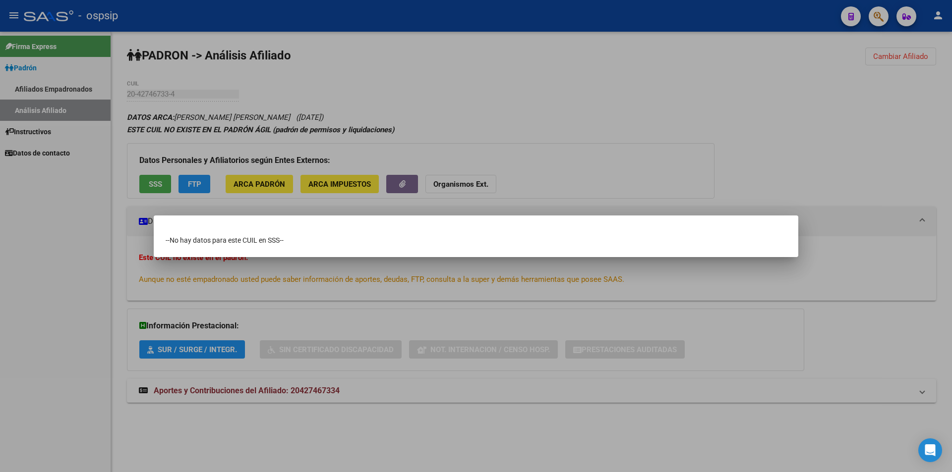
click at [174, 74] on div at bounding box center [476, 236] width 952 height 472
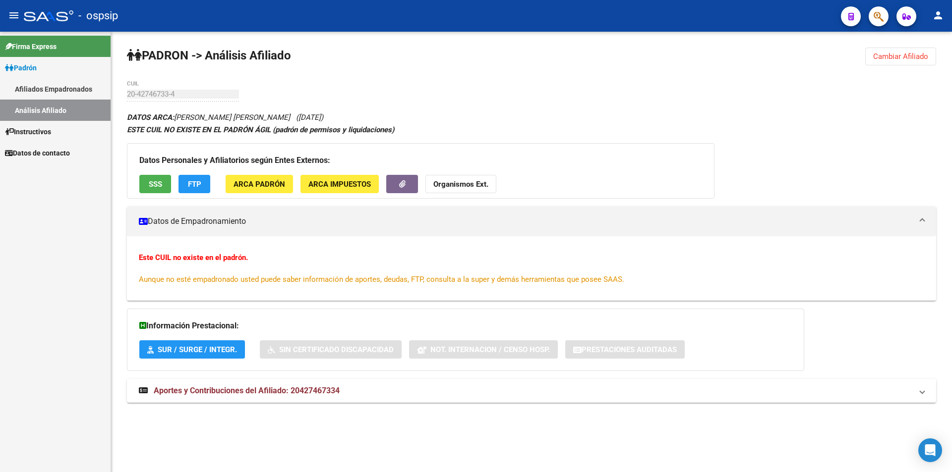
click at [16, 111] on link "Análisis Afiliado" at bounding box center [55, 110] width 111 height 21
drag, startPoint x: 41, startPoint y: 111, endPoint x: 15, endPoint y: 163, distance: 58.3
click at [15, 163] on link "Datos de contacto" at bounding box center [55, 152] width 111 height 21
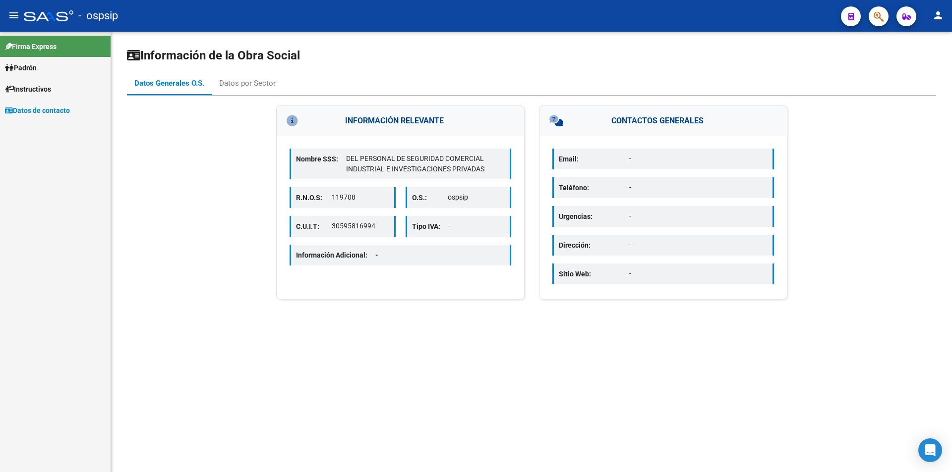
click at [41, 80] on link "Instructivos" at bounding box center [55, 88] width 111 height 21
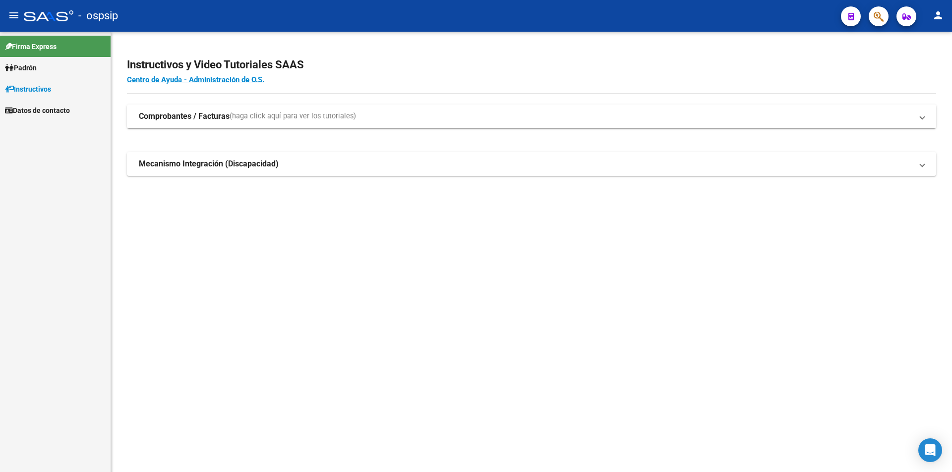
click at [37, 72] on span "Padrón" at bounding box center [21, 67] width 32 height 11
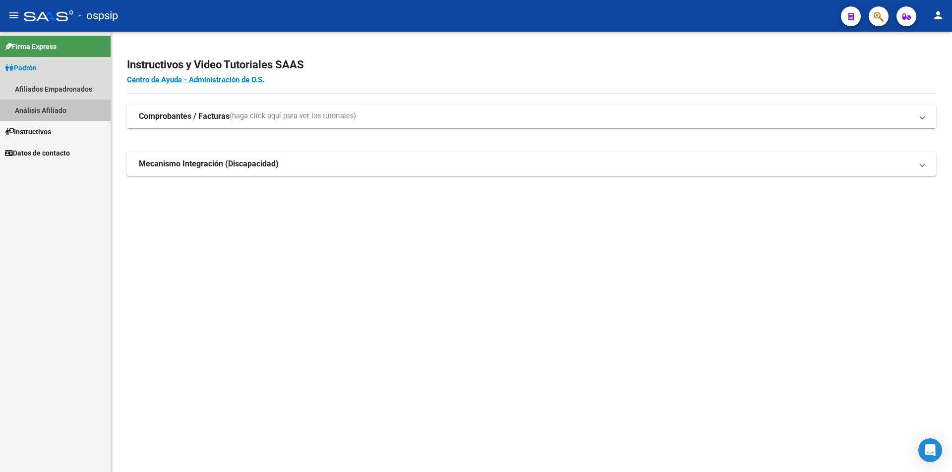
click at [52, 111] on link "Análisis Afiliado" at bounding box center [55, 110] width 111 height 21
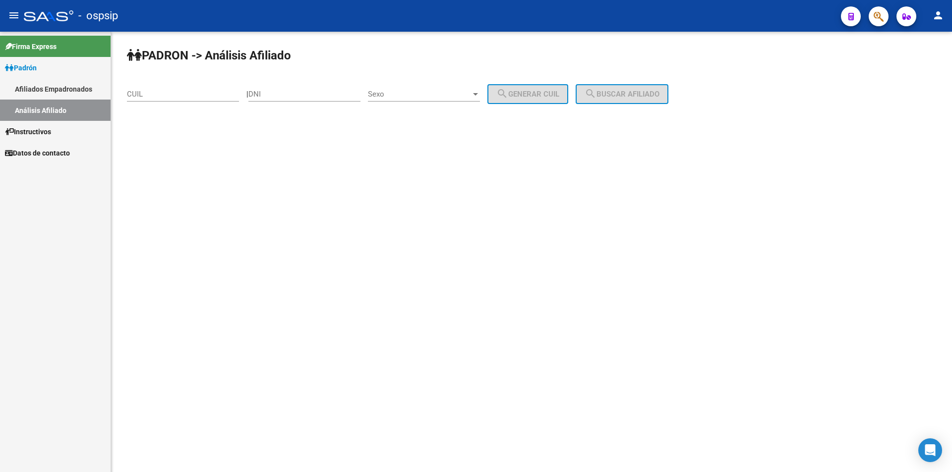
click at [192, 94] on input "CUIL" at bounding box center [183, 94] width 112 height 9
paste input "20-34467991-7"
type input "20-34467991-7"
click at [626, 94] on span "search Buscar afiliado" at bounding box center [621, 94] width 75 height 9
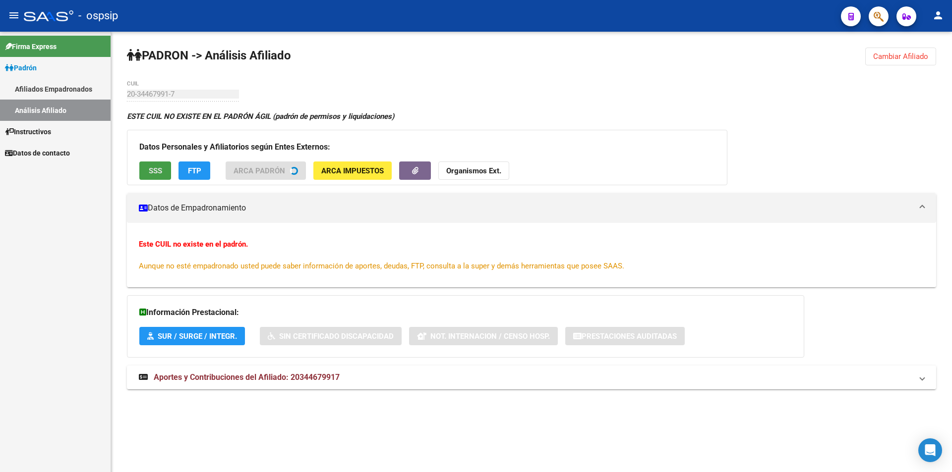
click at [155, 169] on span "SSS" at bounding box center [155, 171] width 13 height 9
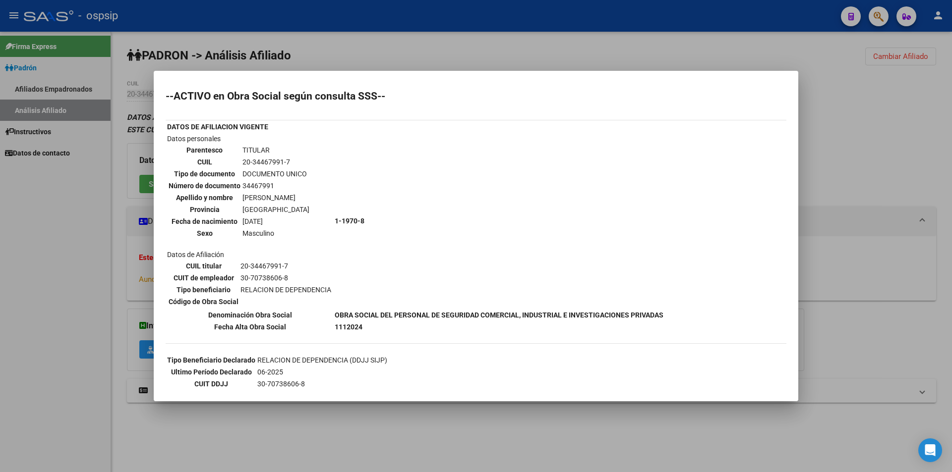
drag, startPoint x: 417, startPoint y: 43, endPoint x: 294, endPoint y: 4, distance: 129.2
click at [416, 41] on div at bounding box center [476, 236] width 952 height 472
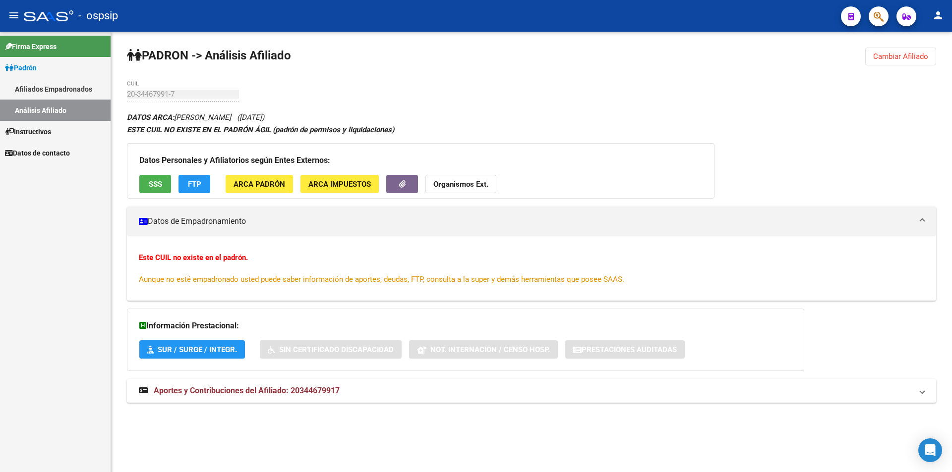
click at [29, 103] on link "Análisis Afiliado" at bounding box center [55, 110] width 111 height 21
click at [42, 92] on link "Afiliados Empadronados" at bounding box center [55, 88] width 111 height 21
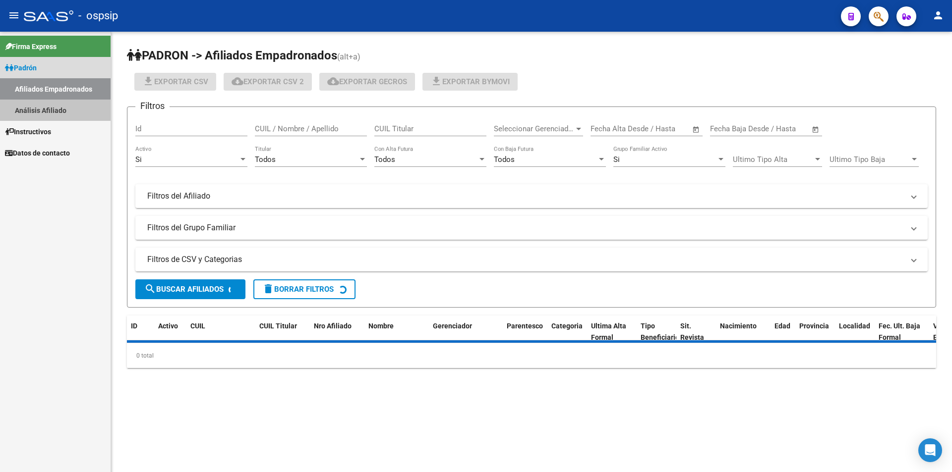
click at [54, 104] on link "Análisis Afiliado" at bounding box center [55, 110] width 111 height 21
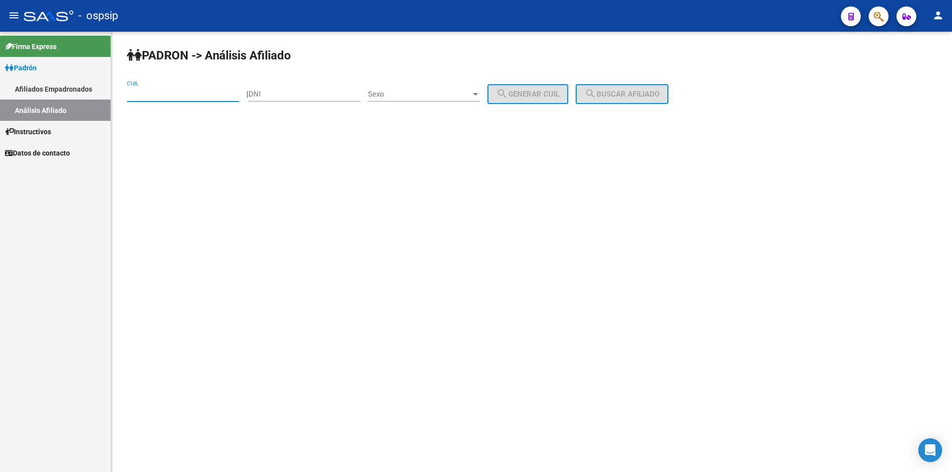
click at [144, 97] on input "CUIL" at bounding box center [183, 94] width 112 height 9
paste input "20-40870307-8"
type input "20-40870307-8"
click at [622, 93] on span "search Buscar afiliado" at bounding box center [621, 94] width 75 height 9
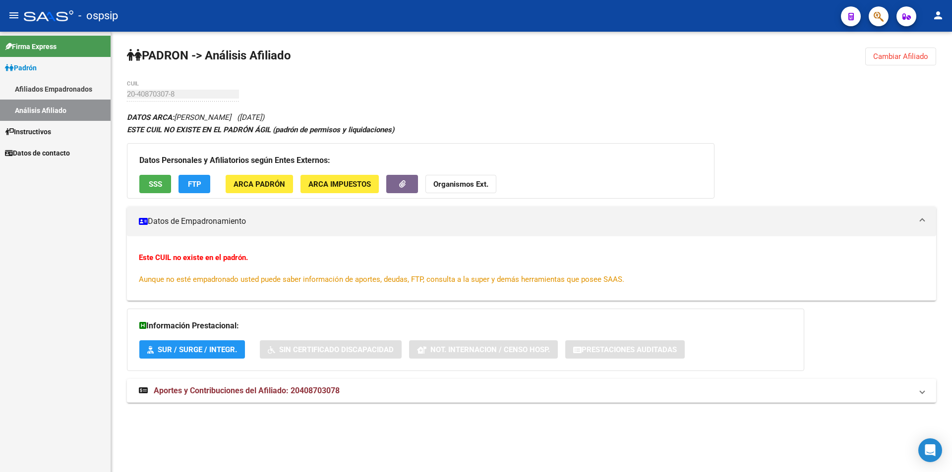
click at [157, 184] on span "SSS" at bounding box center [155, 184] width 13 height 9
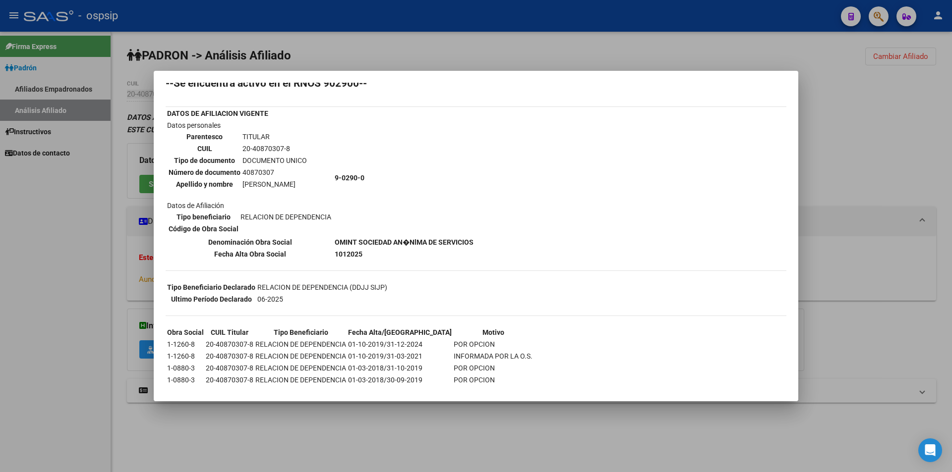
scroll to position [49, 0]
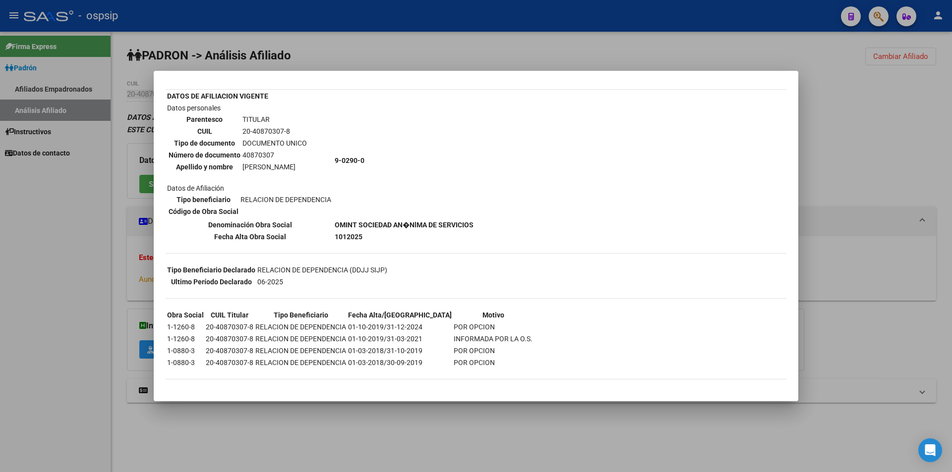
click at [101, 249] on div at bounding box center [476, 236] width 952 height 472
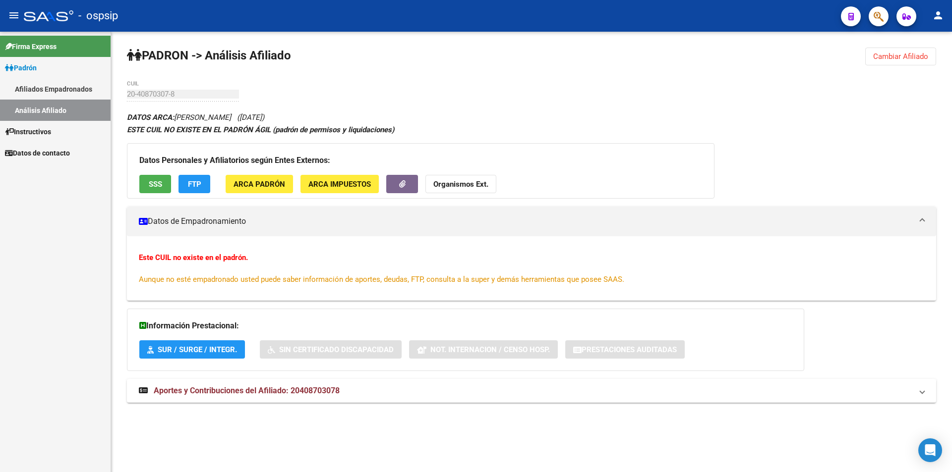
click at [27, 102] on link "Análisis Afiliado" at bounding box center [55, 110] width 111 height 21
click at [57, 107] on link "Análisis Afiliado" at bounding box center [55, 110] width 111 height 21
click at [57, 87] on link "Afiliados Empadronados" at bounding box center [55, 88] width 111 height 21
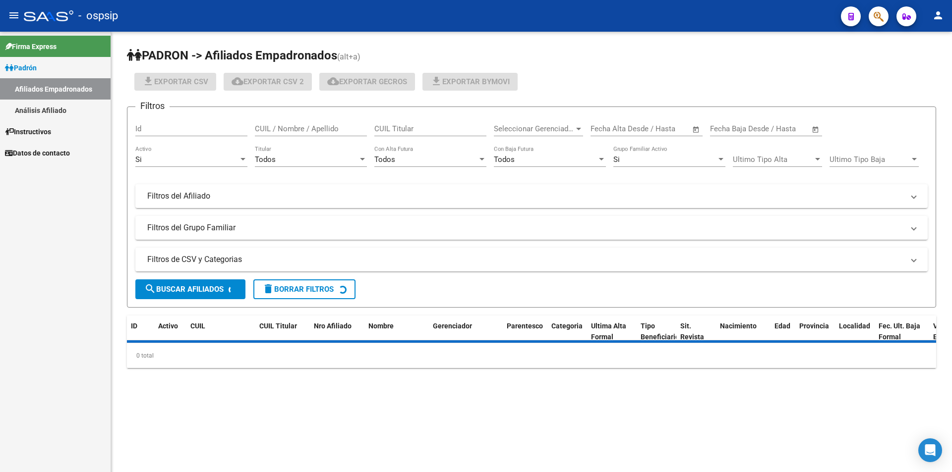
click at [67, 101] on link "Análisis Afiliado" at bounding box center [55, 110] width 111 height 21
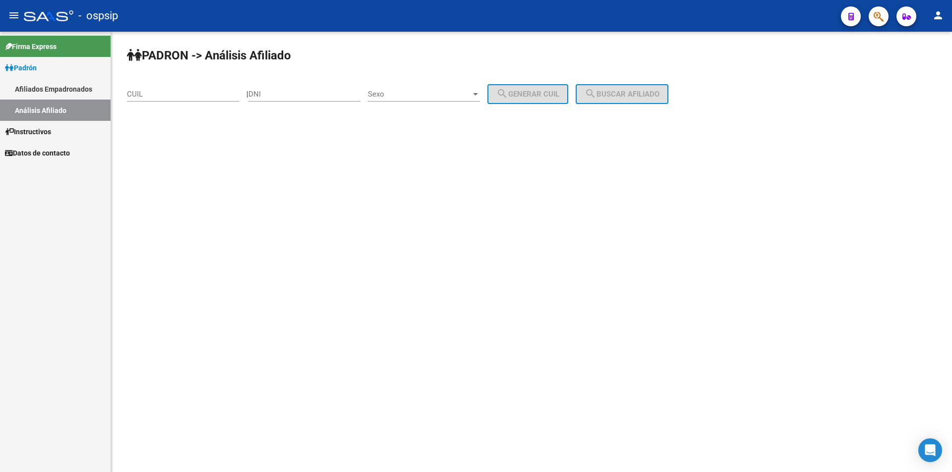
click at [151, 90] on input "CUIL" at bounding box center [183, 94] width 112 height 9
paste input "20-26001923-7"
type input "20-26001923-7"
click at [660, 86] on button "search Buscar afiliado" at bounding box center [621, 94] width 93 height 20
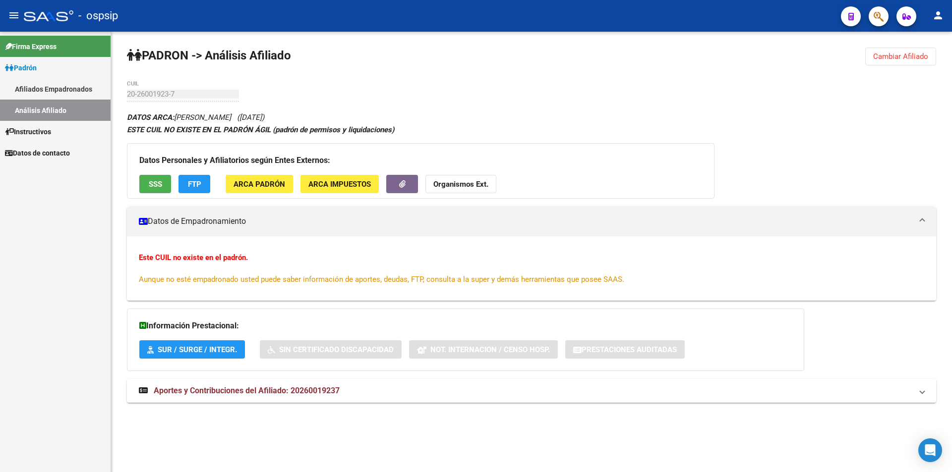
click at [154, 178] on button "SSS" at bounding box center [155, 184] width 32 height 18
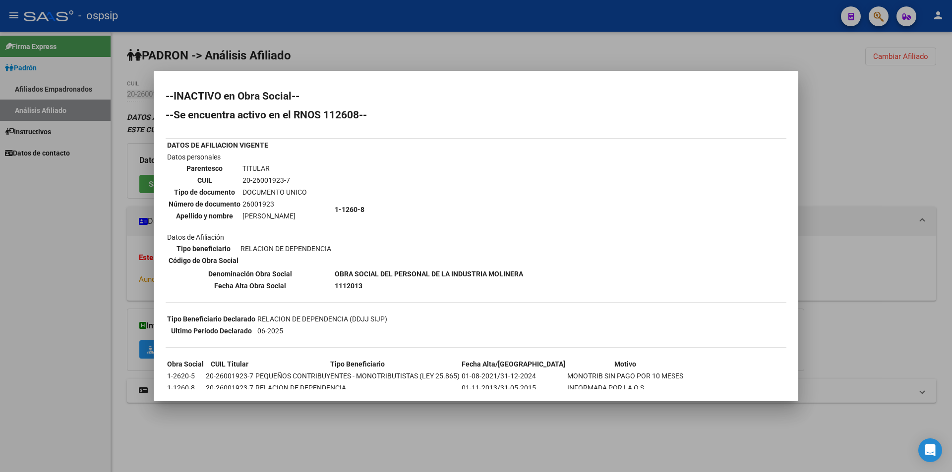
click at [78, 223] on div at bounding box center [476, 236] width 952 height 472
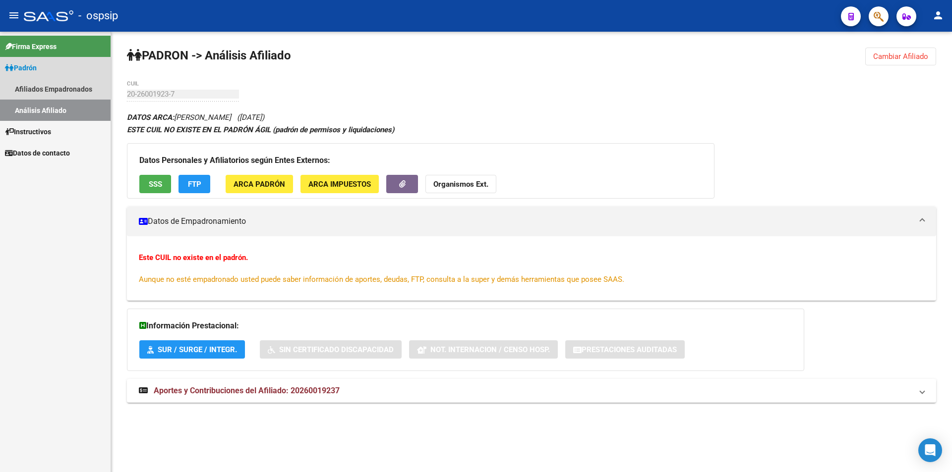
click at [40, 115] on link "Análisis Afiliado" at bounding box center [55, 110] width 111 height 21
click at [42, 108] on link "Análisis Afiliado" at bounding box center [55, 110] width 111 height 21
click at [39, 90] on link "Afiliados Empadronados" at bounding box center [55, 88] width 111 height 21
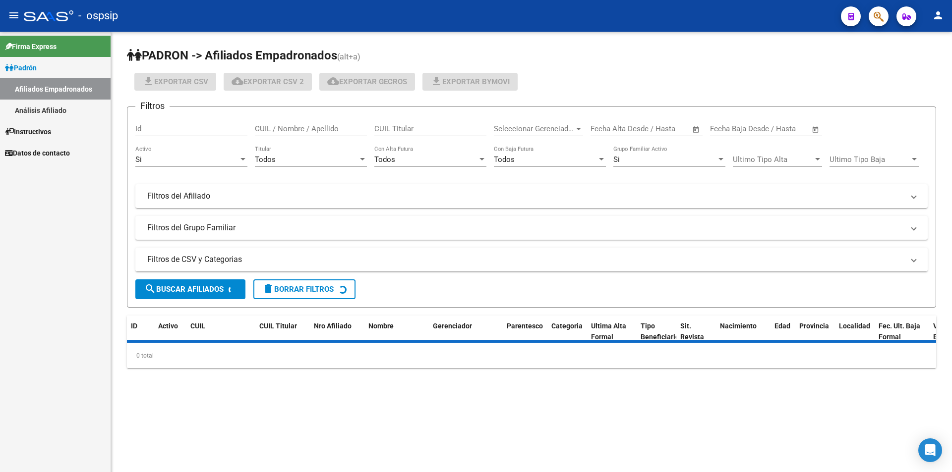
click at [38, 107] on link "Análisis Afiliado" at bounding box center [55, 110] width 111 height 21
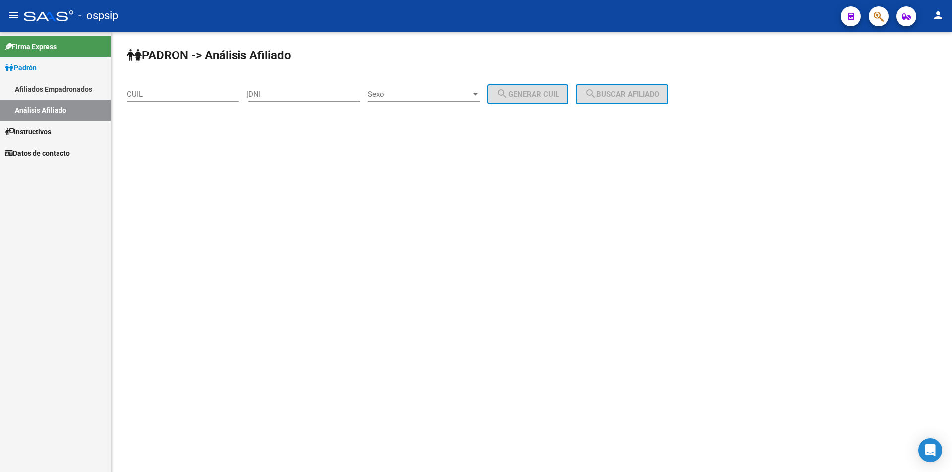
drag, startPoint x: 170, startPoint y: 97, endPoint x: 186, endPoint y: 81, distance: 22.8
click at [170, 97] on input "CUIL" at bounding box center [183, 94] width 112 height 9
type input "23-29045910-9"
click at [614, 100] on button "search Buscar afiliado" at bounding box center [621, 94] width 93 height 20
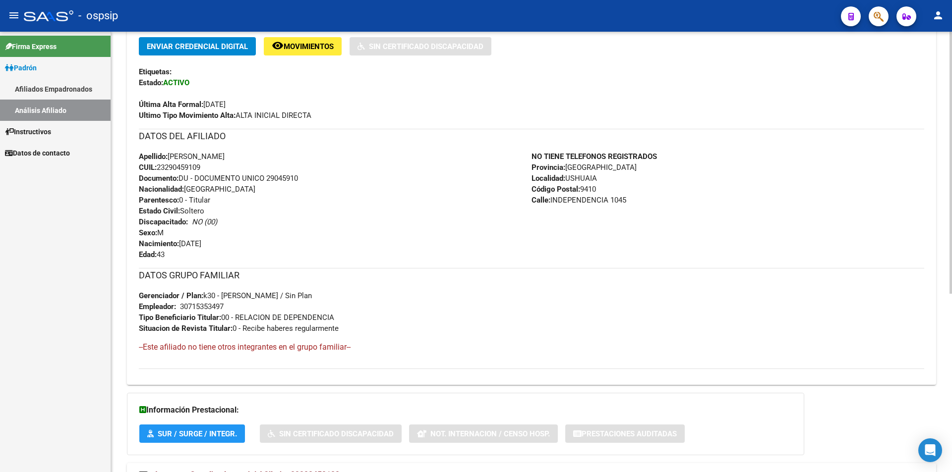
scroll to position [201, 0]
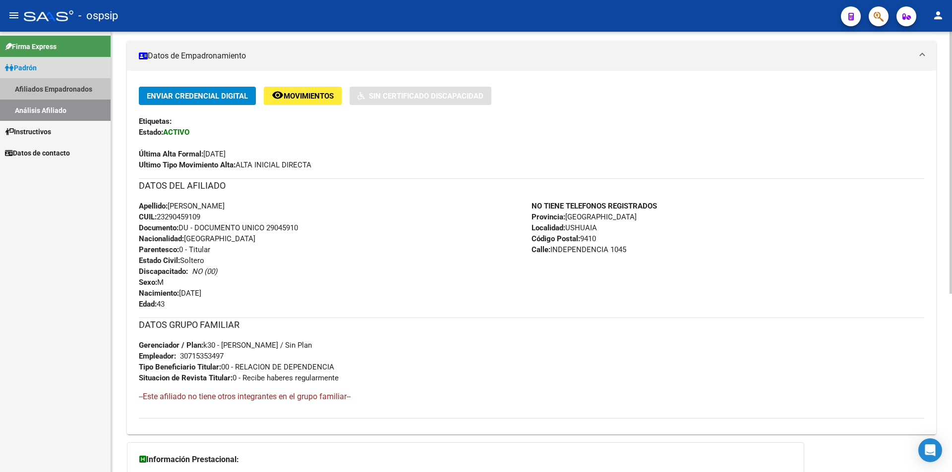
click at [75, 89] on link "Afiliados Empadronados" at bounding box center [55, 88] width 111 height 21
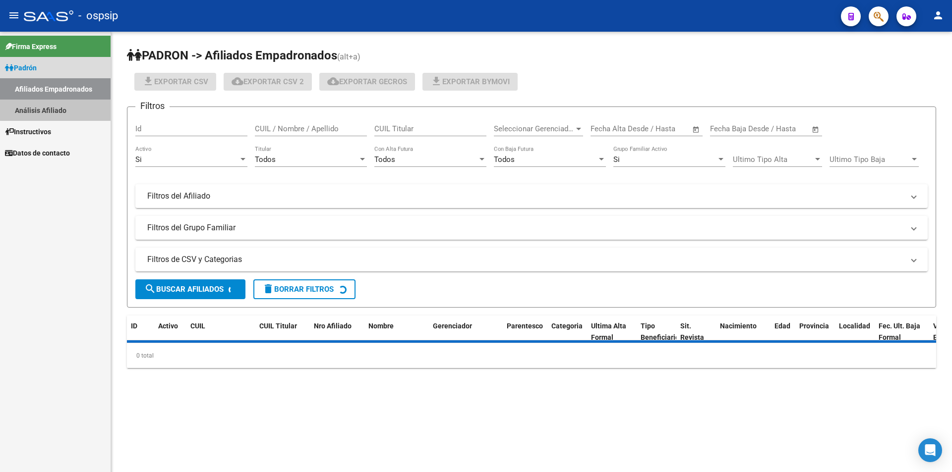
click at [64, 105] on link "Análisis Afiliado" at bounding box center [55, 110] width 111 height 21
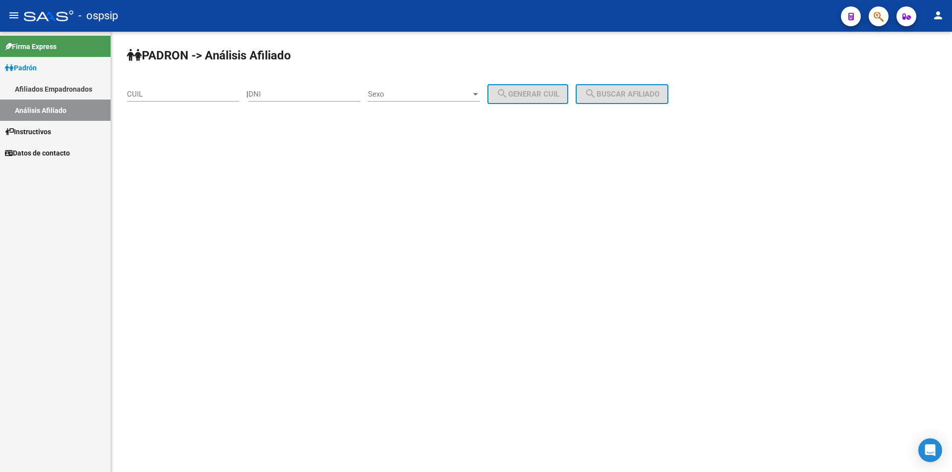
click at [149, 98] on input "CUIL" at bounding box center [183, 94] width 112 height 9
paste input "20-46276299"
type input "20-46276299"
drag, startPoint x: 207, startPoint y: 98, endPoint x: 100, endPoint y: 106, distance: 107.4
click at [100, 106] on mat-sidenav-container "Firma Express Padrón Afiliados Empadronados Análisis Afiliado Instructivos Dato…" at bounding box center [476, 252] width 952 height 441
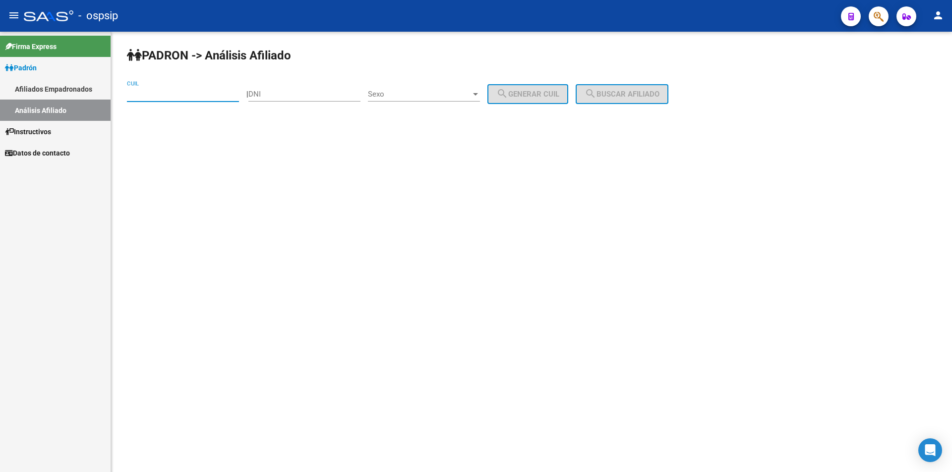
click at [305, 91] on input "DNI" at bounding box center [304, 94] width 112 height 9
paste input "64061516"
click at [440, 92] on span "Sexo" at bounding box center [419, 94] width 103 height 9
drag, startPoint x: 307, startPoint y: 98, endPoint x: 259, endPoint y: 92, distance: 47.9
click at [259, 92] on div at bounding box center [476, 236] width 952 height 472
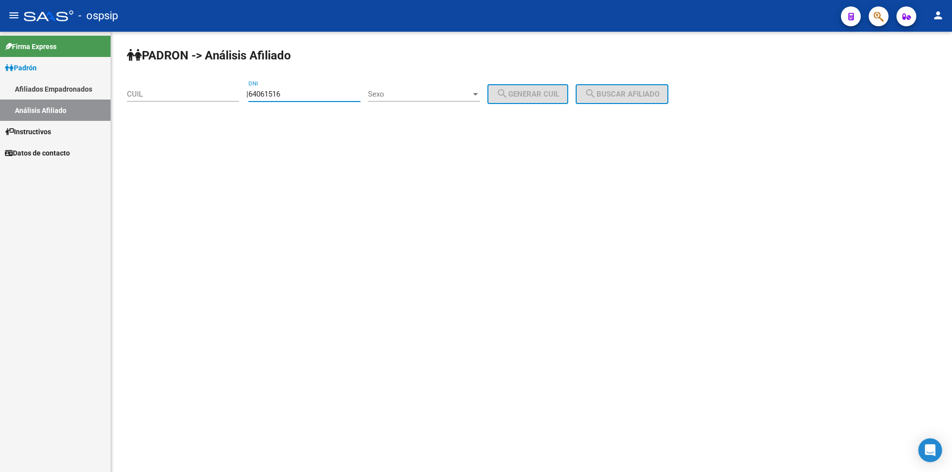
drag, startPoint x: 297, startPoint y: 91, endPoint x: 217, endPoint y: 96, distance: 80.5
click at [217, 96] on app-analisis-afiliado "PADRON -> Análisis Afiliado CUIL | 64061516 DNI Sexo Sexo search Generar CUIL s…" at bounding box center [401, 94] width 549 height 9
type input "94922131"
click at [405, 97] on span "Sexo" at bounding box center [419, 94] width 103 height 9
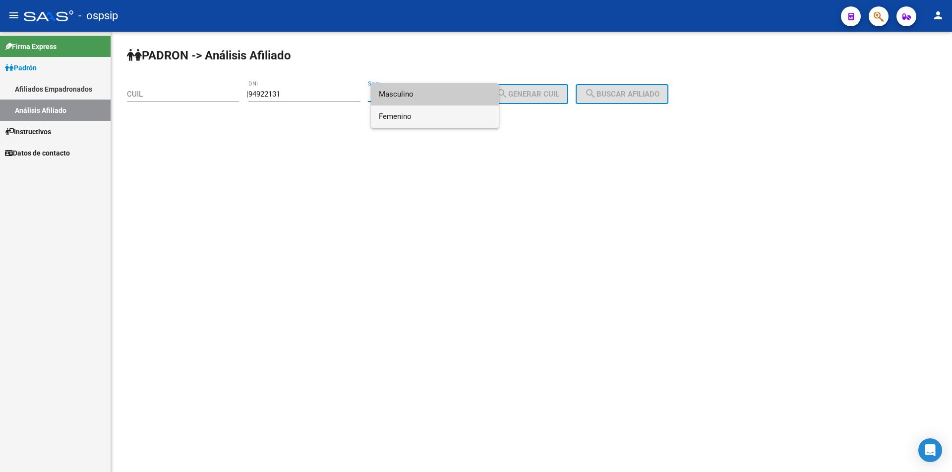
drag, startPoint x: 425, startPoint y: 120, endPoint x: 438, endPoint y: 113, distance: 15.6
click at [426, 119] on span "Femenino" at bounding box center [435, 117] width 112 height 22
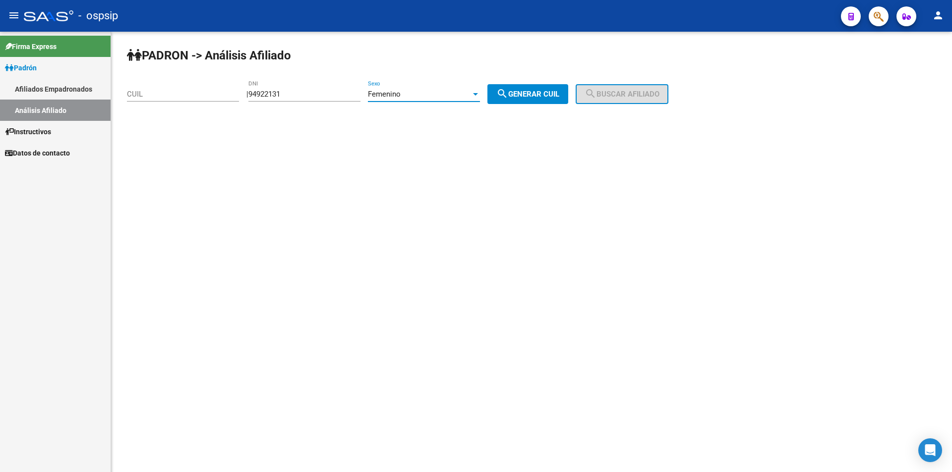
click at [568, 89] on button "search Generar CUIL" at bounding box center [527, 94] width 81 height 20
type input "27-94922131-3"
click at [714, 100] on div "PADRON -> Análisis Afiliado 27-94922131-3 CUIL | 94922131 DNI Femenino Sexo sea…" at bounding box center [531, 84] width 841 height 104
click at [649, 97] on span "search Buscar afiliado" at bounding box center [621, 94] width 75 height 9
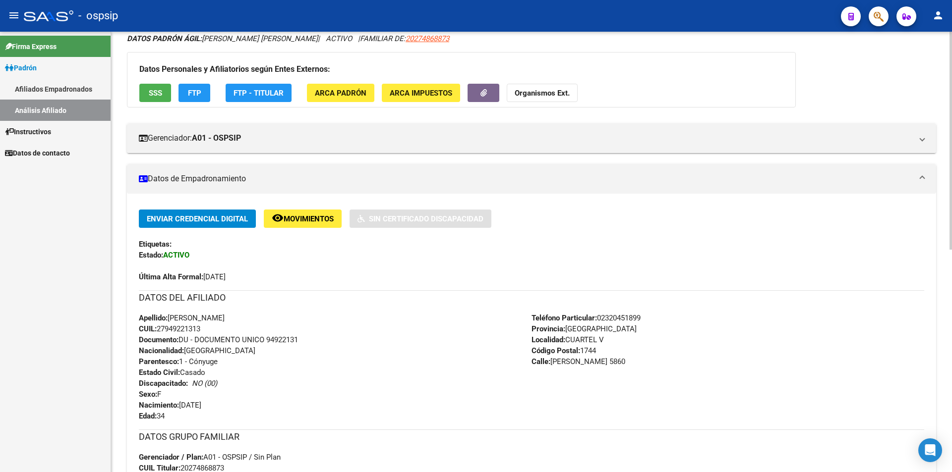
scroll to position [99, 0]
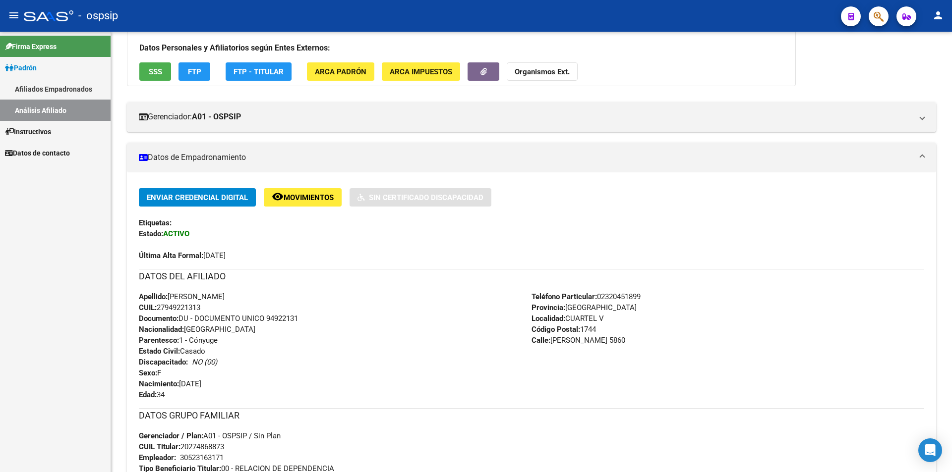
click at [52, 101] on link "Análisis Afiliado" at bounding box center [55, 110] width 111 height 21
click at [70, 105] on link "Análisis Afiliado" at bounding box center [55, 110] width 111 height 21
click at [56, 91] on link "Afiliados Empadronados" at bounding box center [55, 88] width 111 height 21
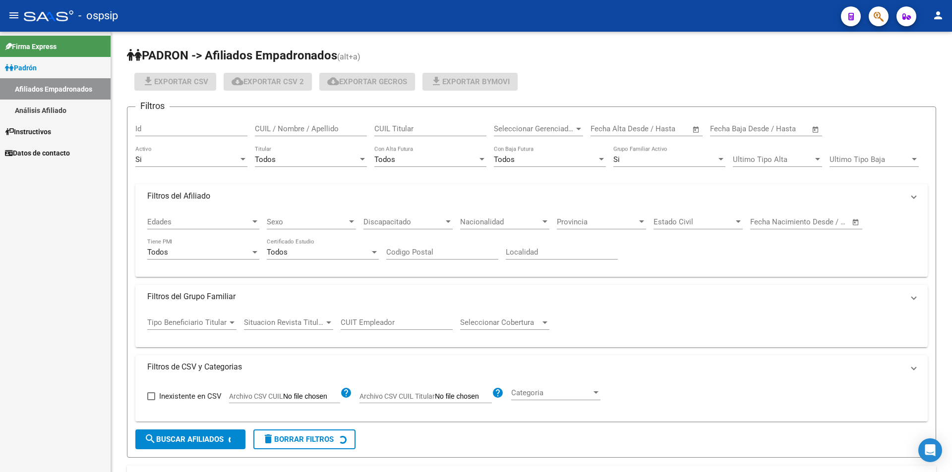
click at [54, 103] on link "Análisis Afiliado" at bounding box center [55, 110] width 111 height 21
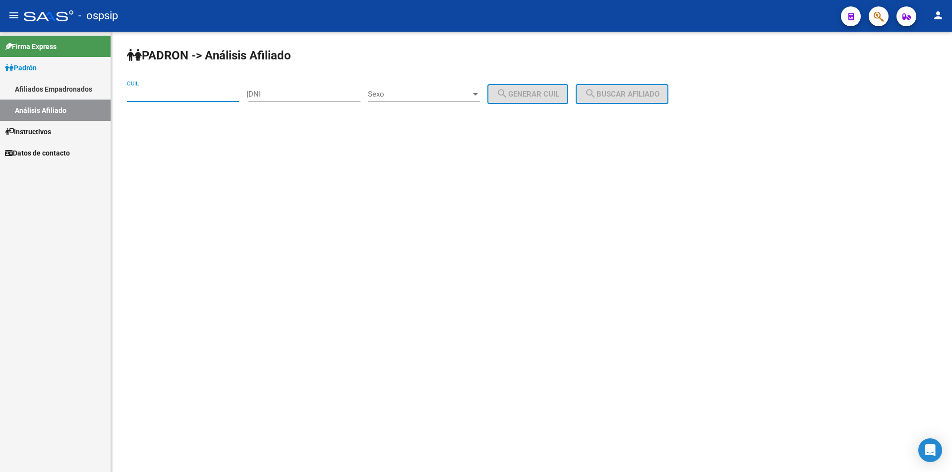
click at [174, 93] on input "CUIL" at bounding box center [183, 94] width 112 height 9
paste input "20-26001923-7"
type input "20-26001923-7"
click at [639, 95] on span "search Buscar afiliado" at bounding box center [621, 94] width 75 height 9
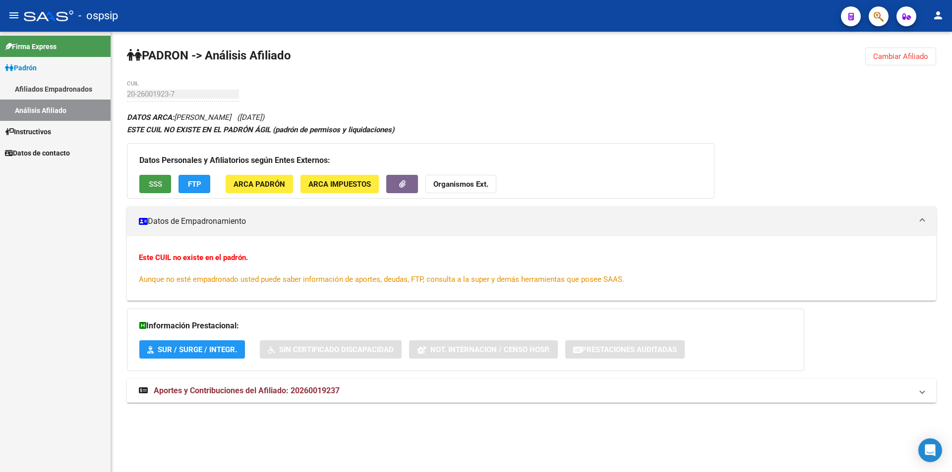
click at [152, 181] on span "SSS" at bounding box center [155, 184] width 13 height 9
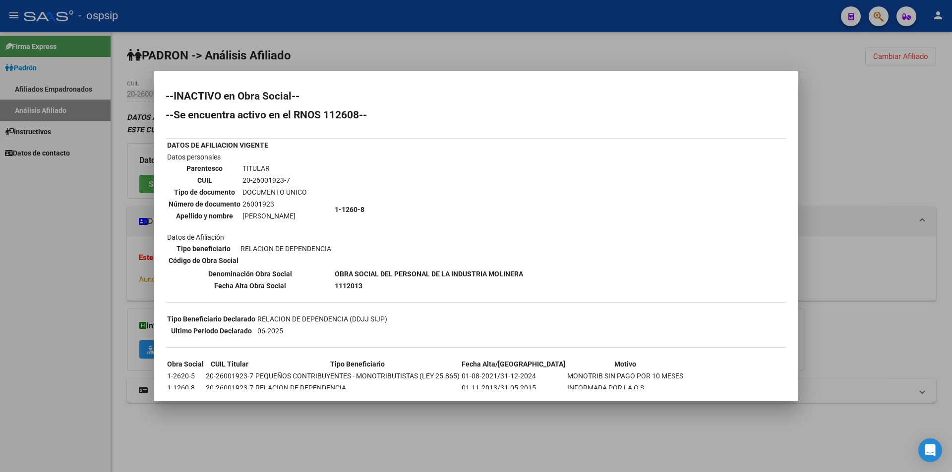
click at [339, 52] on div at bounding box center [476, 236] width 952 height 472
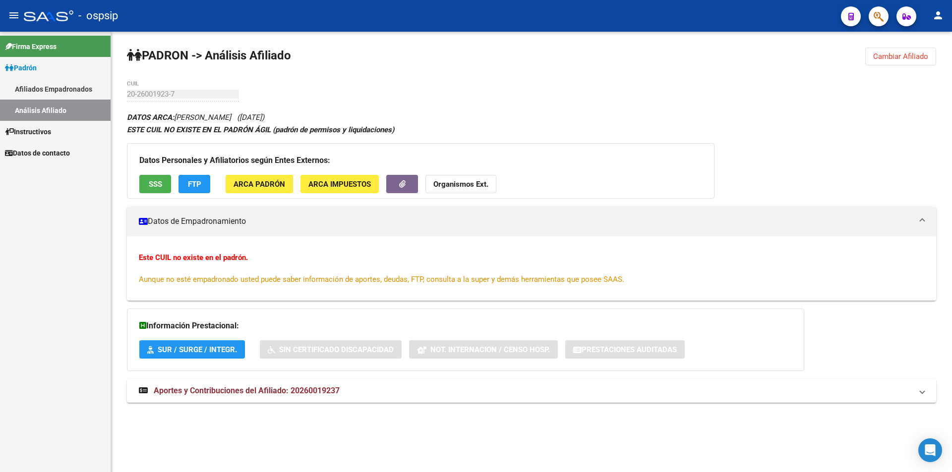
click at [57, 106] on link "Análisis Afiliado" at bounding box center [55, 110] width 111 height 21
click at [60, 110] on link "Análisis Afiliado" at bounding box center [55, 110] width 111 height 21
click at [70, 89] on link "Afiliados Empadronados" at bounding box center [55, 88] width 111 height 21
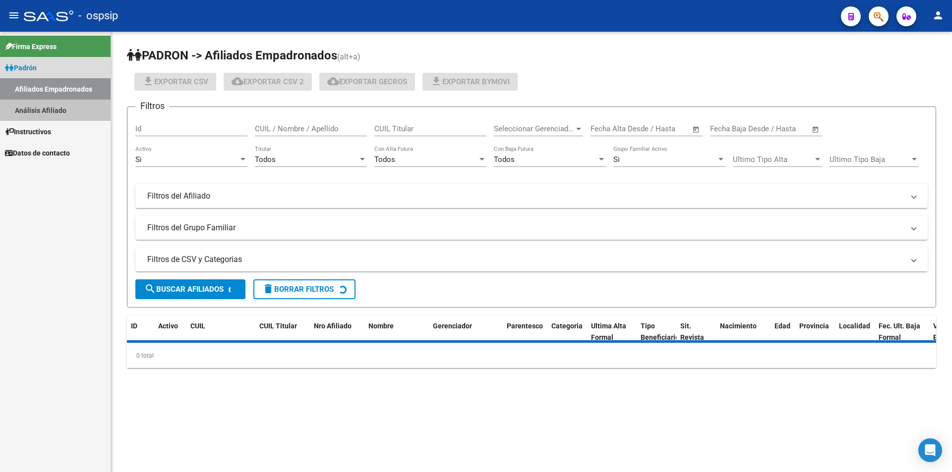
click at [61, 106] on link "Análisis Afiliado" at bounding box center [55, 110] width 111 height 21
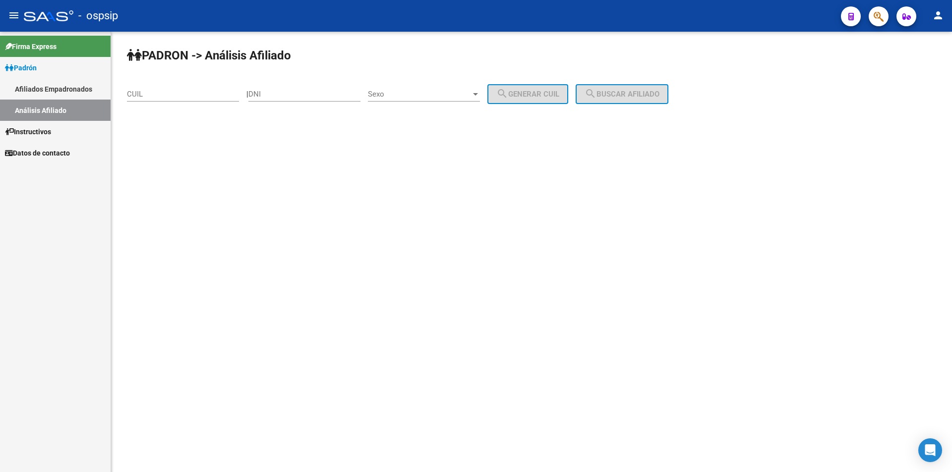
click at [152, 95] on input "CUIL" at bounding box center [183, 94] width 112 height 9
paste input "20-37019279-1"
type input "20-37019279-1"
drag, startPoint x: 658, startPoint y: 99, endPoint x: 652, endPoint y: 98, distance: 6.6
click at [656, 98] on button "search Buscar afiliado" at bounding box center [621, 94] width 93 height 20
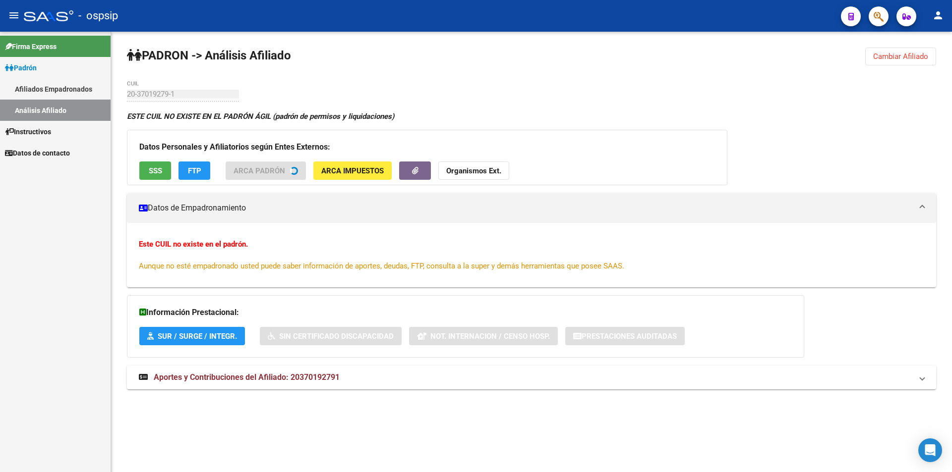
click at [158, 154] on h3 "Datos Personales y Afiliatorios según Entes Externos:" at bounding box center [426, 147] width 575 height 14
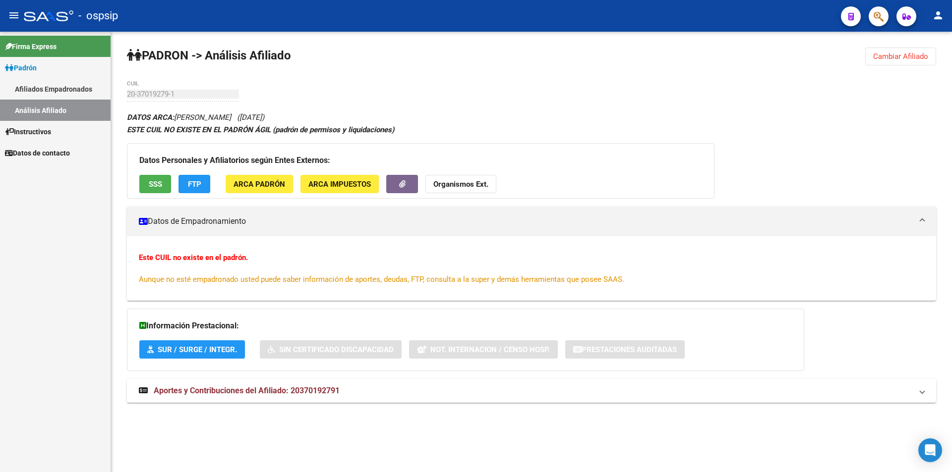
click at [154, 180] on span "SSS" at bounding box center [155, 184] width 13 height 9
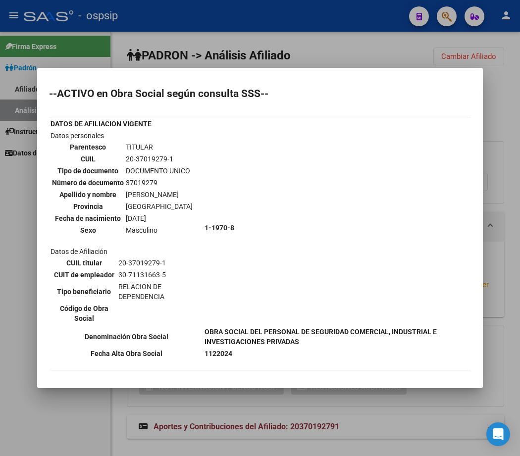
click at [165, 54] on div at bounding box center [260, 228] width 520 height 456
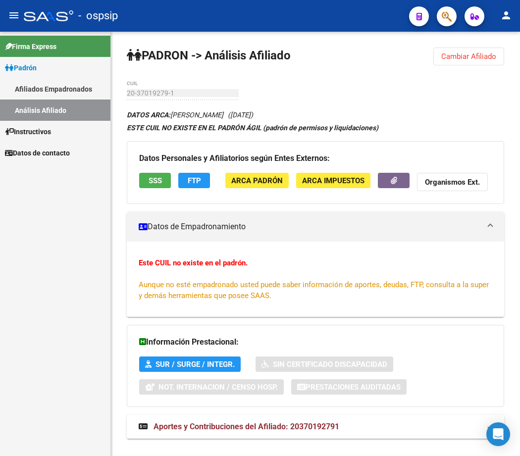
click at [70, 92] on link "Afiliados Empadronados" at bounding box center [55, 88] width 111 height 21
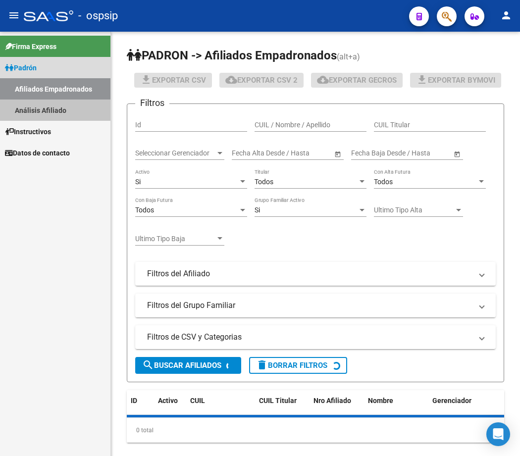
click at [61, 106] on link "Análisis Afiliado" at bounding box center [55, 110] width 111 height 21
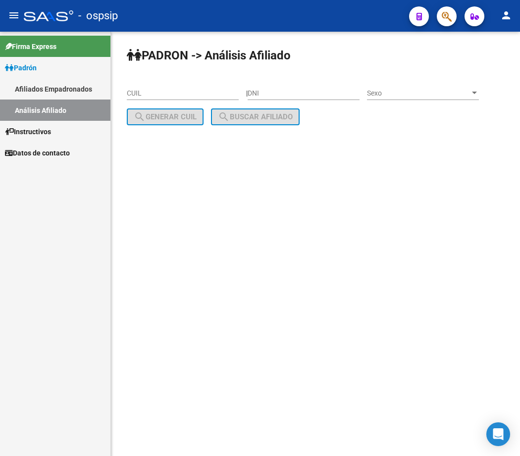
click at [146, 96] on input "CUIL" at bounding box center [183, 93] width 112 height 8
paste input "20-41127648-2"
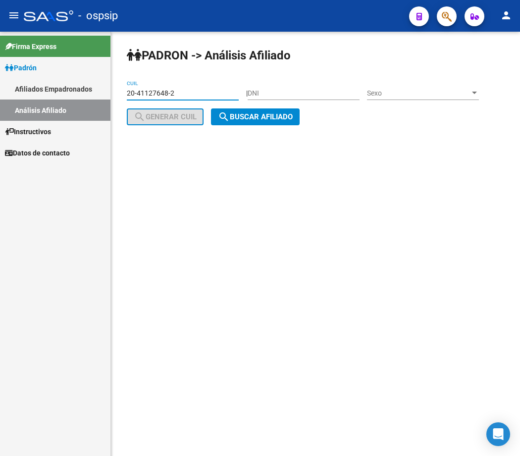
type input "20-41127648-2"
click at [280, 118] on span "search Buscar afiliado" at bounding box center [255, 117] width 75 height 9
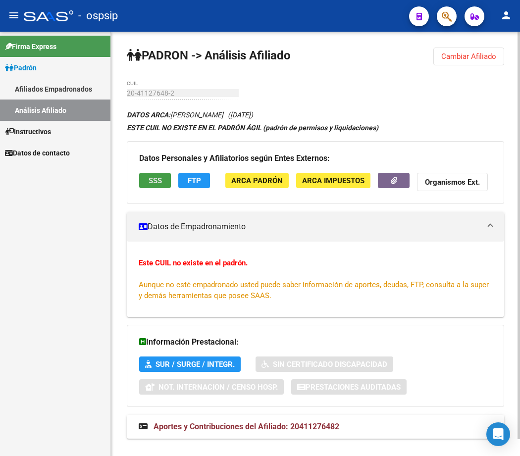
click at [153, 182] on span "SSS" at bounding box center [155, 180] width 13 height 9
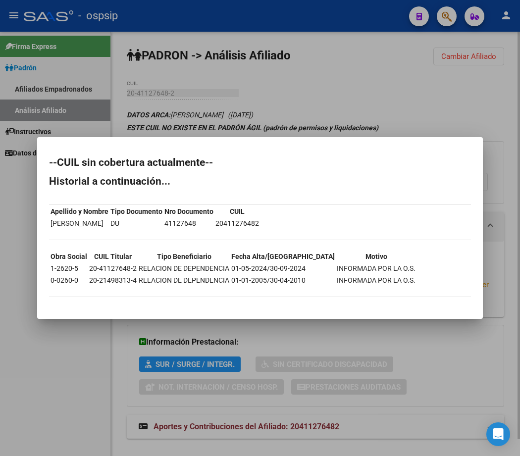
drag, startPoint x: 350, startPoint y: 99, endPoint x: 344, endPoint y: 89, distance: 11.6
click at [348, 95] on div at bounding box center [260, 228] width 520 height 456
